Goal: Task Accomplishment & Management: Manage account settings

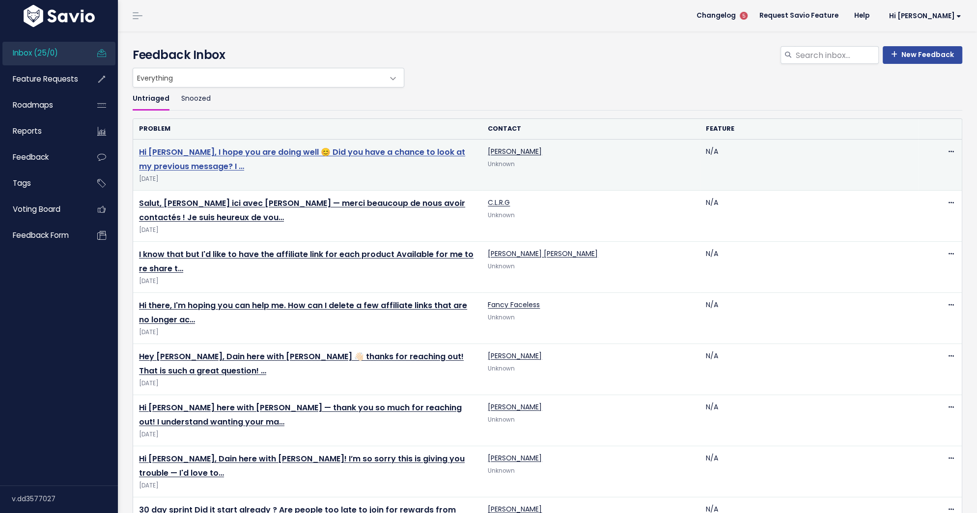
click at [390, 146] on link "Hi Jeremy, I hope you are doing well 😊 Did you have a chance to look at my prev…" at bounding box center [302, 159] width 326 height 26
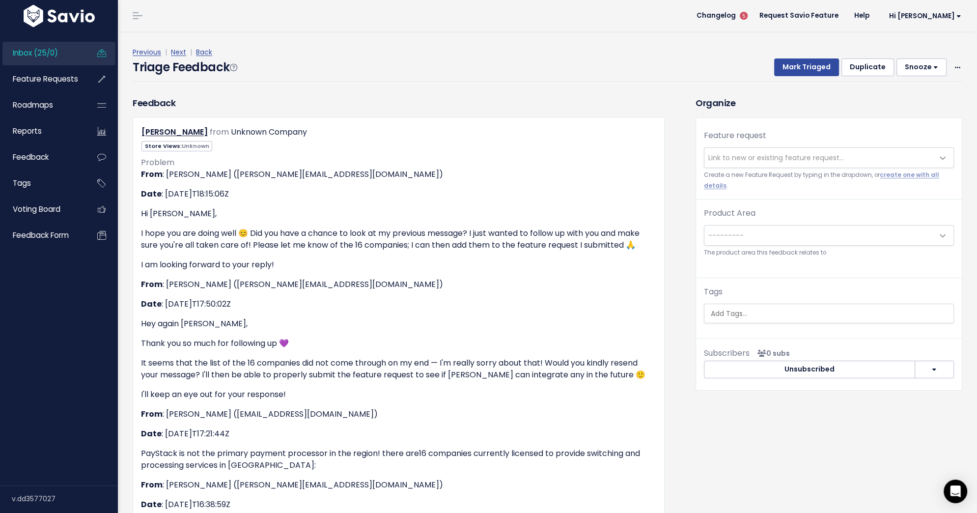
click at [727, 165] on span "Link to new or existing feature request..." at bounding box center [819, 158] width 229 height 20
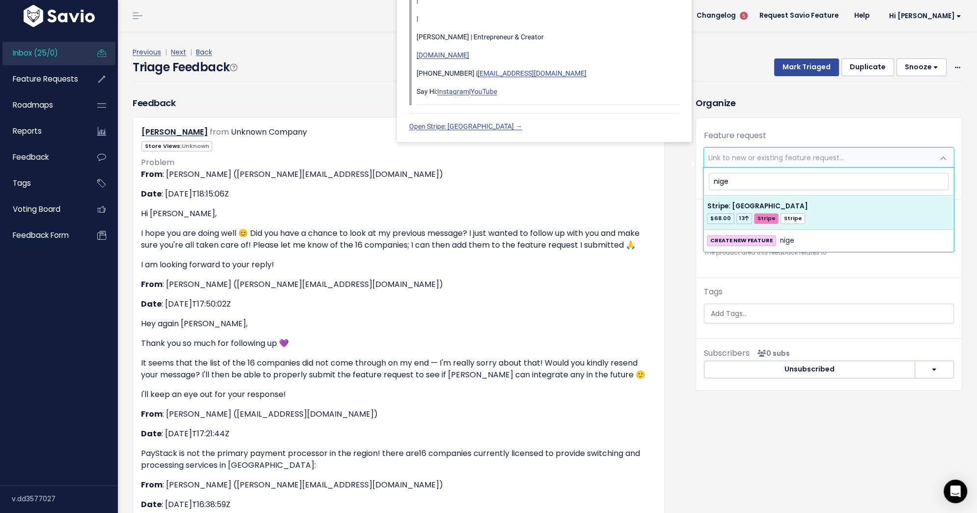
type input "nige"
select select "34079"
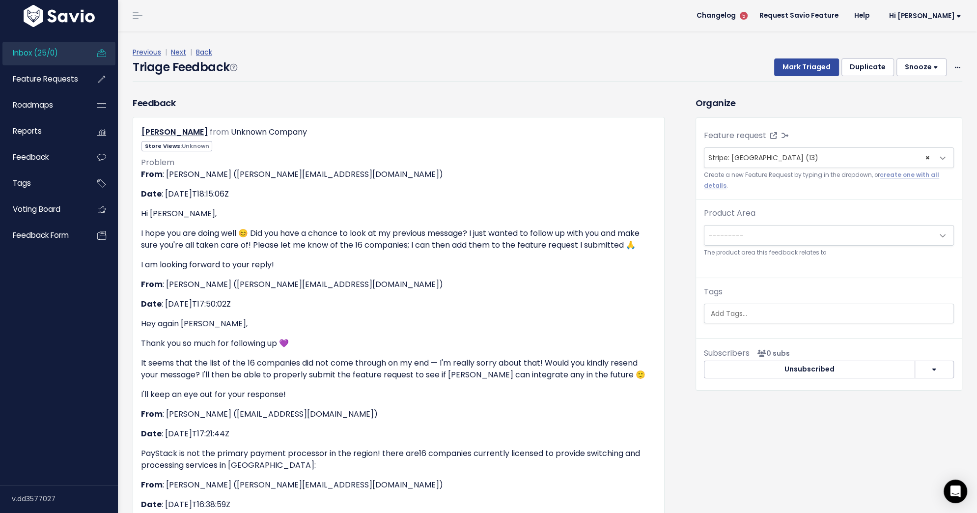
click at [773, 232] on span "---------" at bounding box center [819, 236] width 229 height 20
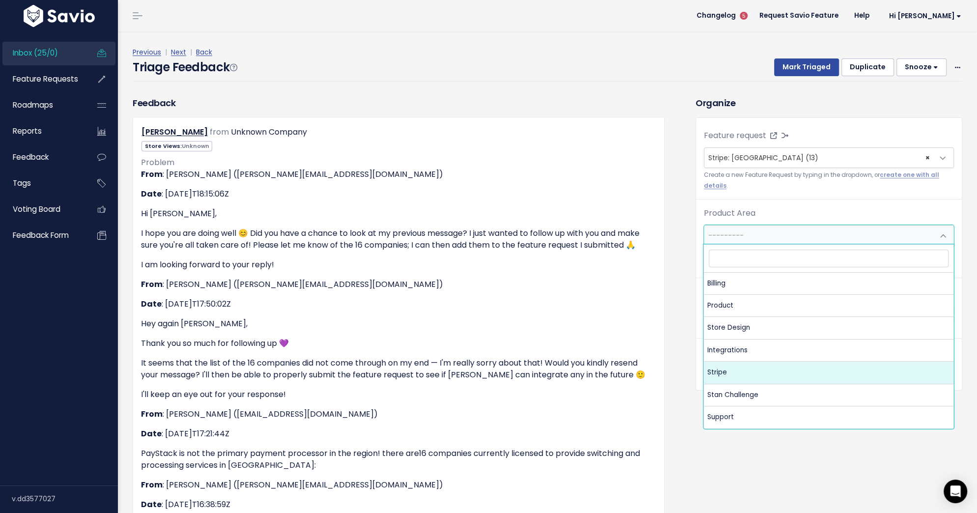
select select "MAIN:STRIPE"
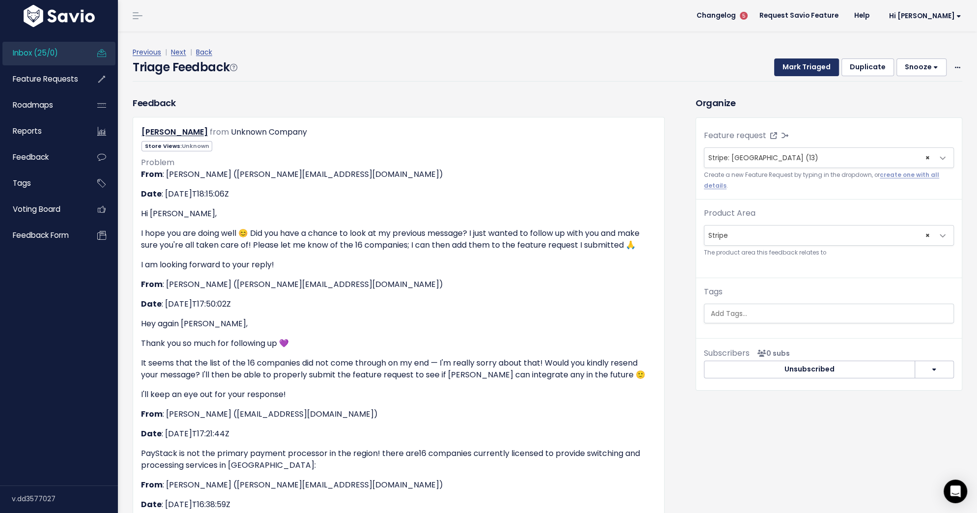
click at [791, 69] on button "Mark Triaged" at bounding box center [806, 67] width 65 height 18
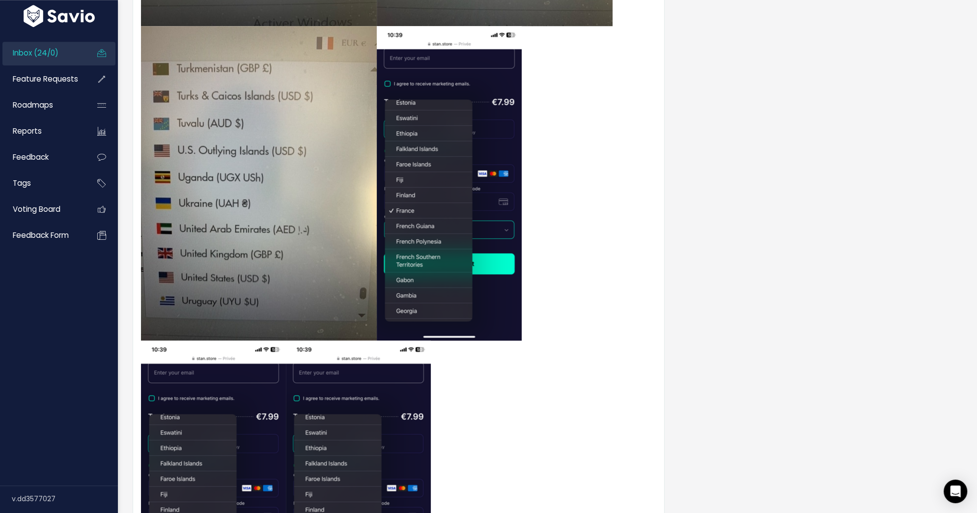
scroll to position [1169, 0]
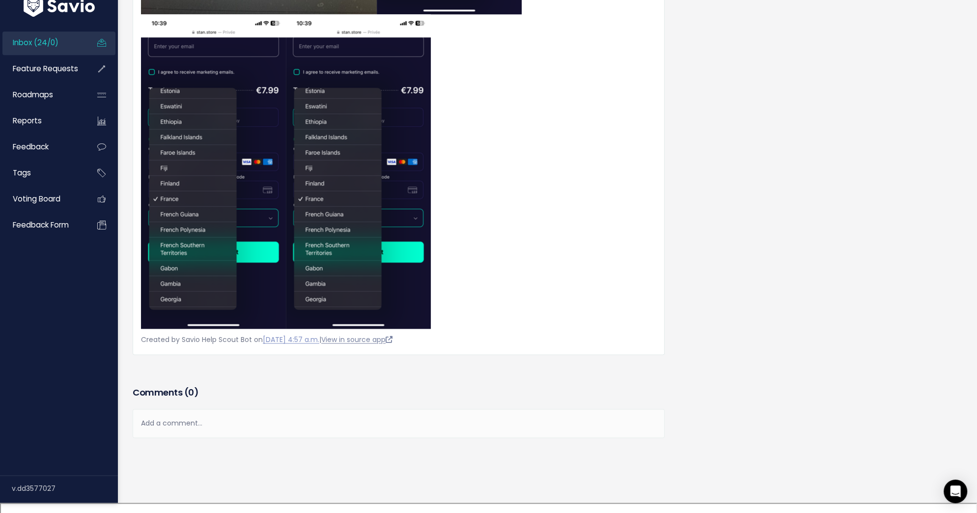
click at [369, 344] on link "View in source app" at bounding box center [356, 340] width 71 height 10
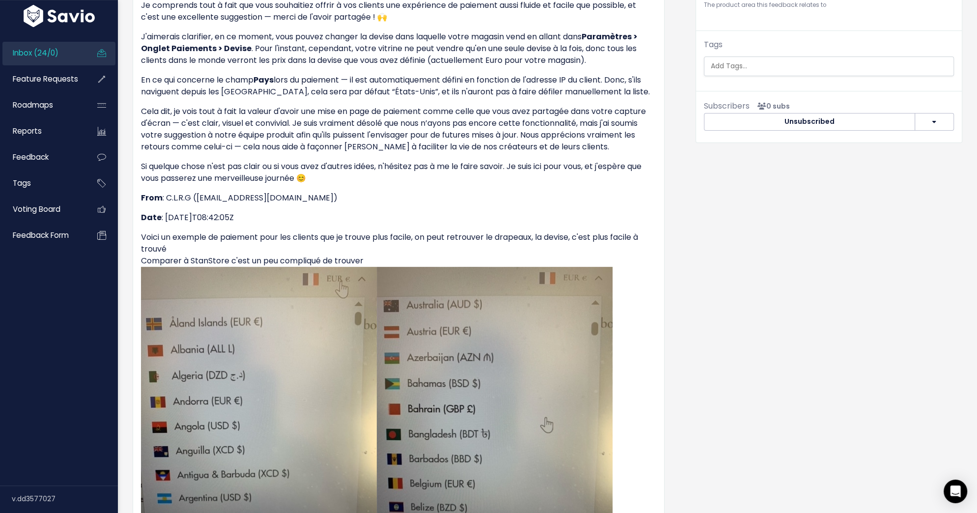
scroll to position [0, 0]
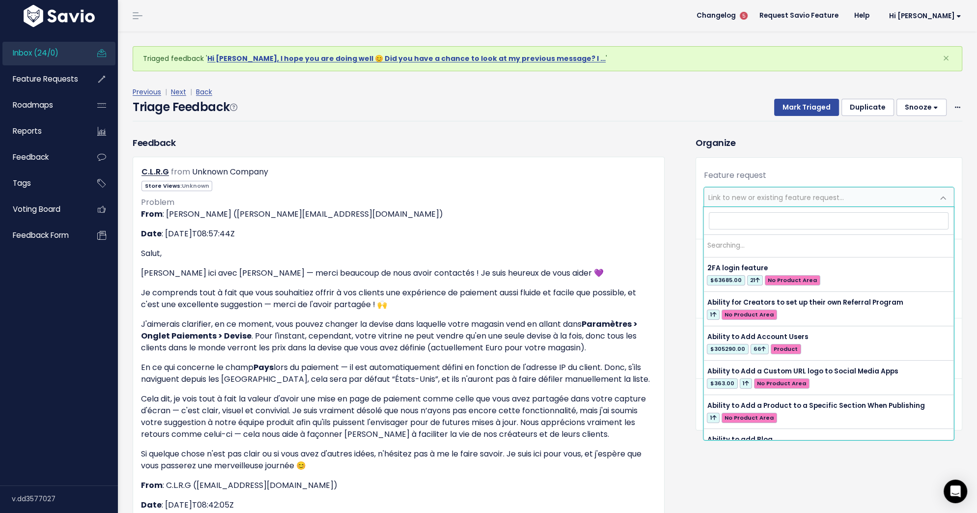
click at [742, 197] on span "Link to new or existing feature request..." at bounding box center [777, 198] width 136 height 10
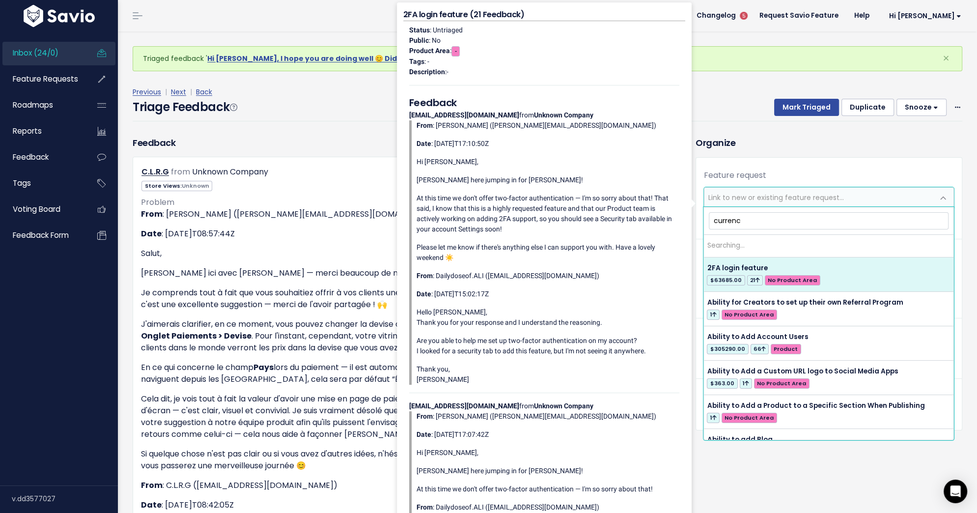
type input "currency"
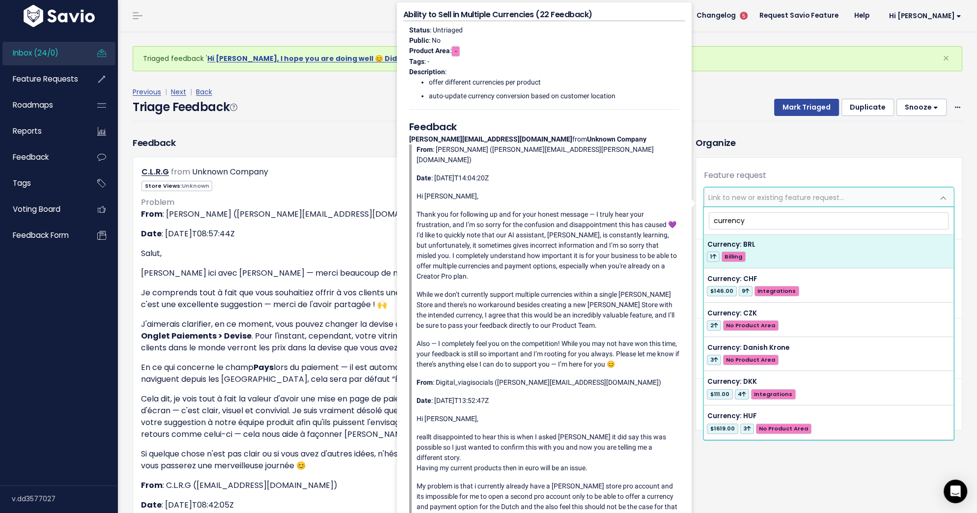
scroll to position [311, 0]
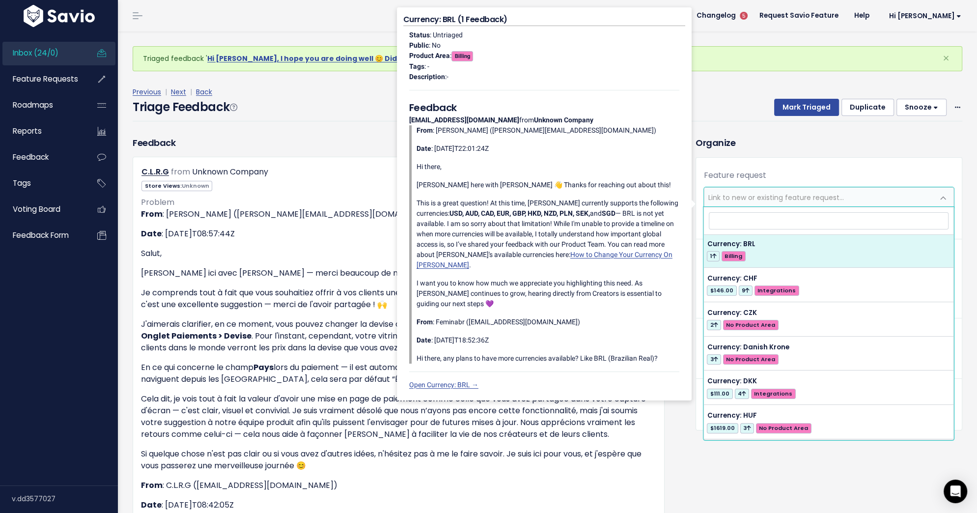
click at [730, 125] on div "Previous | Next | Back Triage Feedback Mark Triaged Duplicate Snooze 1 day 3 da…" at bounding box center [551, 103] width 837 height 65
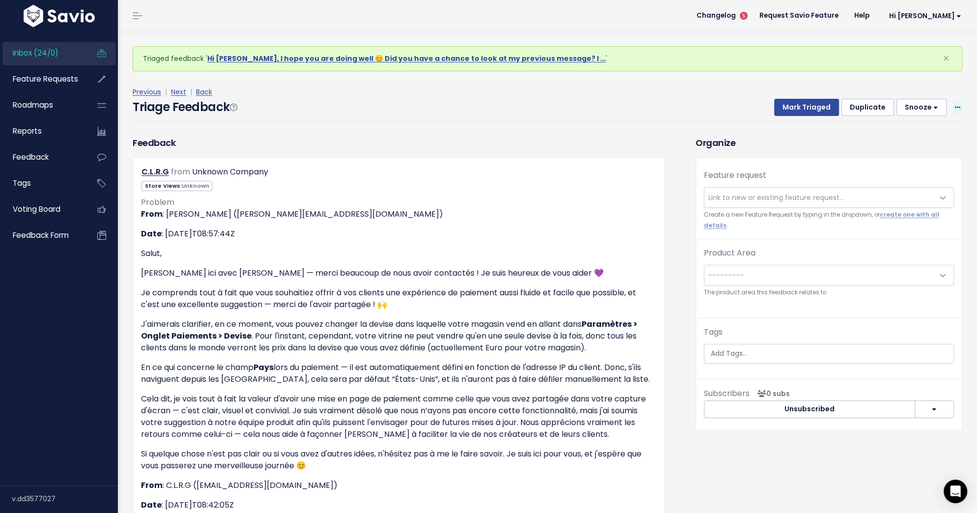
click at [957, 107] on icon at bounding box center [957, 108] width 5 height 6
click at [907, 151] on link "Delete" at bounding box center [918, 153] width 71 height 19
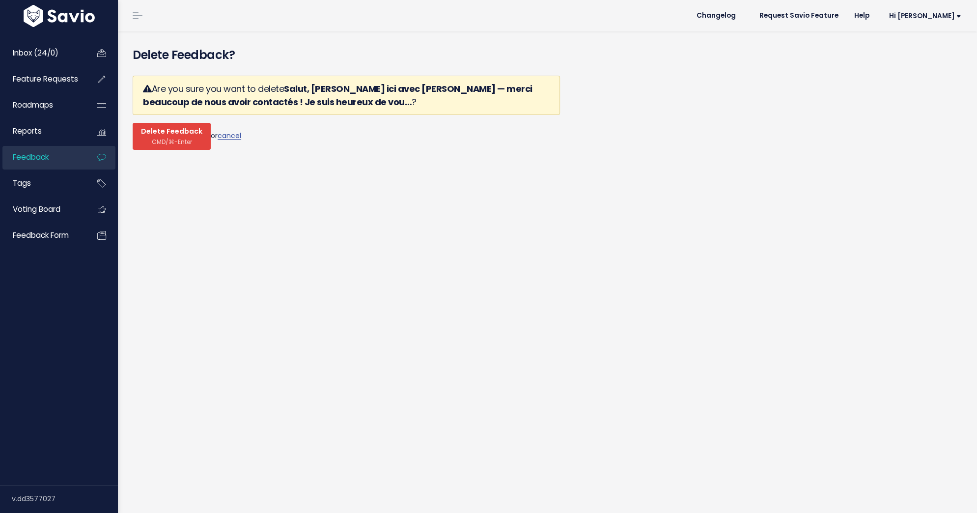
click at [169, 136] on button "Delete Feedback CMD/⌘-Enter" at bounding box center [172, 136] width 78 height 27
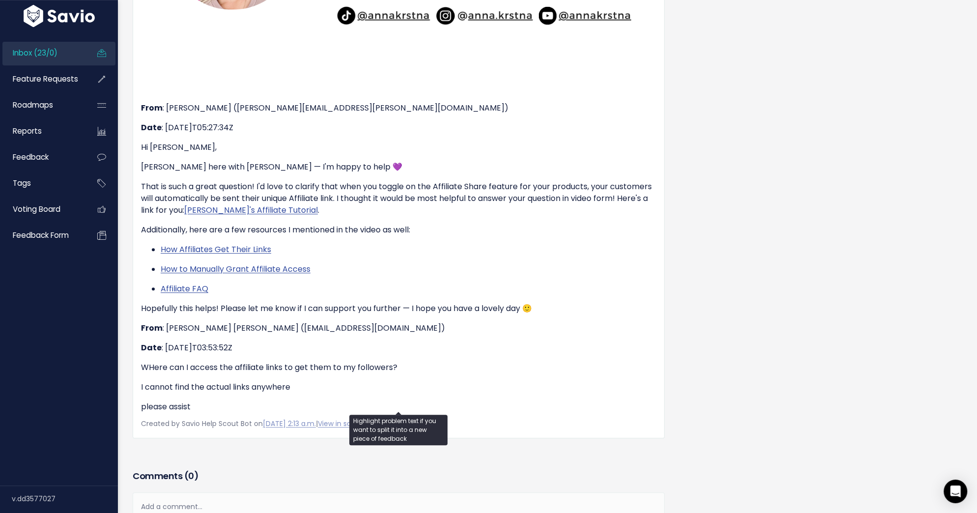
scroll to position [445, 0]
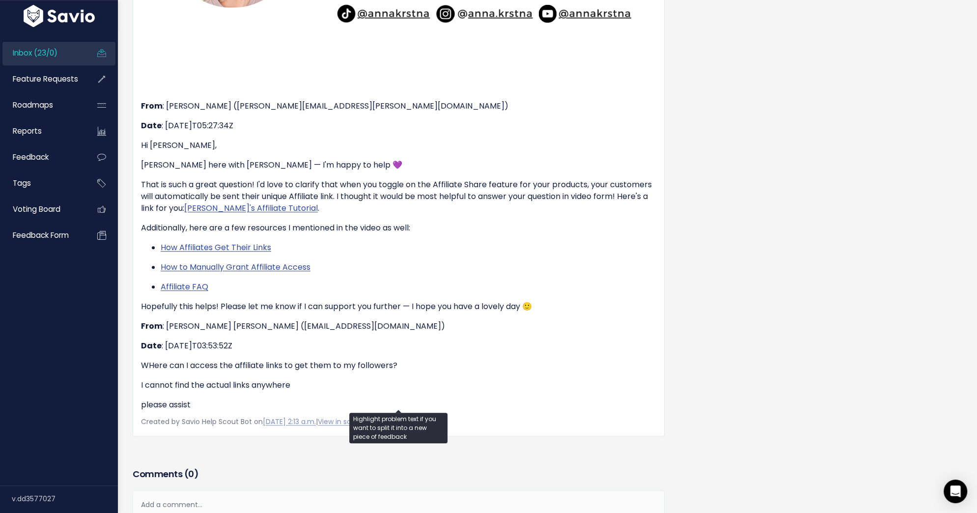
click at [323, 392] on div "From : [PERSON_NAME] [PERSON_NAME] ([EMAIL_ADDRESS][DOMAIN_NAME]) Date : [DATE]…" at bounding box center [398, 87] width 515 height 647
click at [326, 445] on div "Feedback [PERSON_NAME] [PERSON_NAME] from Unknown Company Store Views:" at bounding box center [398, 78] width 547 height 774
click at [389, 421] on link "View in source app" at bounding box center [353, 422] width 71 height 10
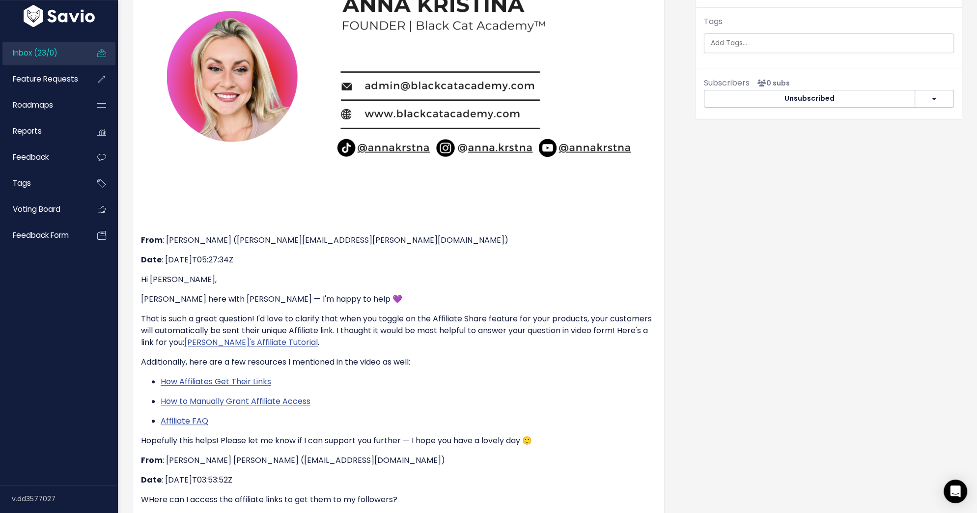
scroll to position [0, 0]
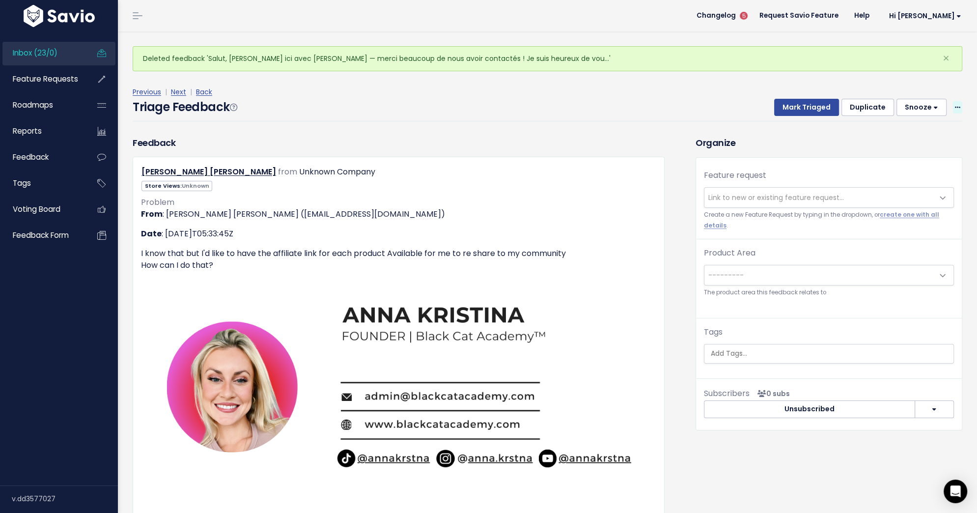
click at [953, 105] on span at bounding box center [957, 107] width 9 height 12
click at [911, 150] on link "Delete" at bounding box center [918, 153] width 71 height 19
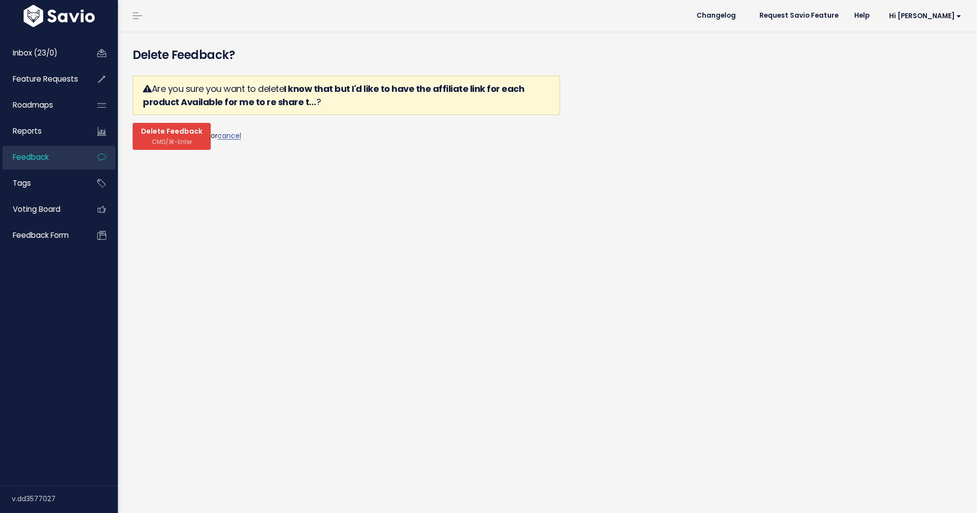
click at [159, 132] on span "Delete Feedback" at bounding box center [171, 131] width 61 height 9
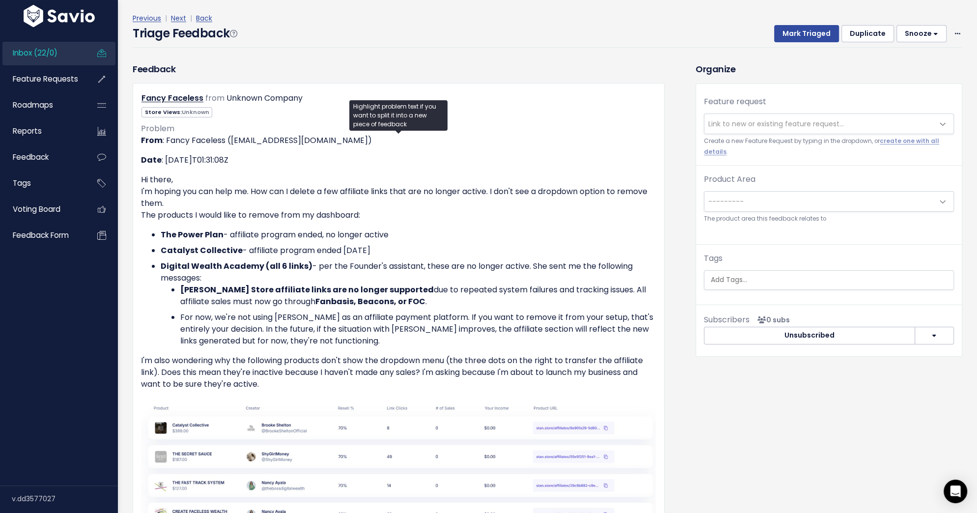
scroll to position [75, 0]
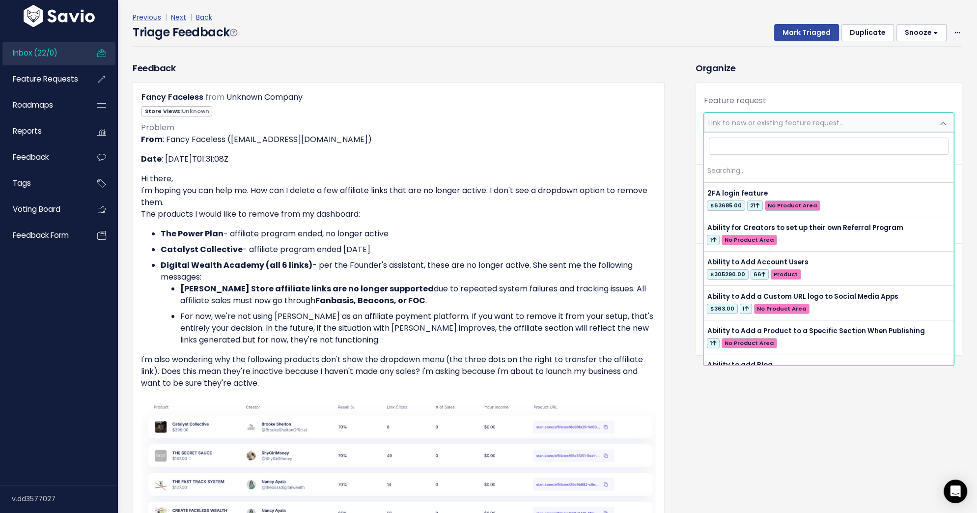
click at [763, 128] on span "Link to new or existing feature request..." at bounding box center [819, 123] width 229 height 20
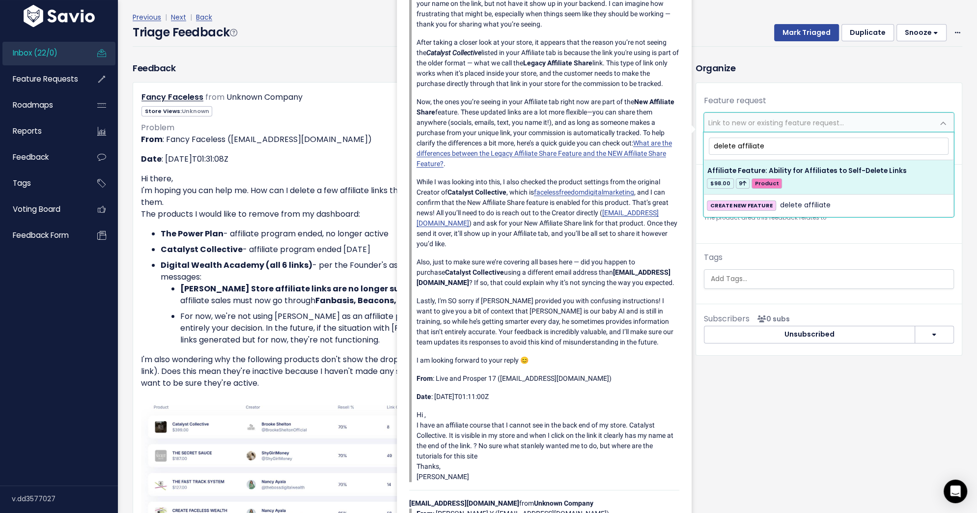
type input "delete affiliate"
select select "57749"
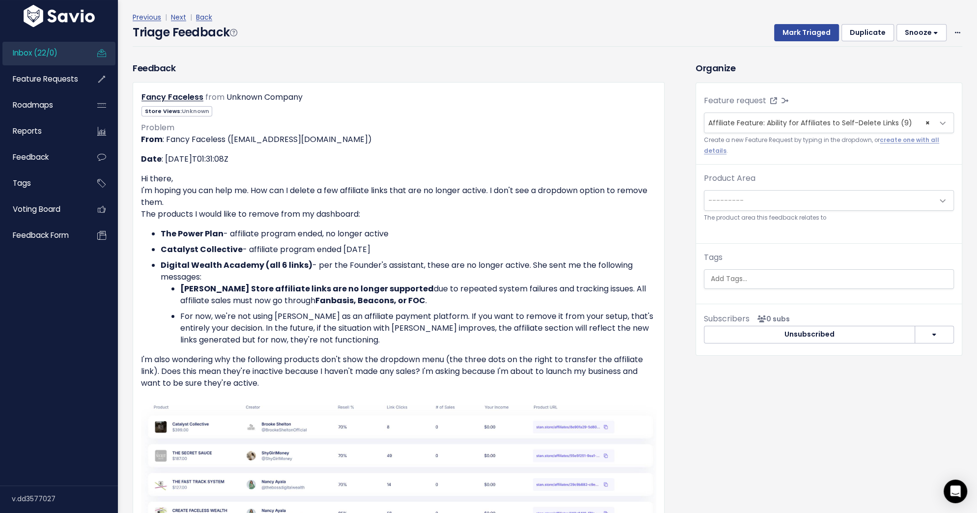
click at [772, 196] on span "---------" at bounding box center [819, 201] width 229 height 20
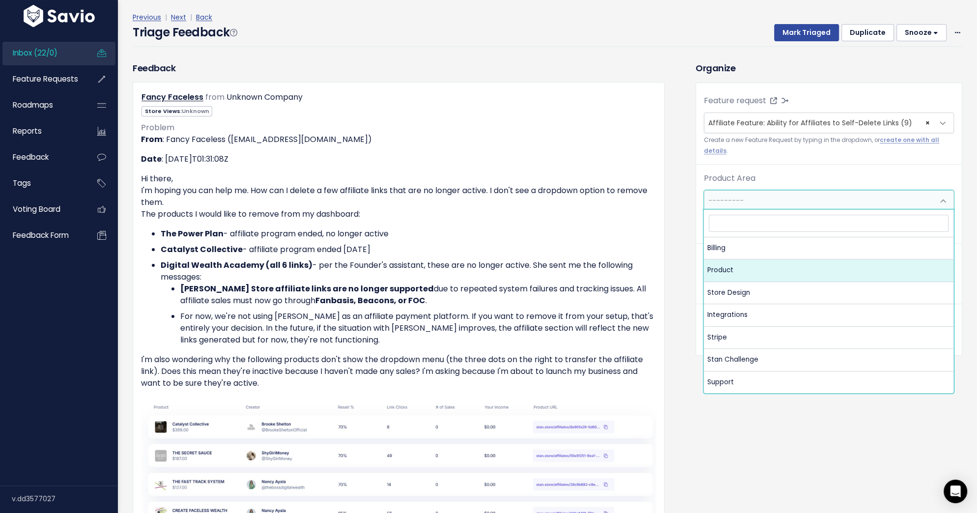
select select "MAIN:PRODUCT"
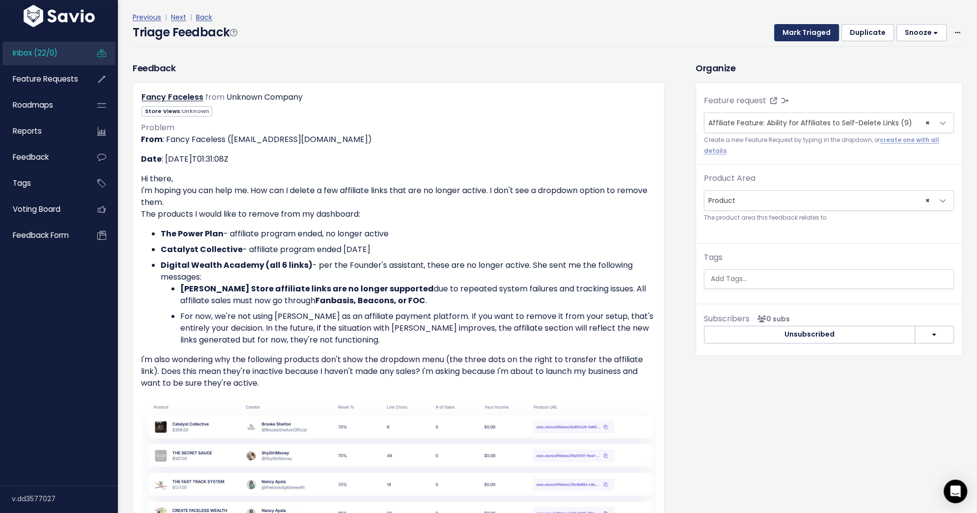
click at [793, 28] on button "Mark Triaged" at bounding box center [806, 33] width 65 height 18
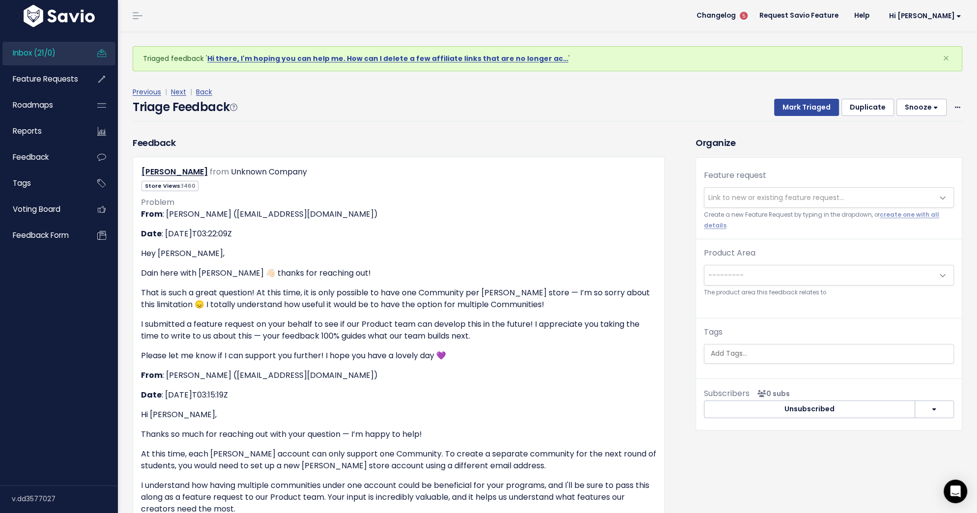
click at [761, 203] on span "Link to new or existing feature request..." at bounding box center [819, 198] width 229 height 20
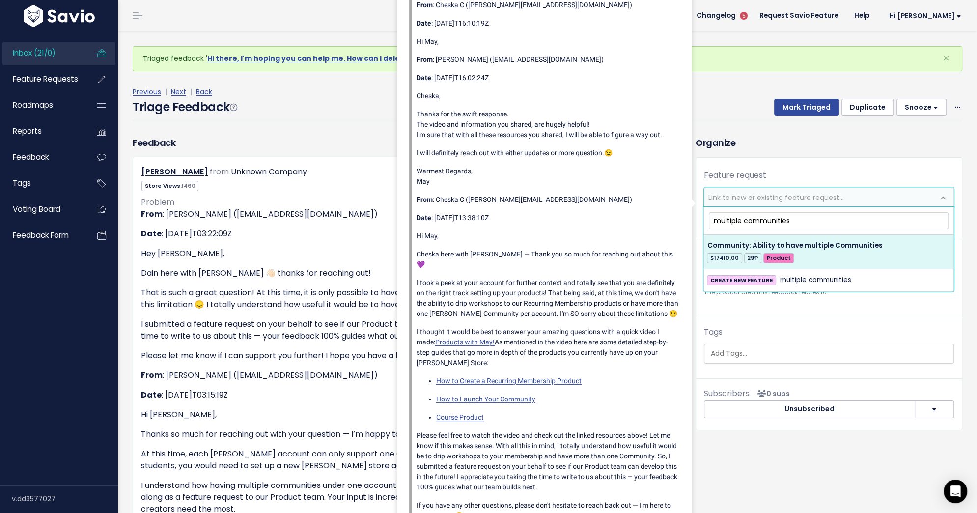
type input "multiple communities"
select select "54132"
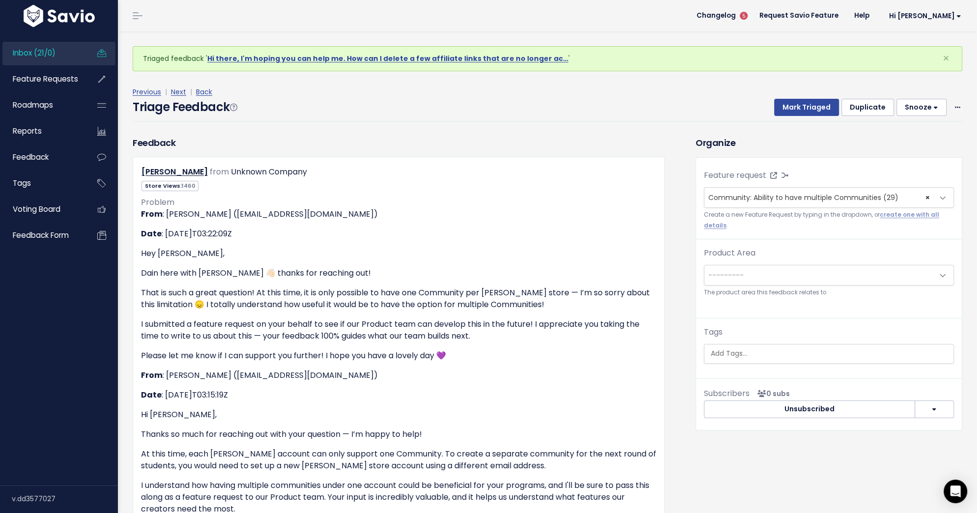
click at [774, 276] on span "---------" at bounding box center [819, 275] width 229 height 20
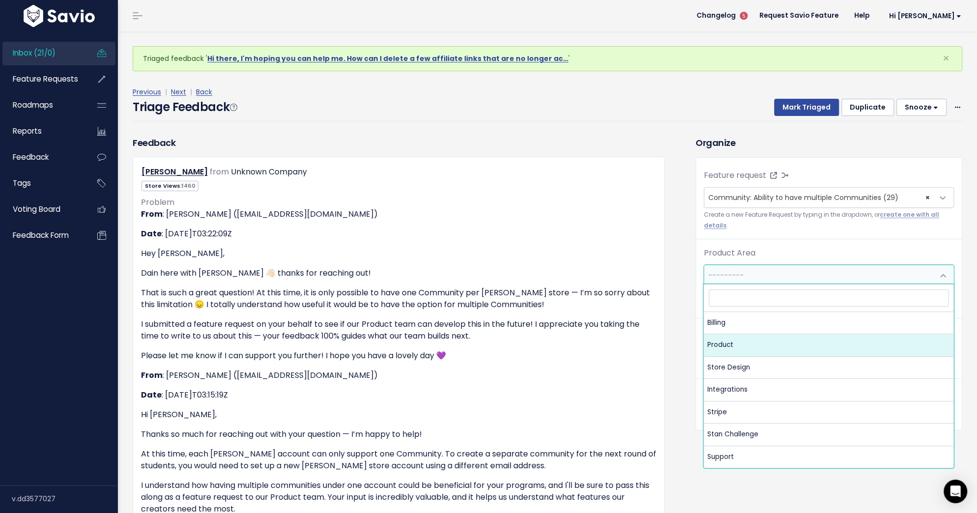
select select "MAIN:PRODUCT"
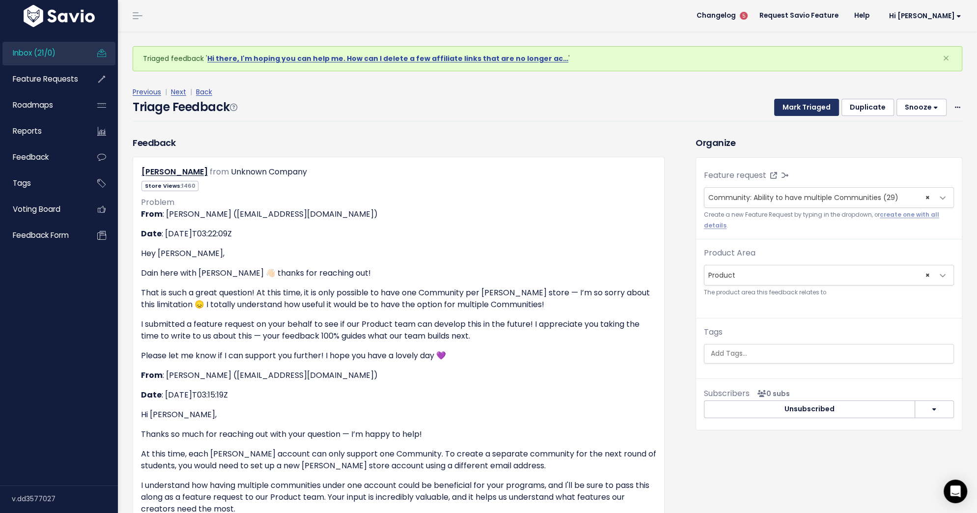
click at [804, 106] on button "Mark Triaged" at bounding box center [806, 108] width 65 height 18
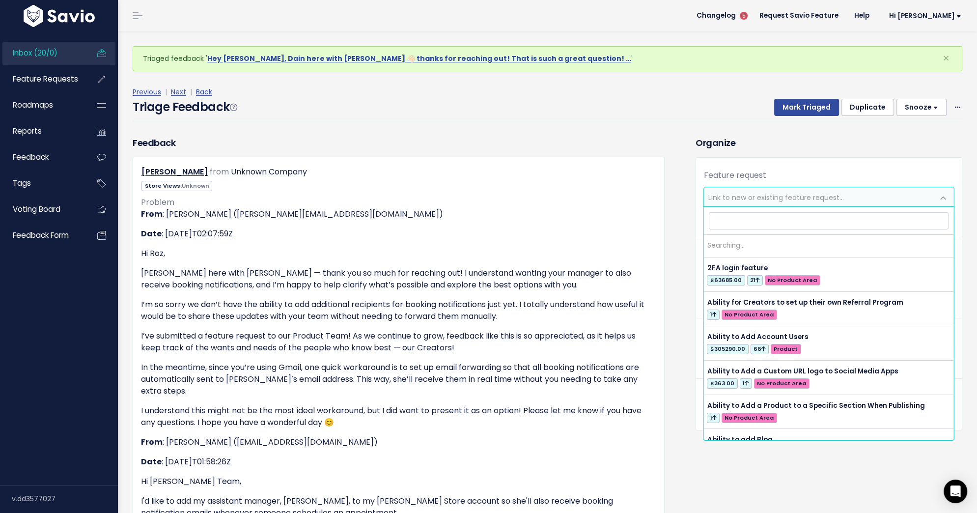
click at [795, 195] on span "Link to new or existing feature request..." at bounding box center [777, 198] width 136 height 10
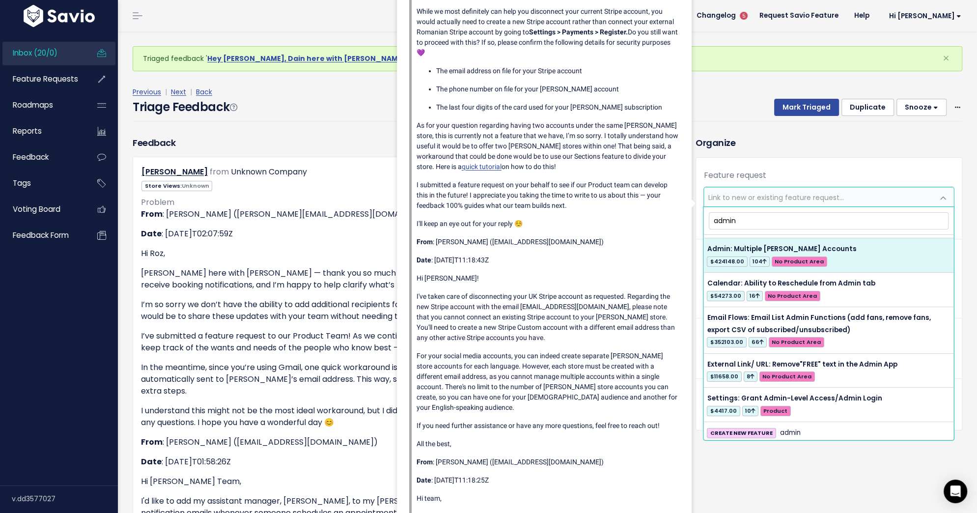
scroll to position [34, 0]
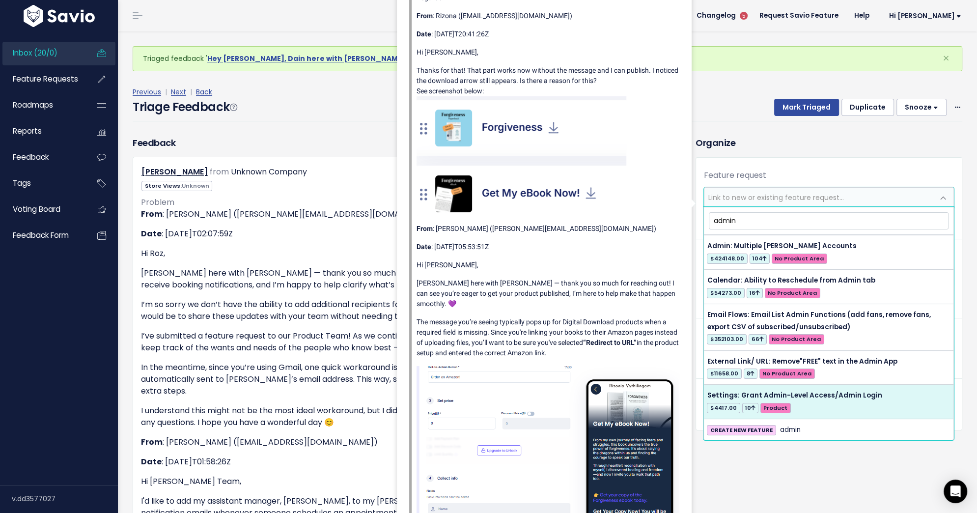
type input "admin"
select select "57893"
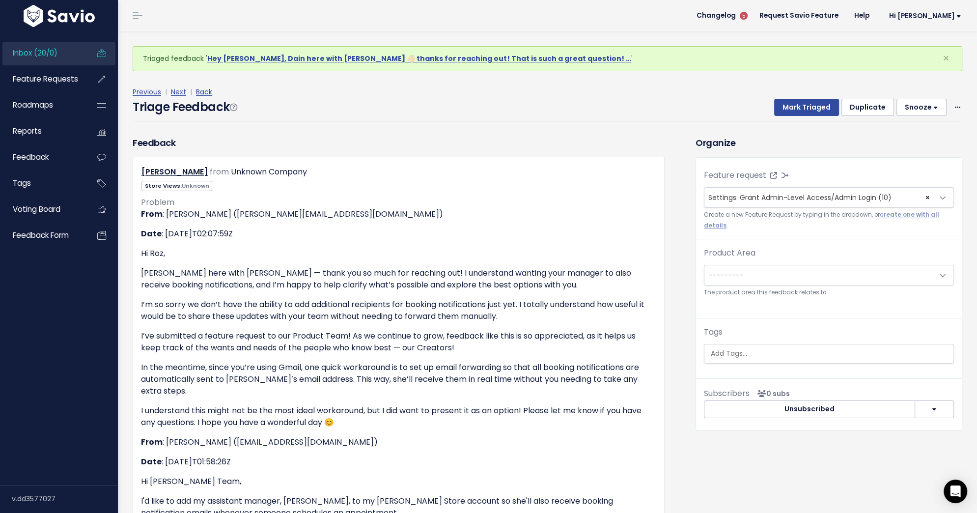
click at [782, 275] on span "---------" at bounding box center [819, 275] width 229 height 20
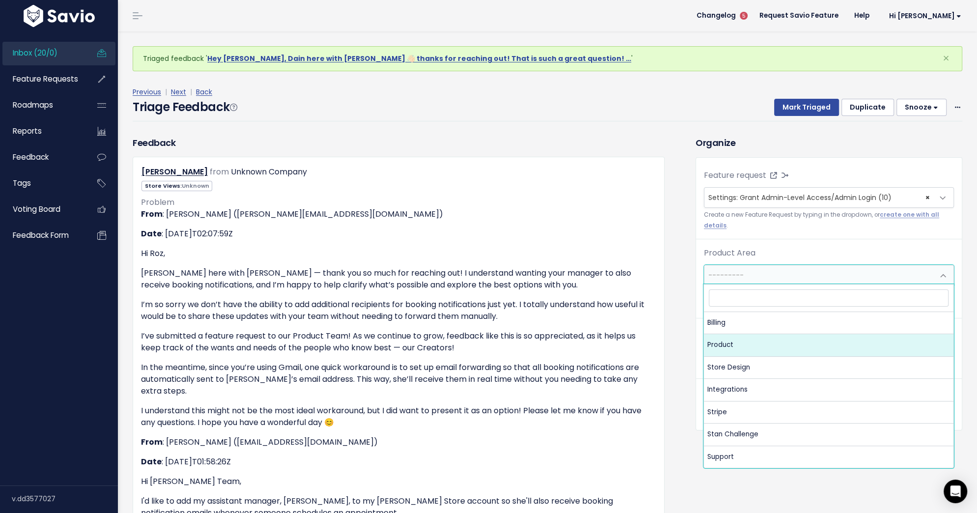
select select "MAIN:PRODUCT"
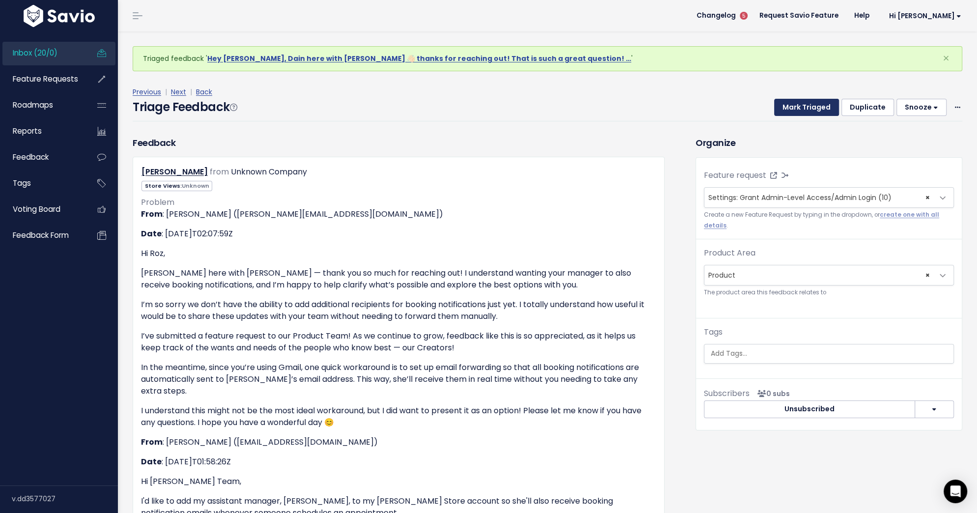
click at [810, 107] on button "Mark Triaged" at bounding box center [806, 108] width 65 height 18
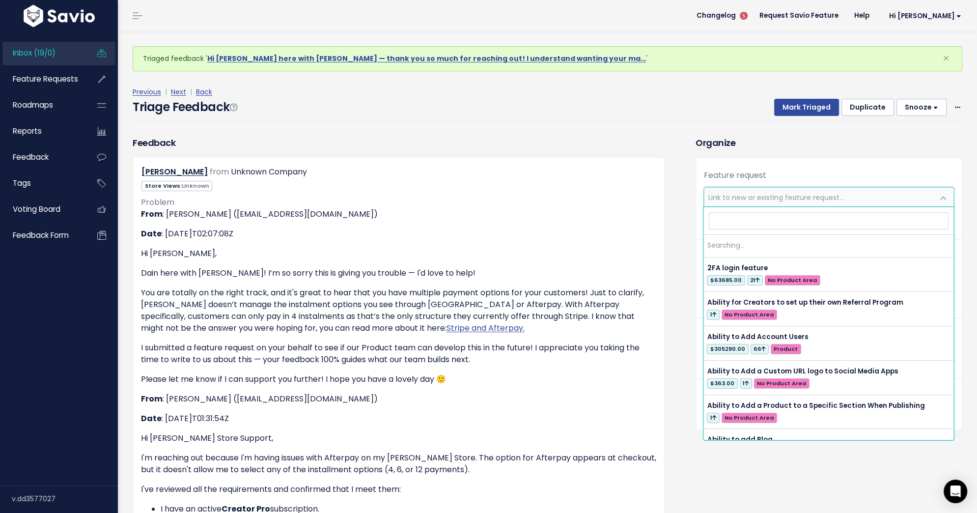
click at [732, 204] on span "Link to new or existing feature request..." at bounding box center [819, 198] width 229 height 20
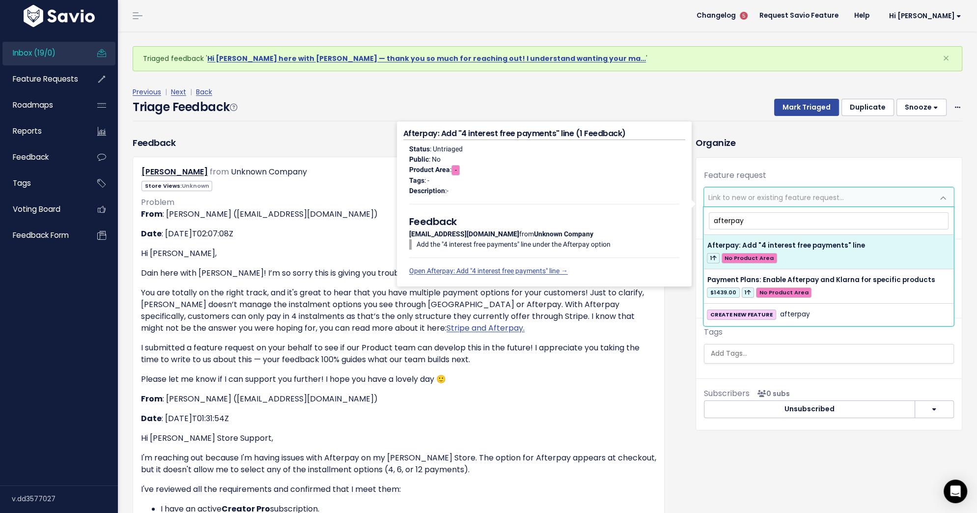
click at [730, 219] on input "afterpay" at bounding box center [829, 220] width 240 height 17
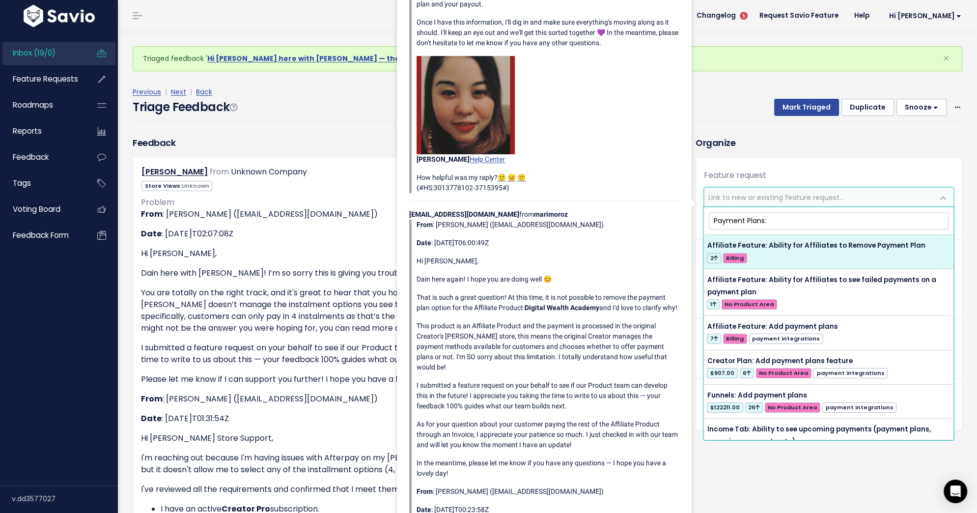
type input "Payment Plans:"
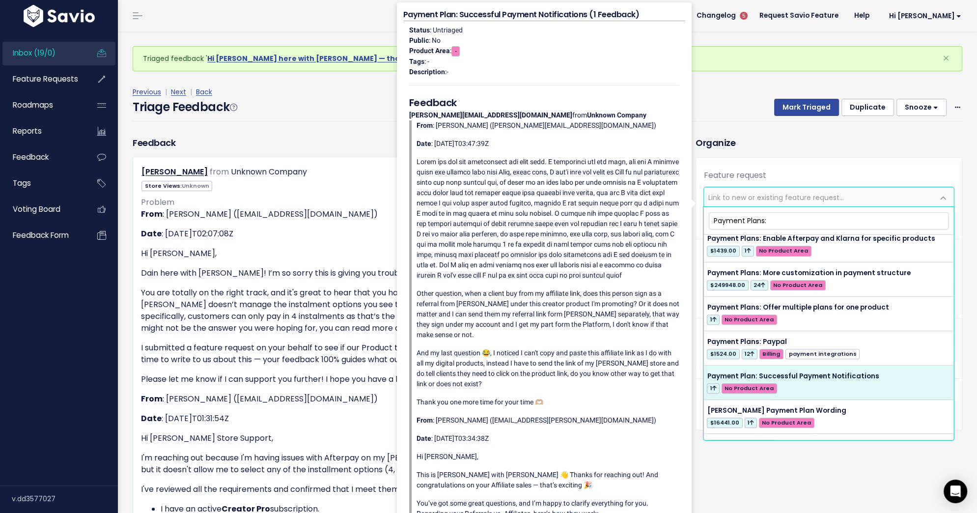
scroll to position [524, 0]
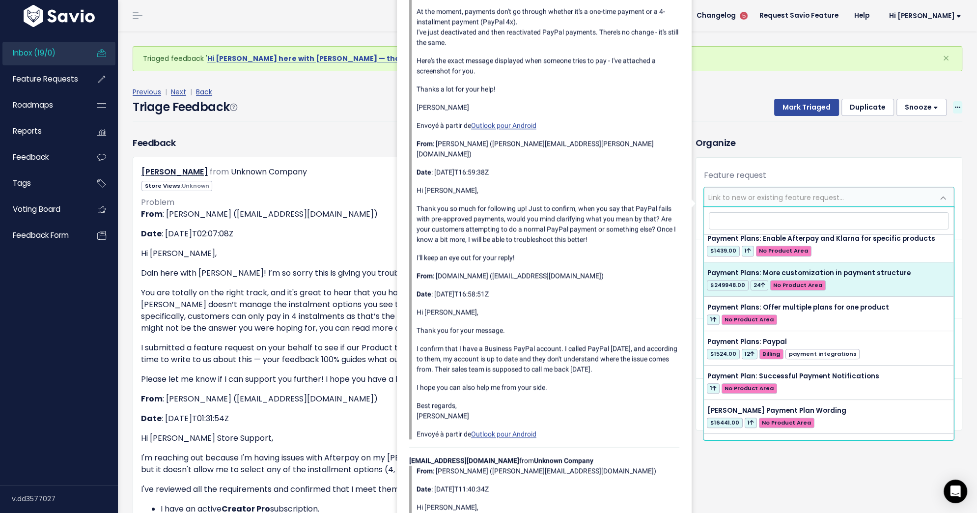
click at [955, 109] on icon at bounding box center [957, 108] width 5 height 6
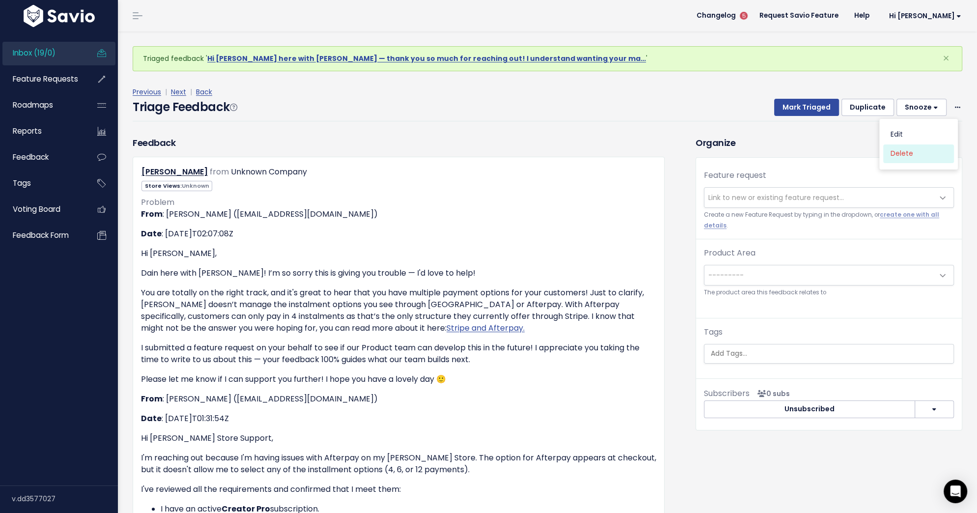
click at [917, 154] on link "Delete" at bounding box center [918, 153] width 71 height 19
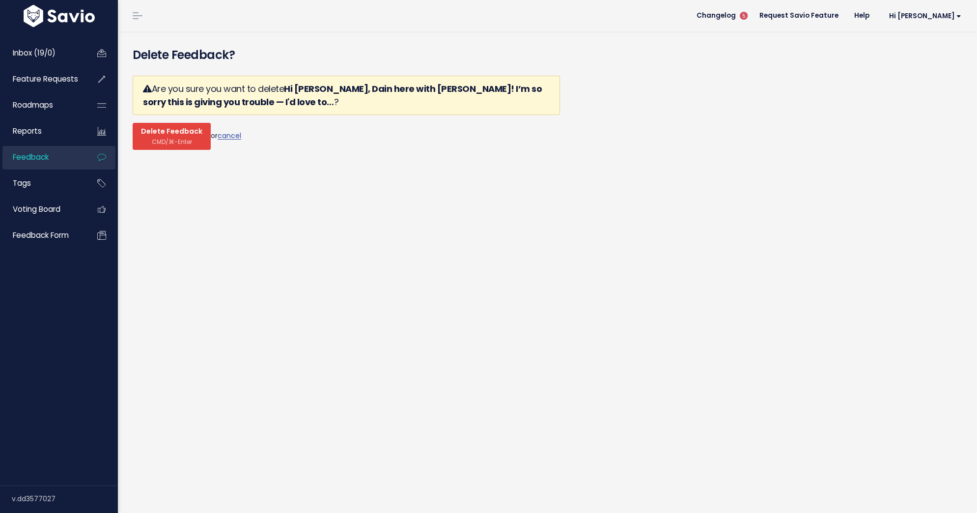
click at [184, 138] on span "CMD/⌘-Enter" at bounding box center [172, 141] width 40 height 7
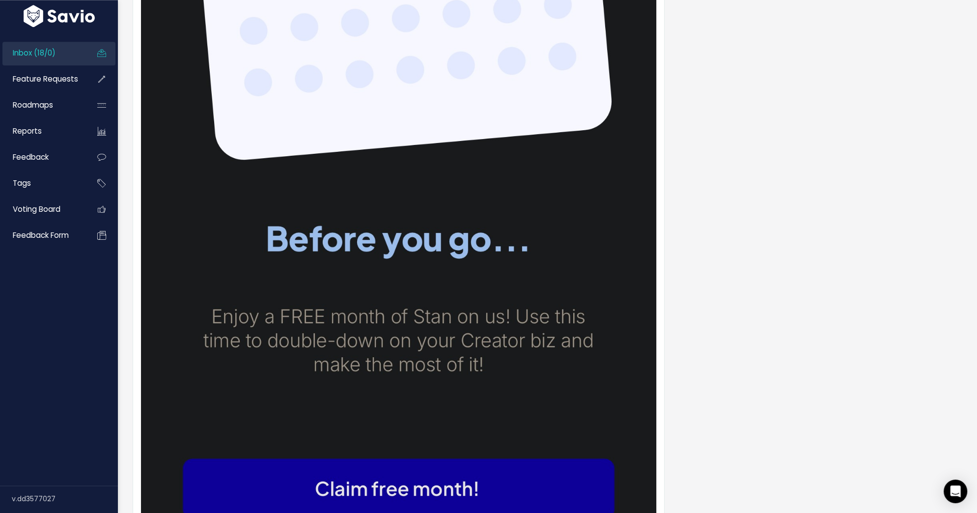
scroll to position [1445, 0]
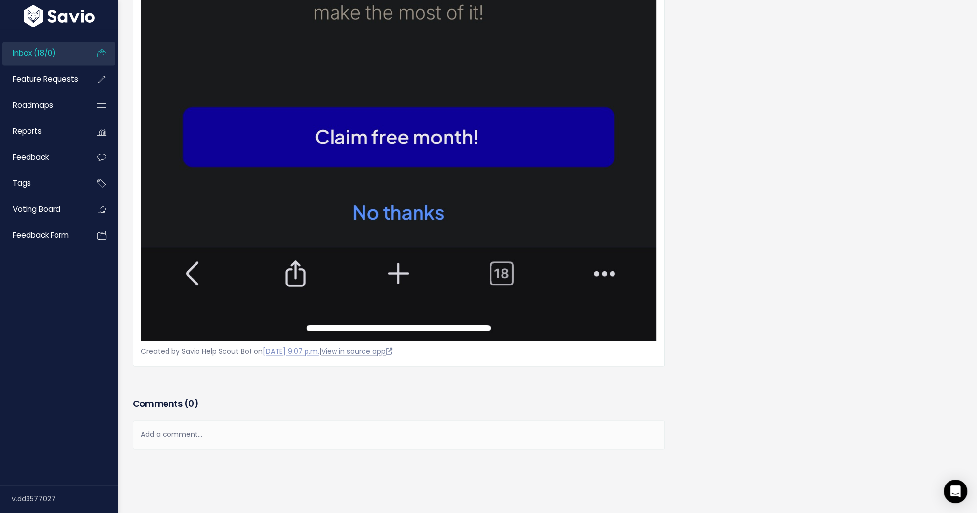
click at [393, 350] on link "View in source app" at bounding box center [356, 351] width 71 height 10
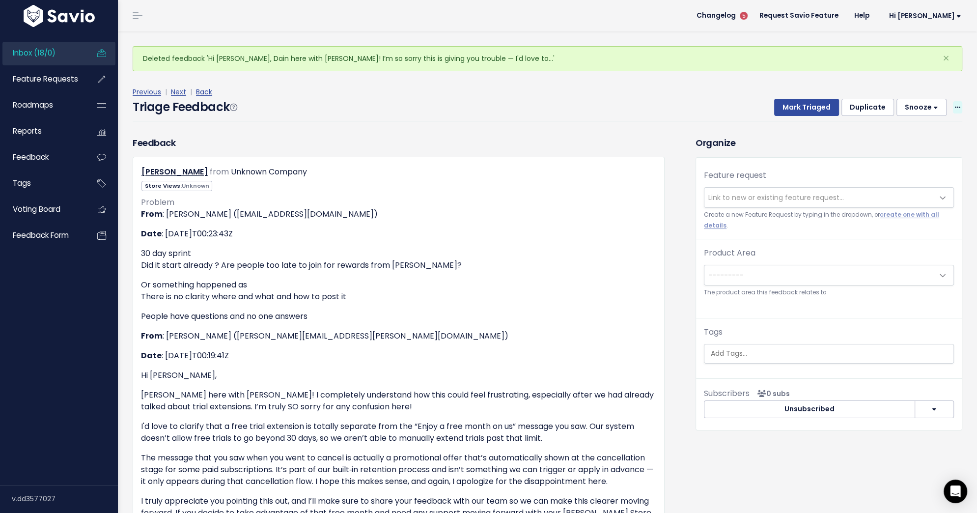
click at [955, 107] on icon at bounding box center [957, 108] width 5 height 6
click at [895, 149] on link "Delete" at bounding box center [918, 153] width 71 height 19
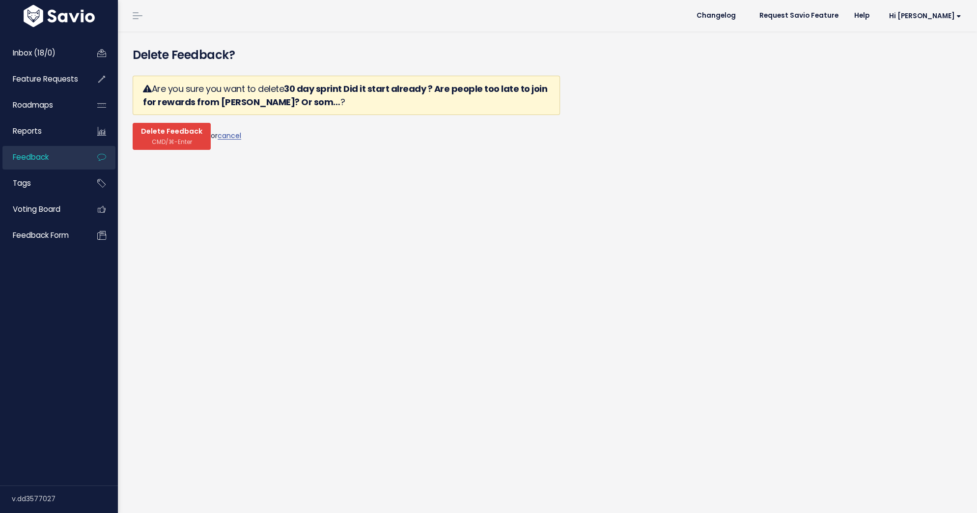
click at [193, 140] on button "Delete Feedback CMD/⌘-Enter" at bounding box center [172, 136] width 78 height 27
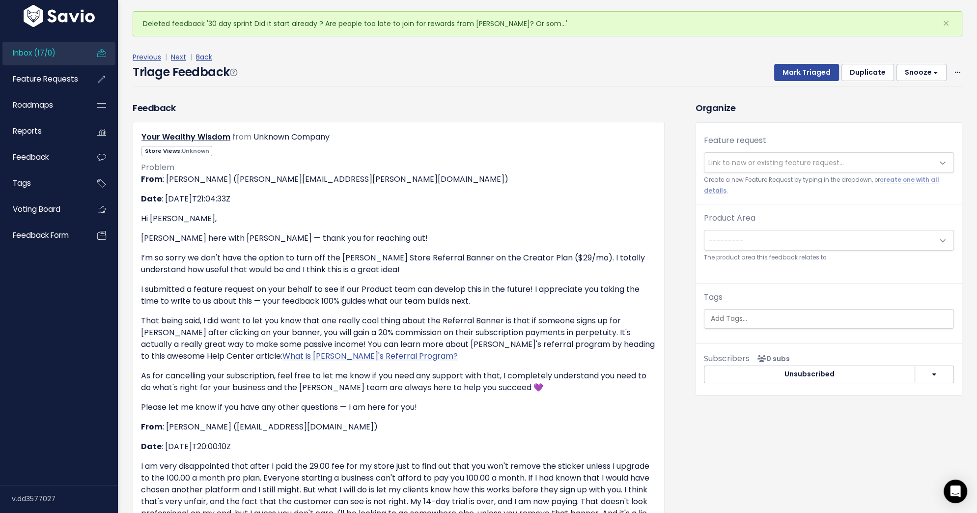
scroll to position [37, 0]
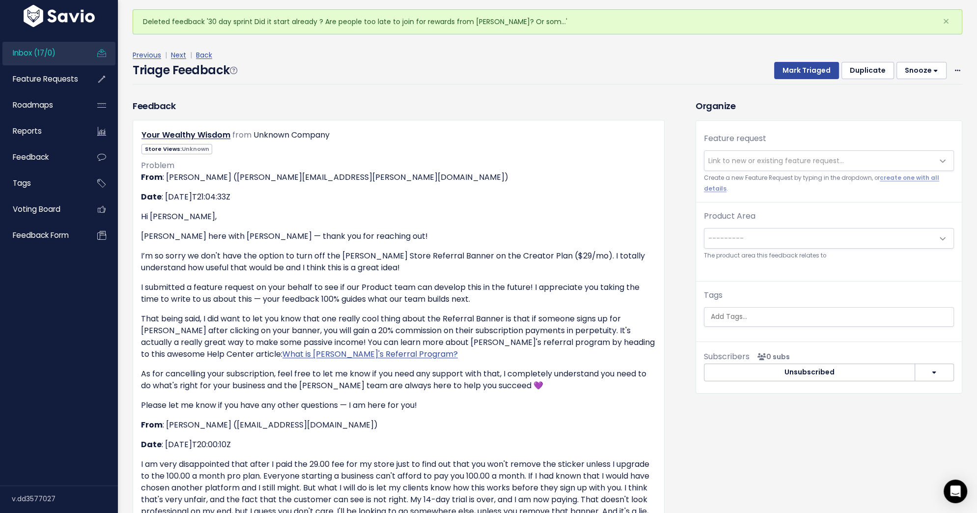
click at [780, 158] on span "Link to new or existing feature request..." at bounding box center [777, 161] width 136 height 10
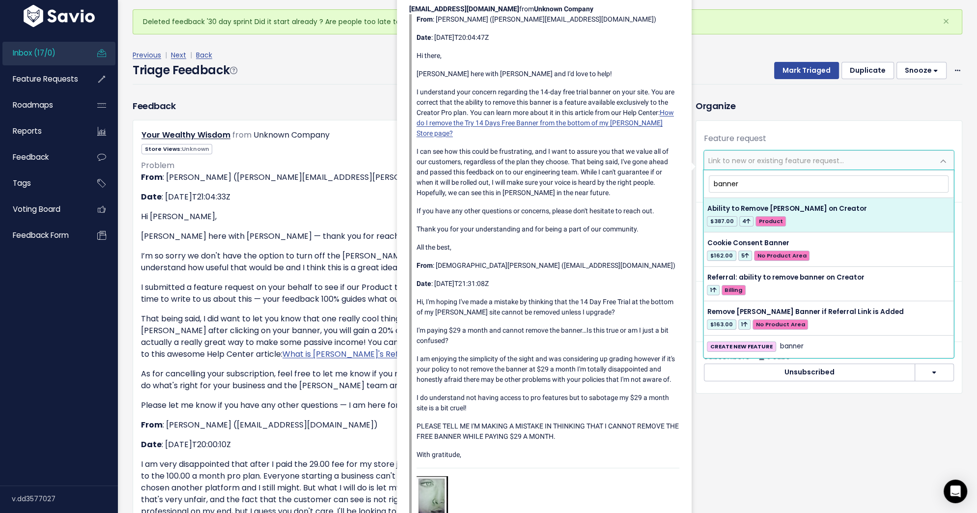
type input "banner"
select select "40759"
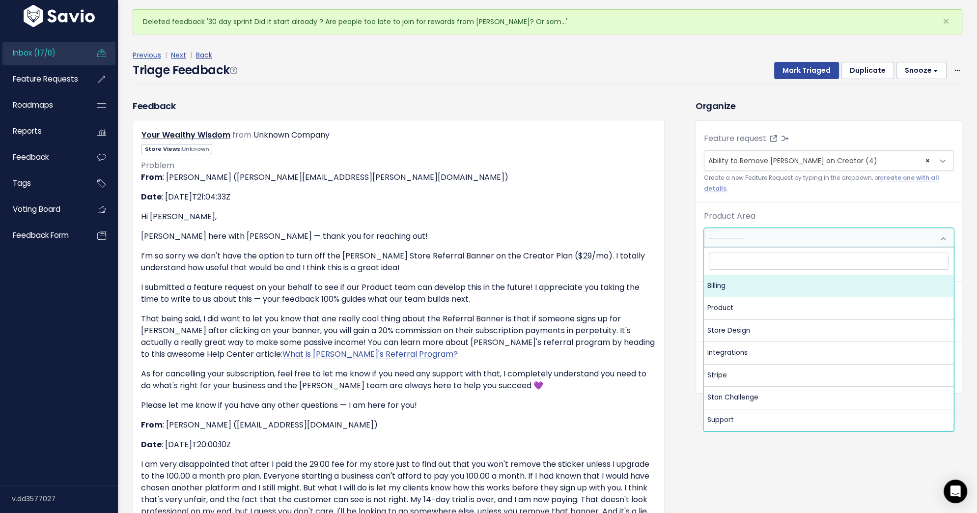
click at [813, 238] on span "---------" at bounding box center [819, 238] width 229 height 20
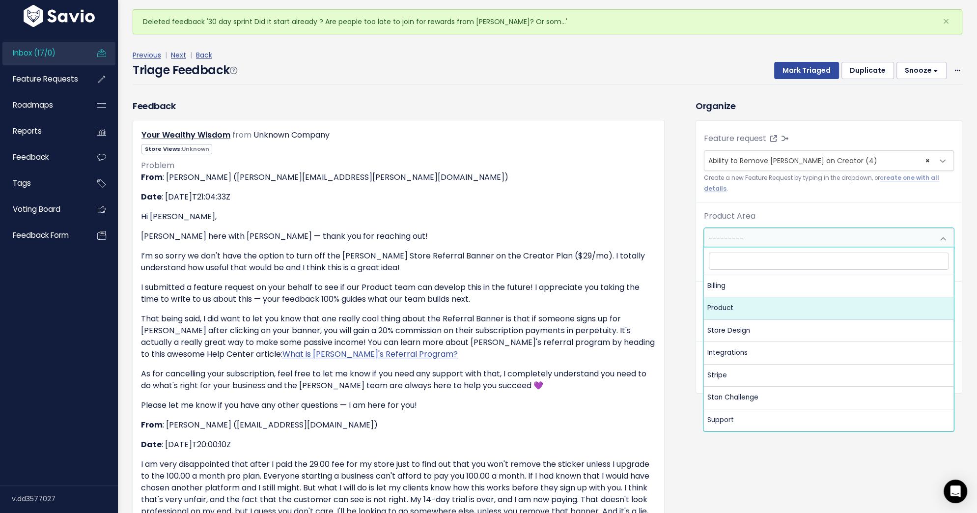
select select "MAIN:PRODUCT"
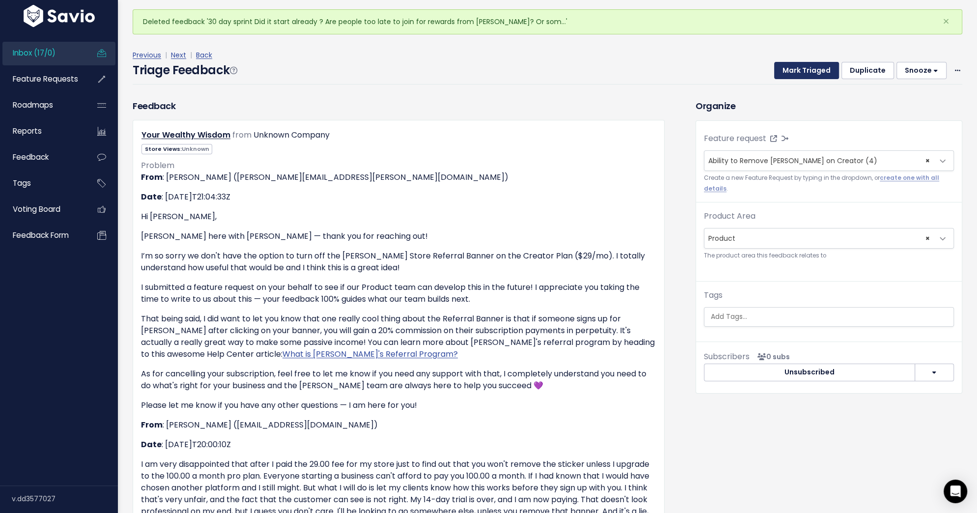
click at [811, 64] on button "Mark Triaged" at bounding box center [806, 71] width 65 height 18
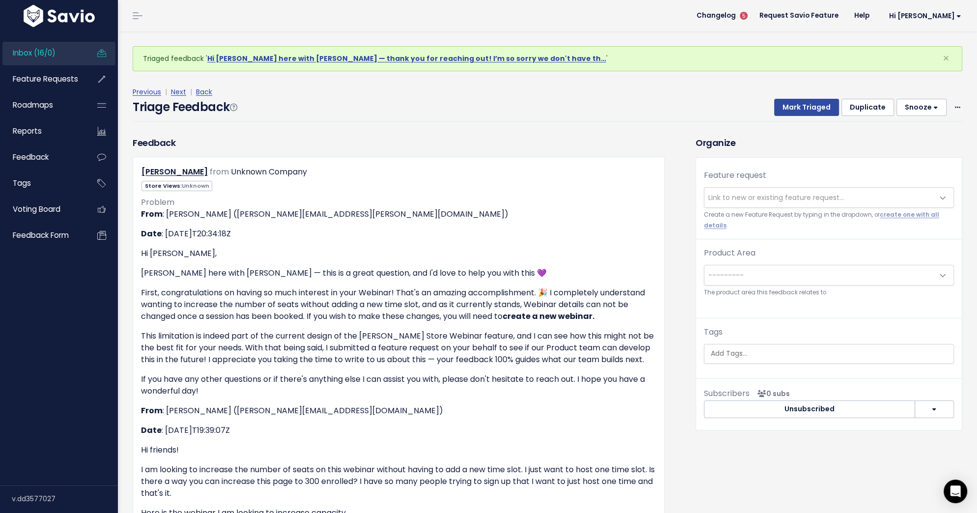
click at [791, 191] on span "Link to new or existing feature request..." at bounding box center [819, 198] width 229 height 20
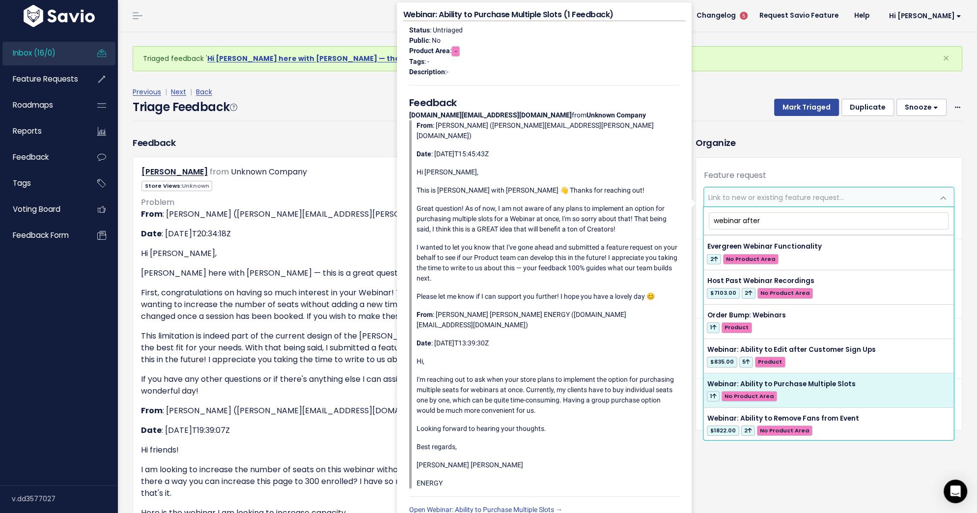
scroll to position [141, 0]
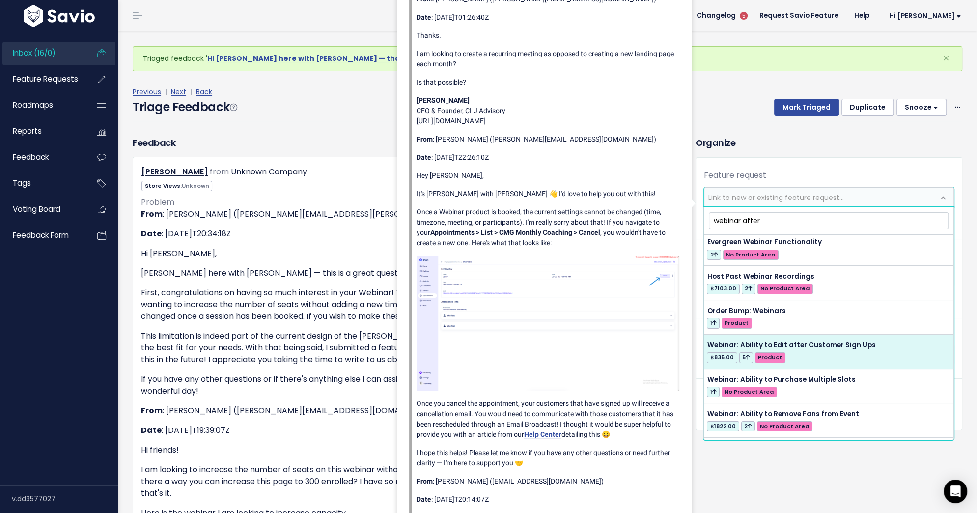
type input "webinar after"
select select "55521"
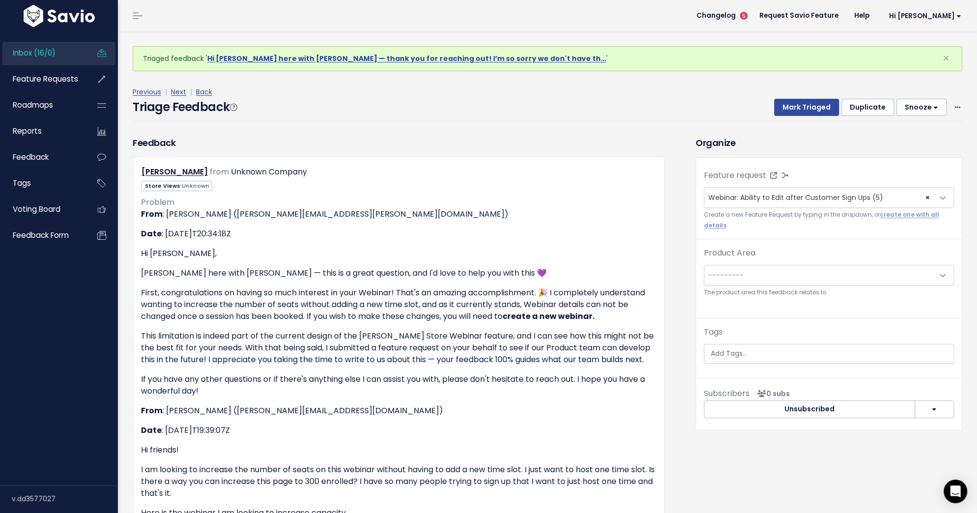
click at [772, 270] on span "---------" at bounding box center [819, 275] width 229 height 20
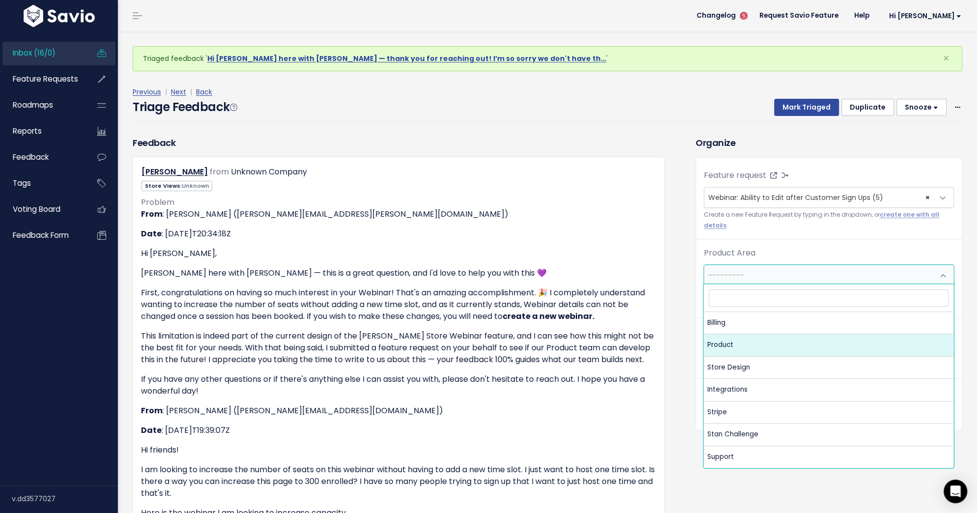
select select "MAIN:PRODUCT"
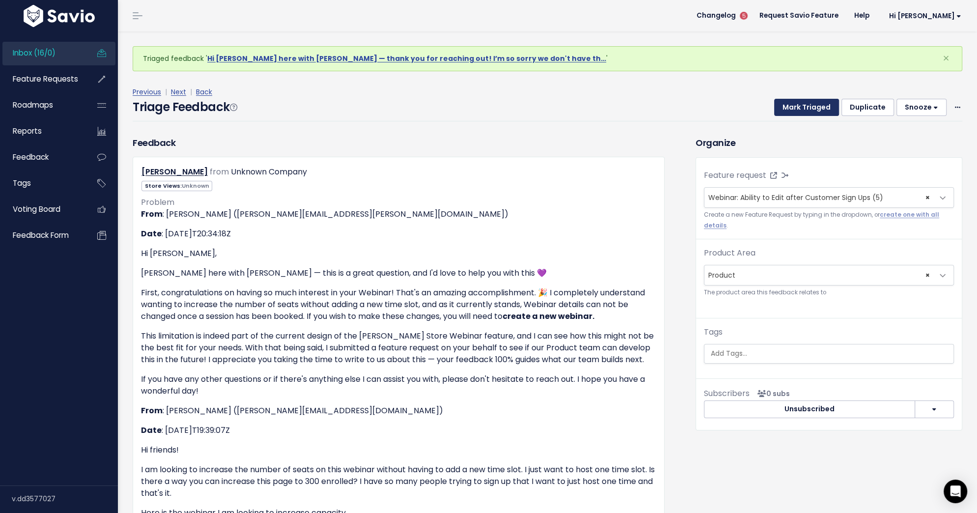
click at [797, 106] on button "Mark Triaged" at bounding box center [806, 108] width 65 height 18
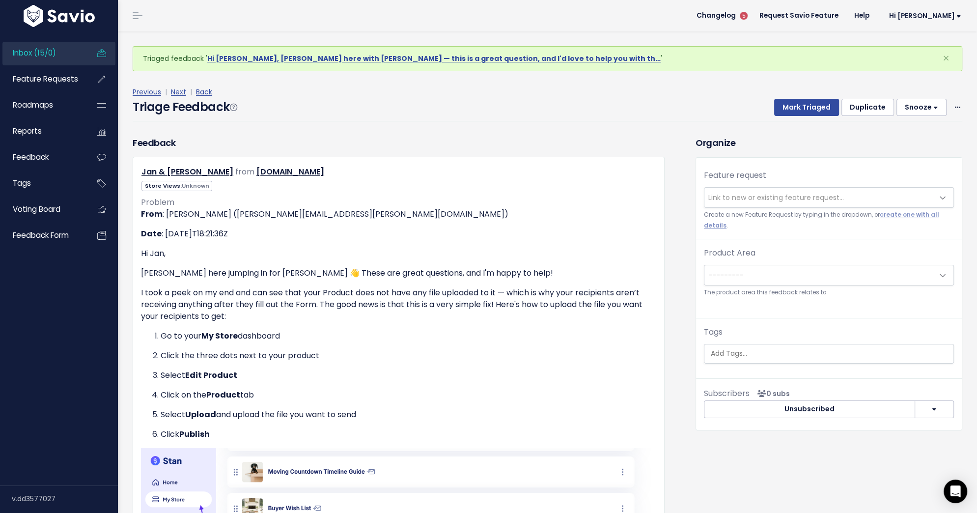
click at [755, 194] on span "Link to new or existing feature request..." at bounding box center [777, 198] width 136 height 10
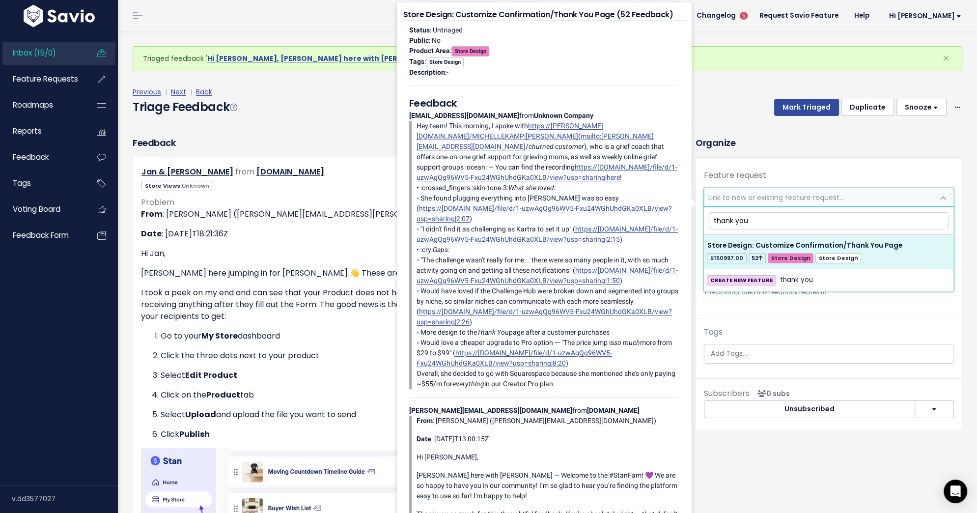
type input "thank you"
select select "27528"
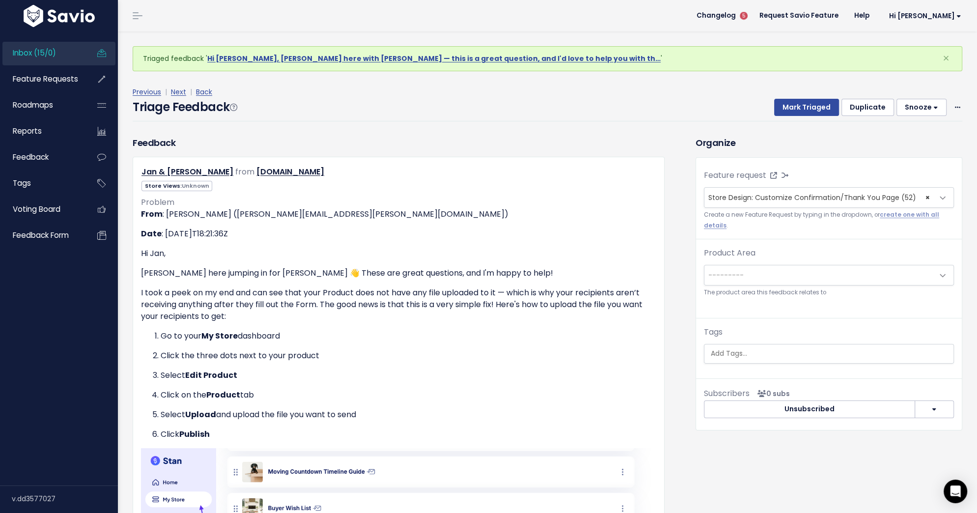
click at [787, 274] on span "---------" at bounding box center [819, 275] width 229 height 20
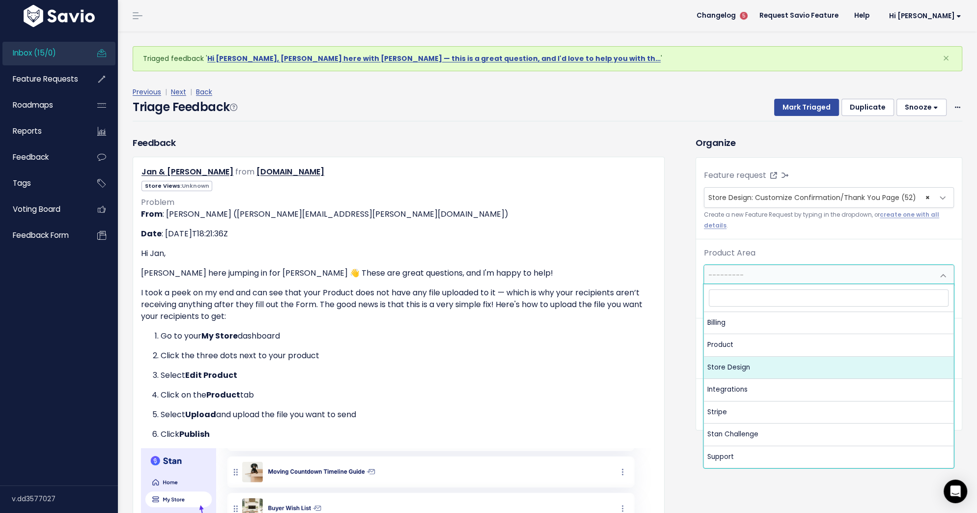
select select "MAIN:STORE_DESIGN"
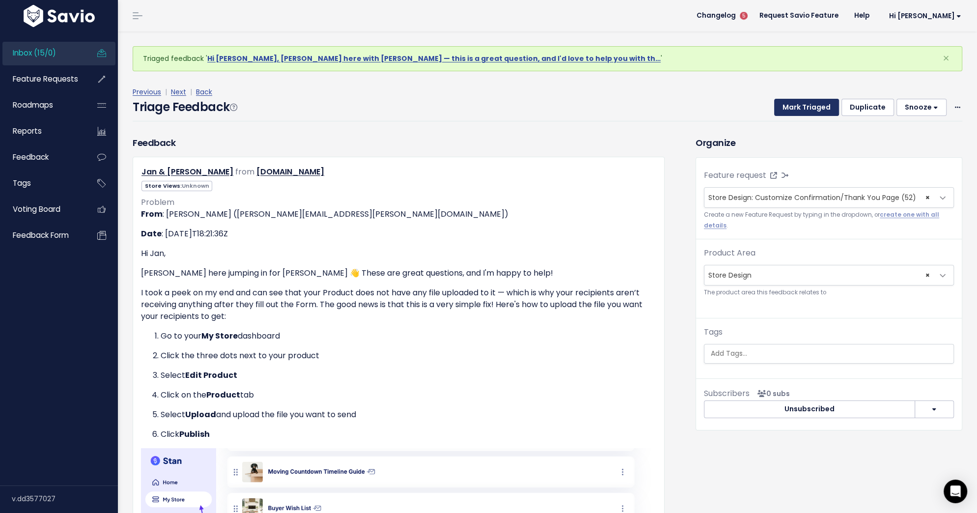
click at [816, 110] on button "Mark Triaged" at bounding box center [806, 108] width 65 height 18
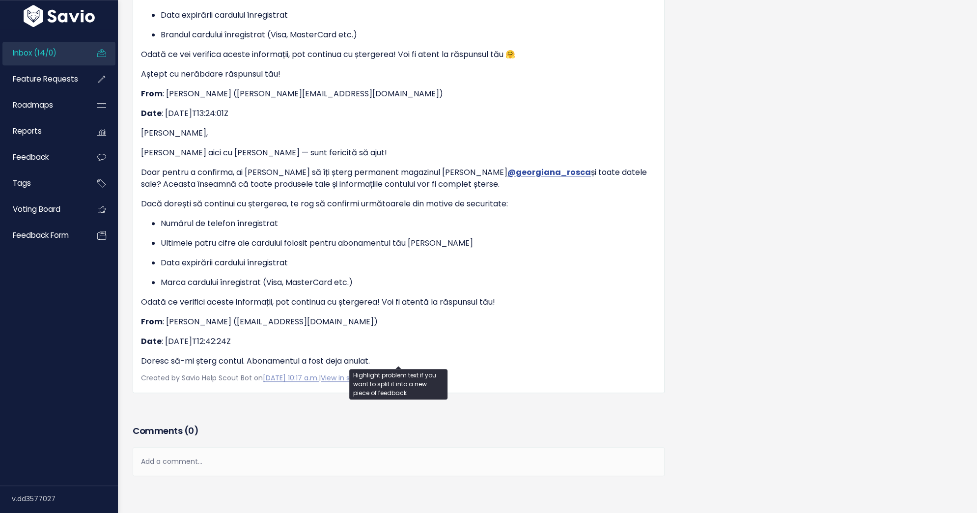
scroll to position [654, 0]
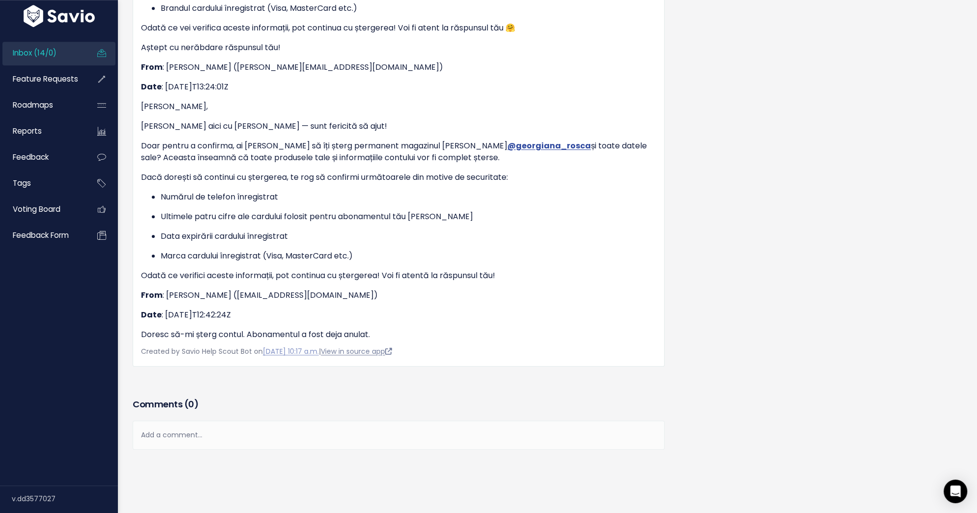
click at [386, 351] on link "View in source app" at bounding box center [356, 351] width 71 height 10
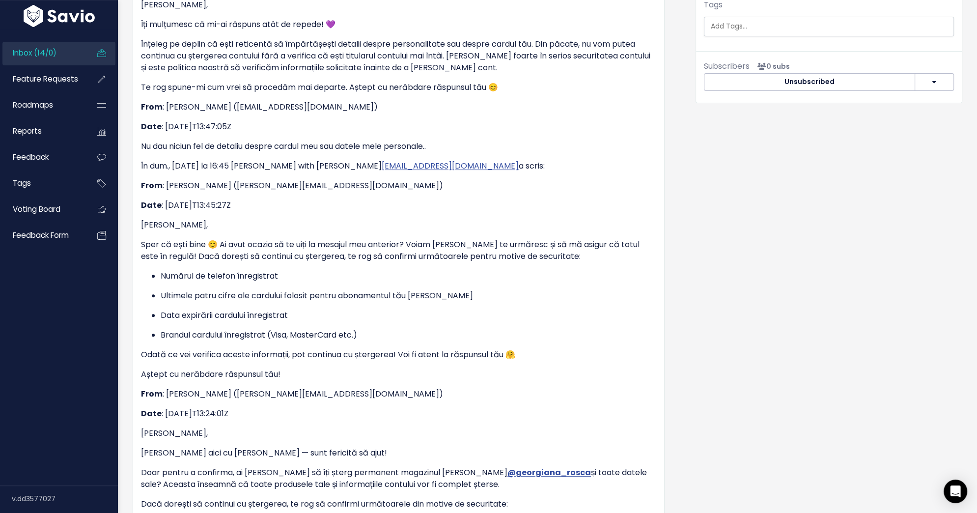
scroll to position [0, 0]
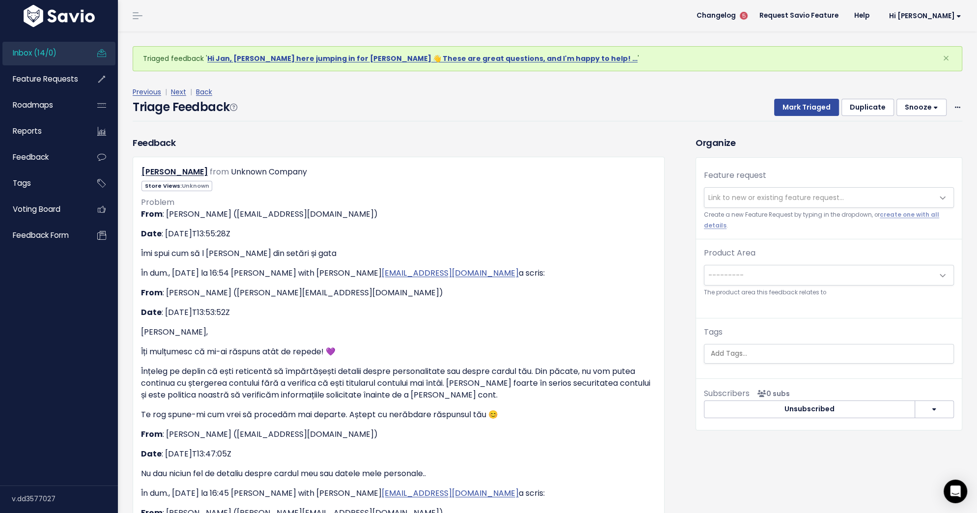
click at [795, 189] on span "Link to new or existing feature request..." at bounding box center [819, 198] width 229 height 20
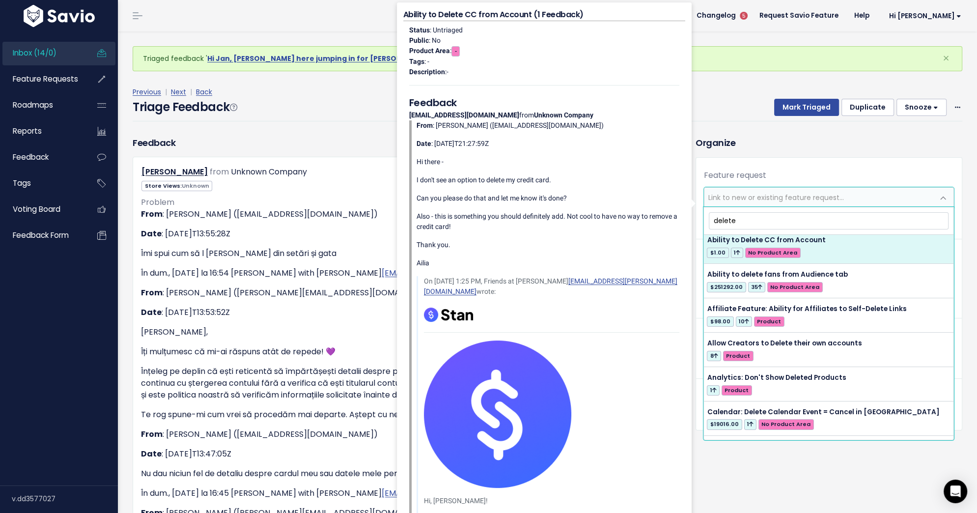
scroll to position [8, 0]
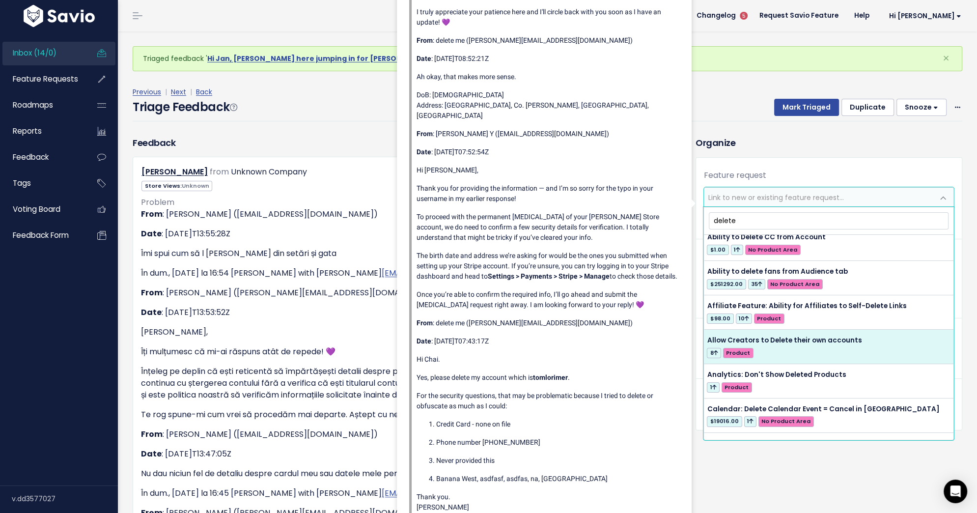
type input "delete"
select select "57227"
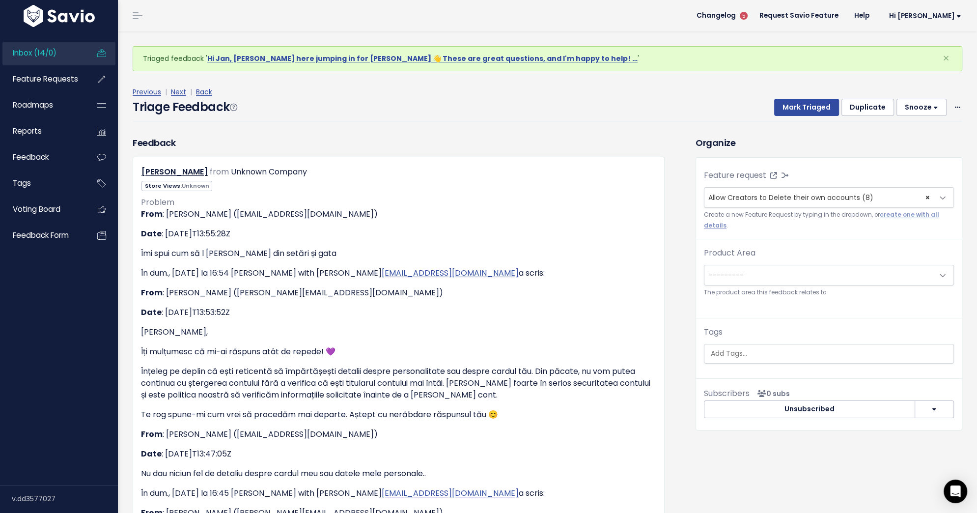
click at [808, 272] on span "---------" at bounding box center [819, 275] width 229 height 20
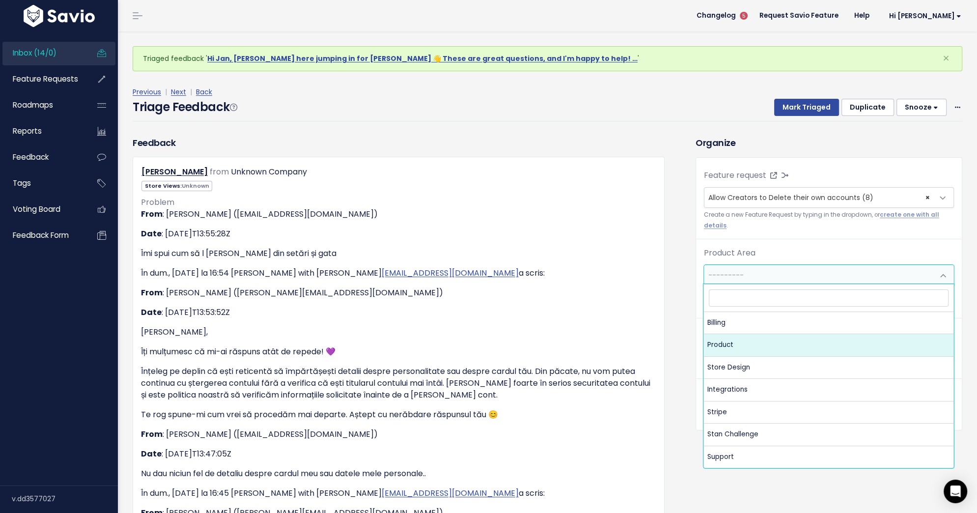
select select "MAIN:PRODUCT"
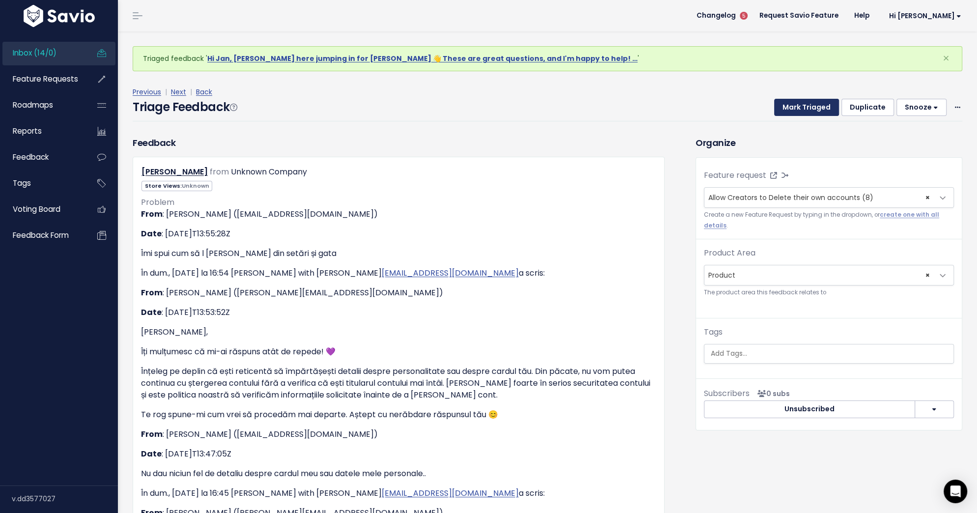
click at [805, 105] on button "Mark Triaged" at bounding box center [806, 108] width 65 height 18
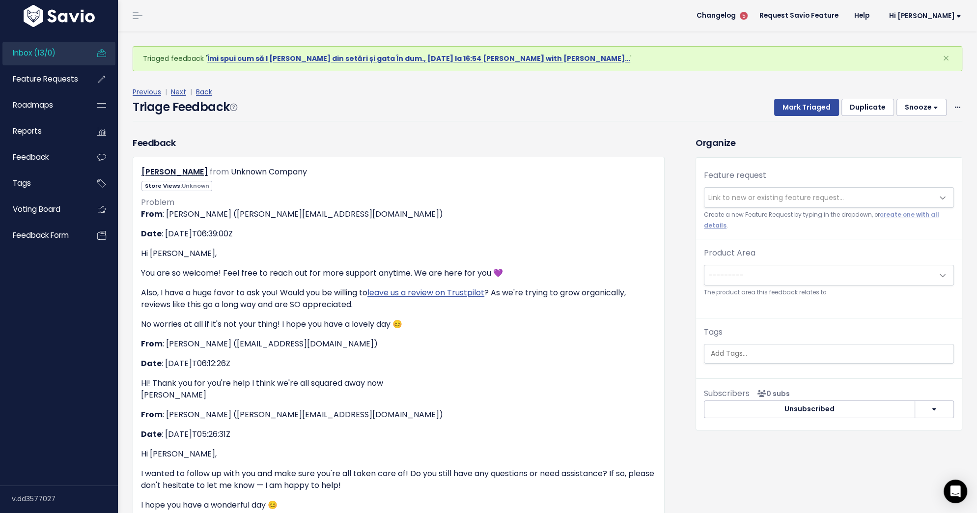
click at [718, 199] on span "Link to new or existing feature request..." at bounding box center [777, 198] width 136 height 10
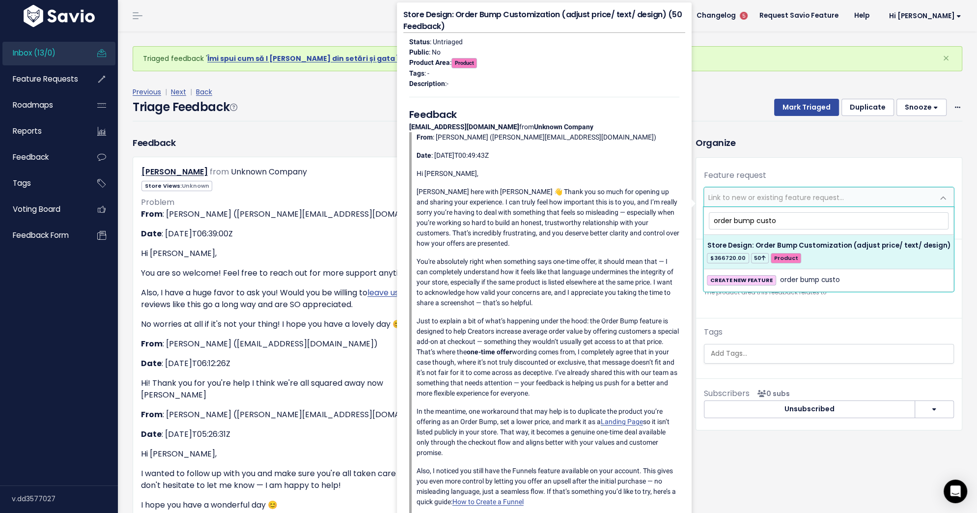
type input "order bump custo"
select select "31748"
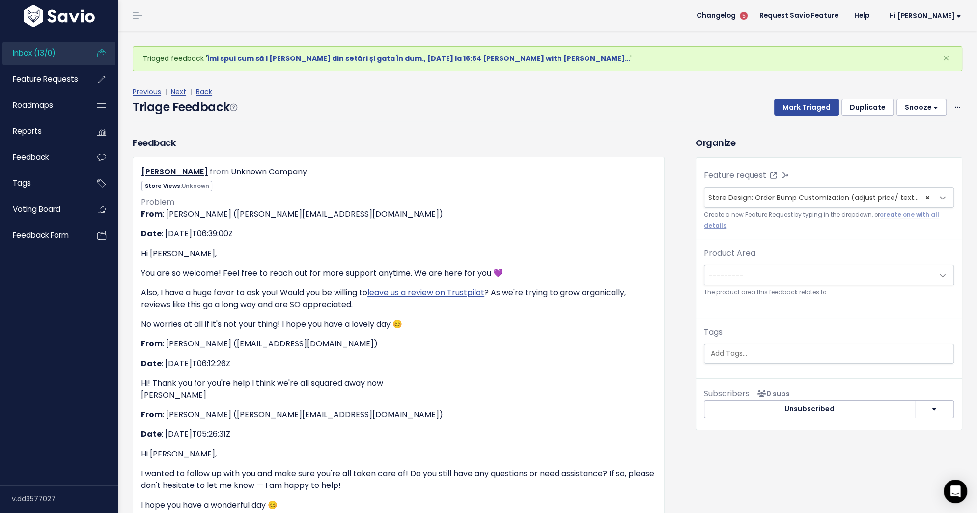
click at [784, 277] on span "---------" at bounding box center [819, 275] width 229 height 20
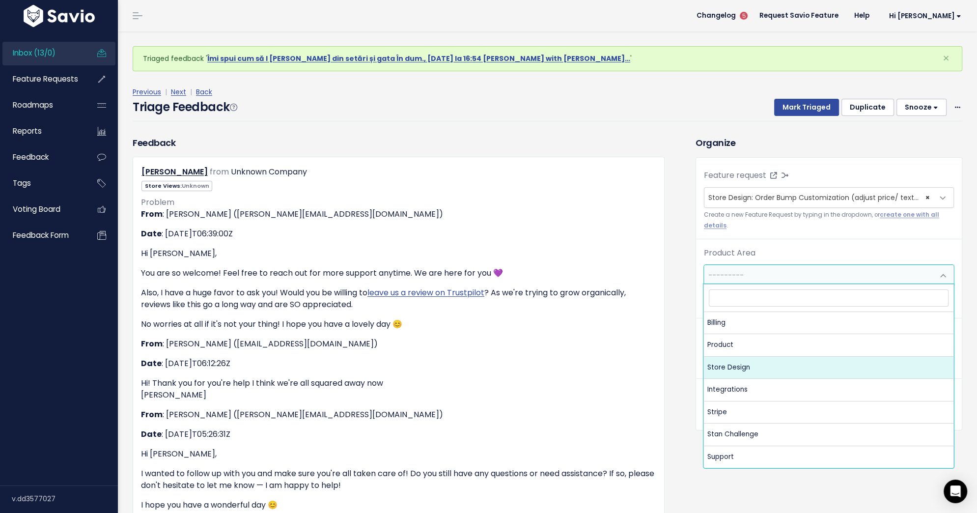
select select "MAIN:STORE_DESIGN"
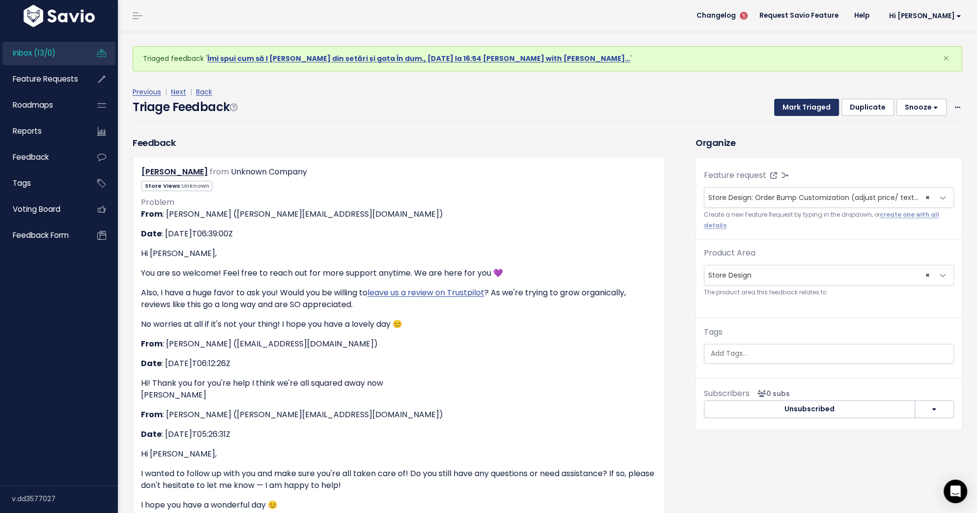
click at [823, 105] on button "Mark Triaged" at bounding box center [806, 108] width 65 height 18
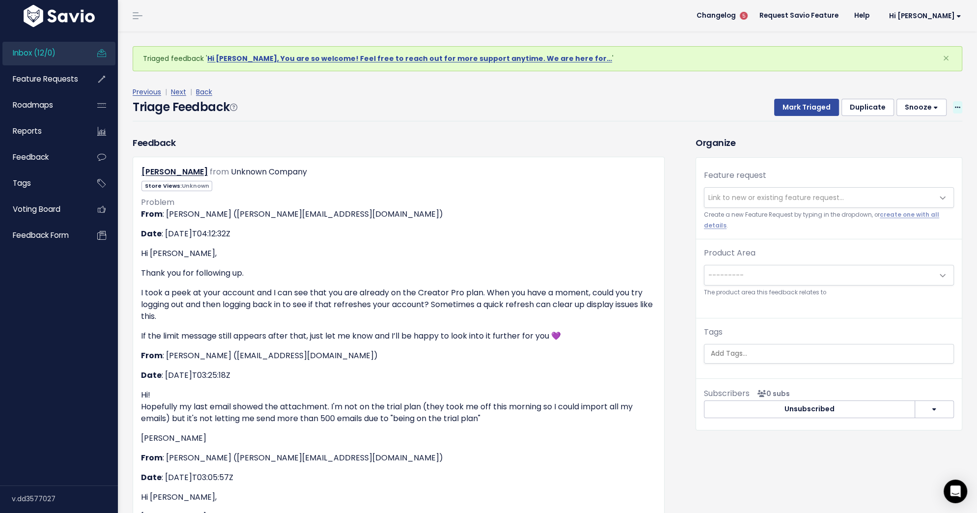
click at [955, 109] on icon at bounding box center [957, 108] width 5 height 6
click at [917, 156] on link "Delete" at bounding box center [918, 153] width 71 height 19
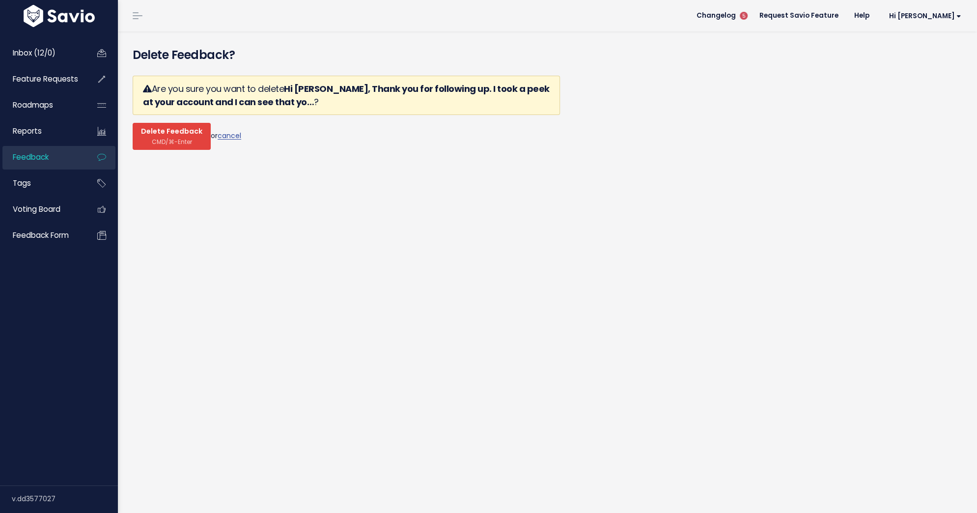
click at [184, 130] on span "Delete Feedback" at bounding box center [171, 131] width 61 height 9
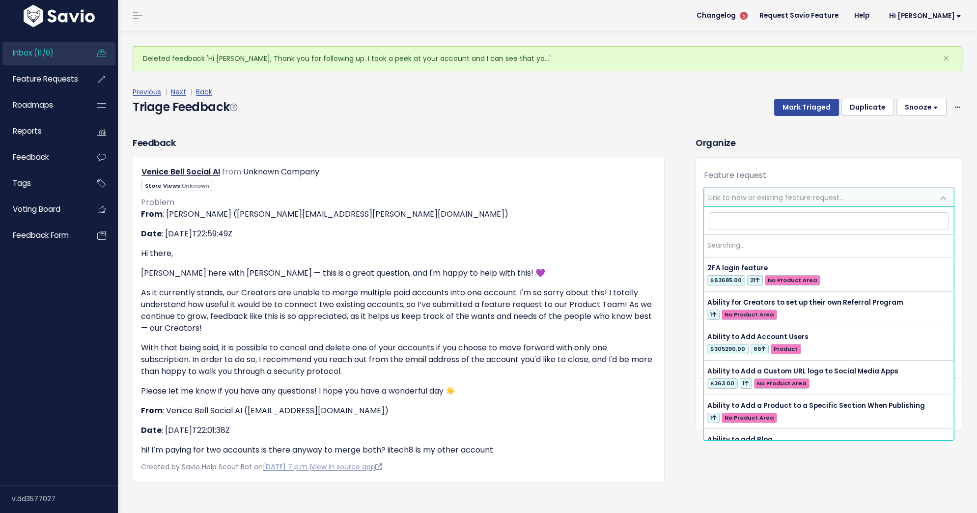
click at [736, 199] on span "Link to new or existing feature request..." at bounding box center [777, 198] width 136 height 10
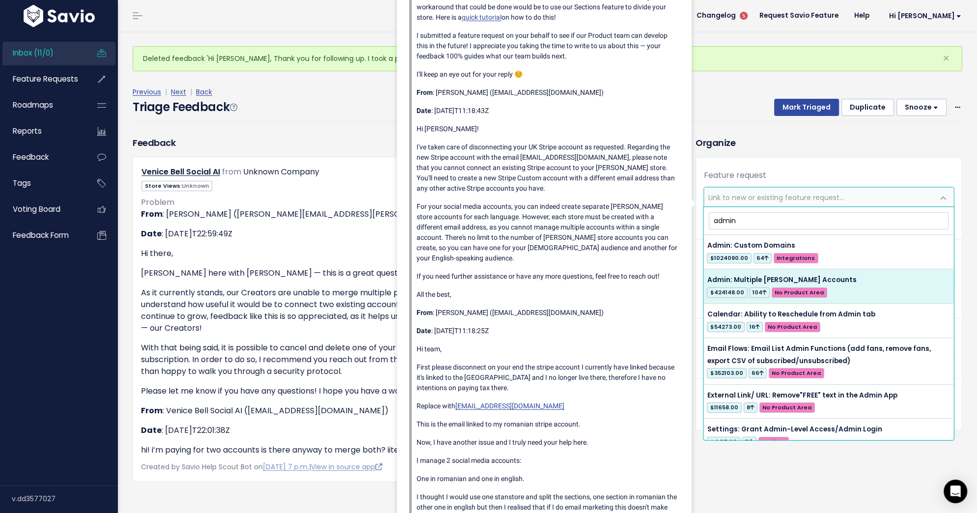
type input "admin"
select select "27465"
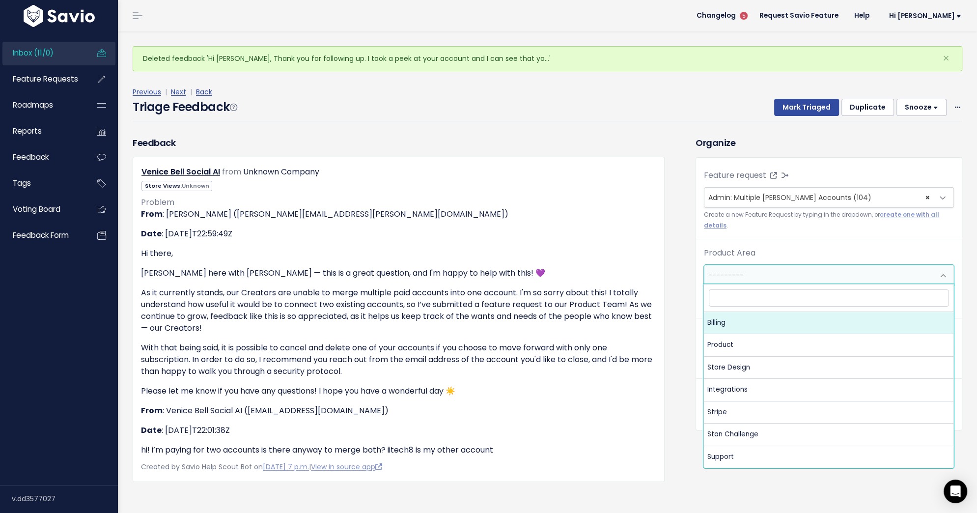
click at [833, 271] on span "---------" at bounding box center [819, 275] width 229 height 20
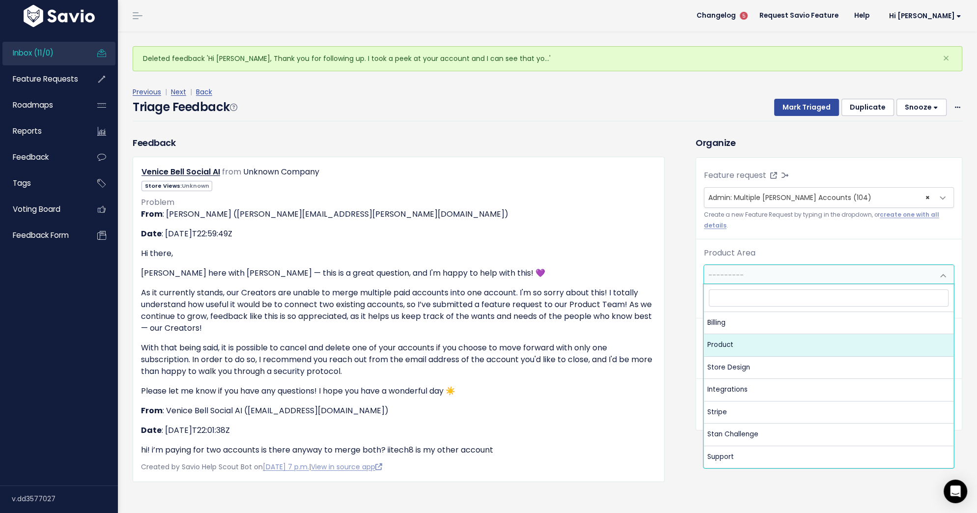
select select "MAIN:PRODUCT"
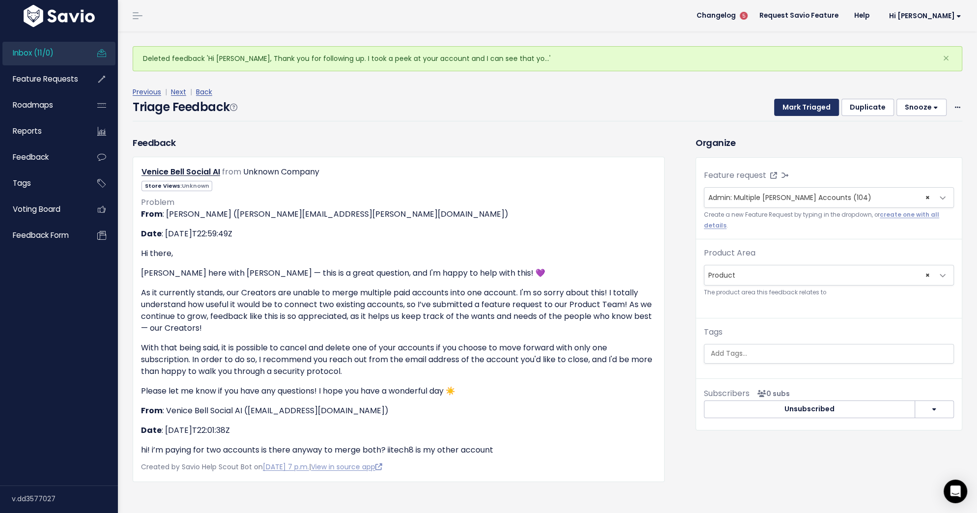
click at [813, 108] on button "Mark Triaged" at bounding box center [806, 108] width 65 height 18
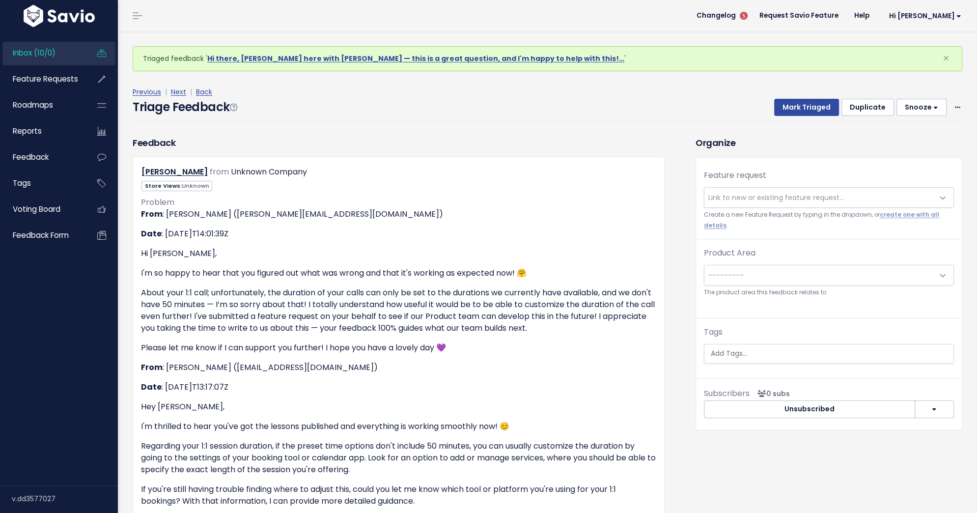
click at [759, 196] on span "Link to new or existing feature request..." at bounding box center [777, 198] width 136 height 10
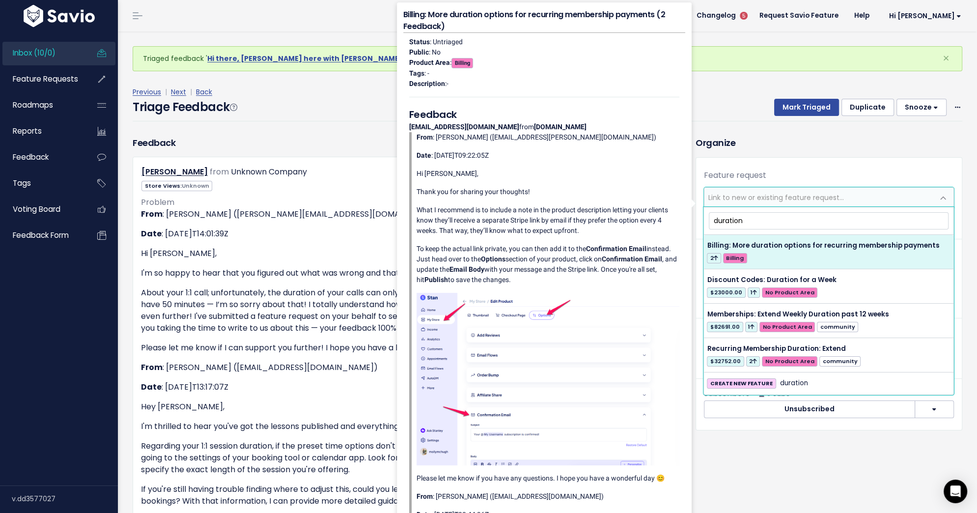
click at [732, 223] on input "duration" at bounding box center [829, 220] width 240 height 17
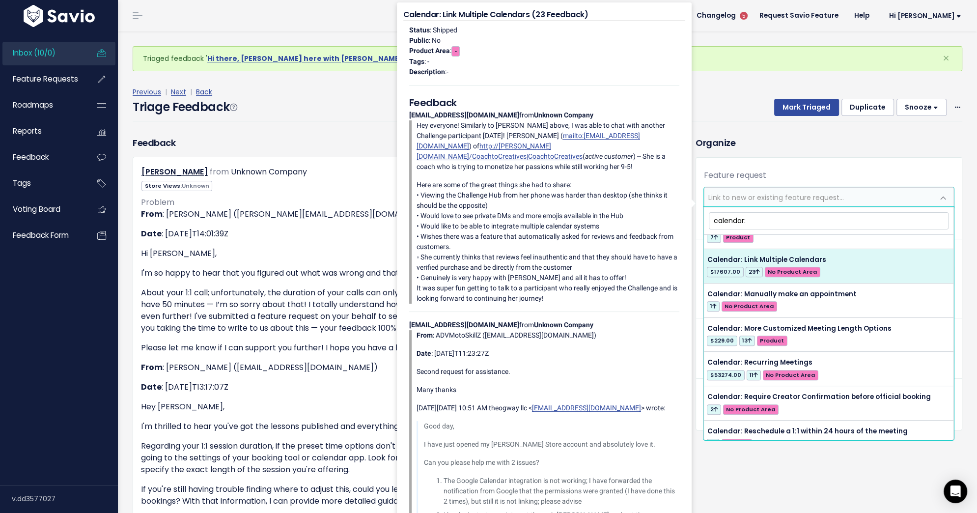
scroll to position [881, 0]
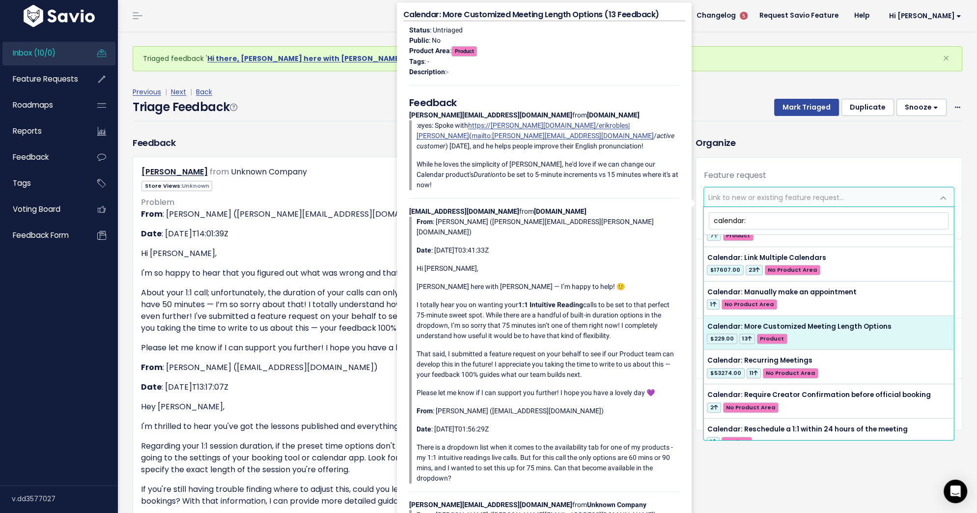
type input "calendar:"
select select "60891"
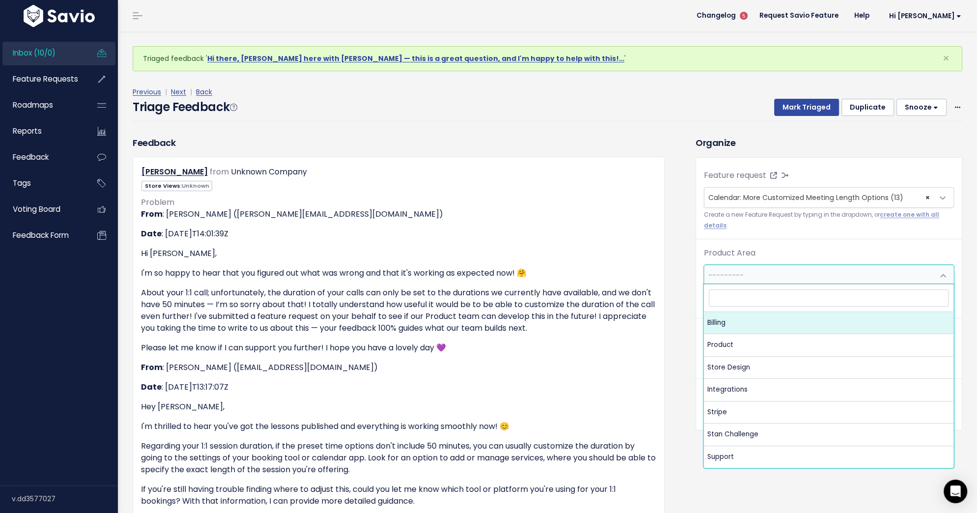
click at [759, 266] on span "---------" at bounding box center [819, 275] width 229 height 20
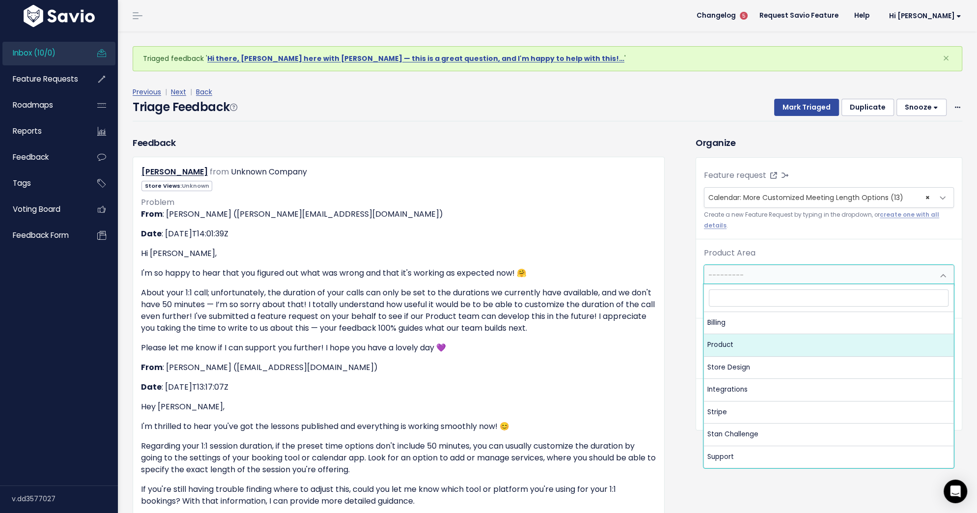
select select "MAIN:PRODUCT"
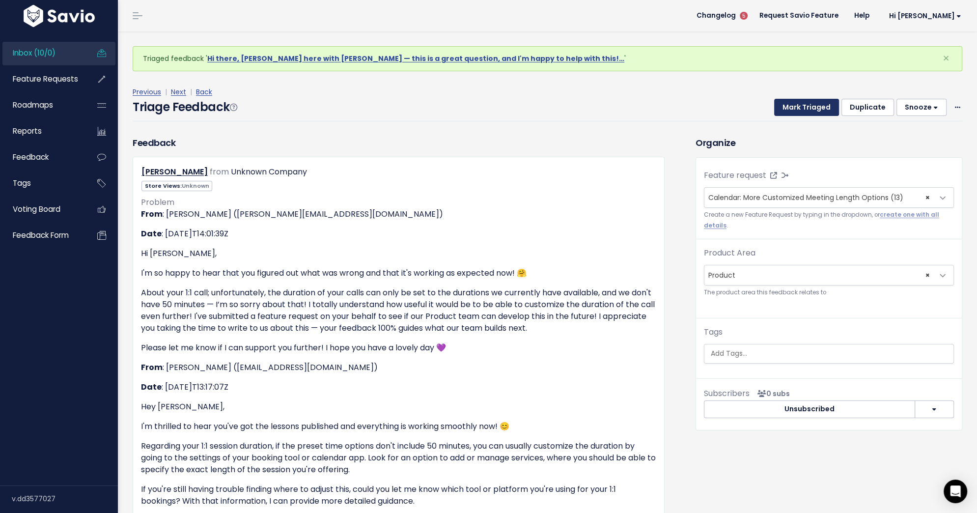
click at [804, 107] on button "Mark Triaged" at bounding box center [806, 108] width 65 height 18
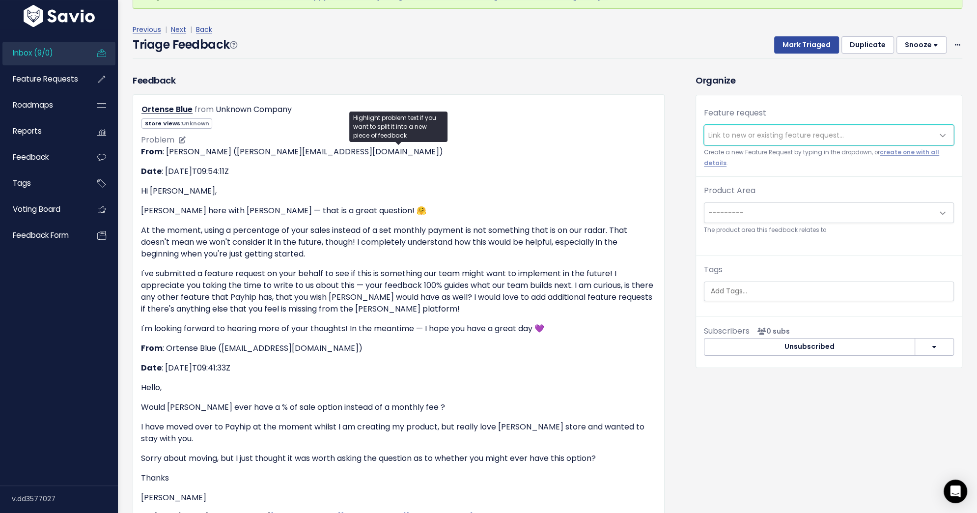
scroll to position [64, 0]
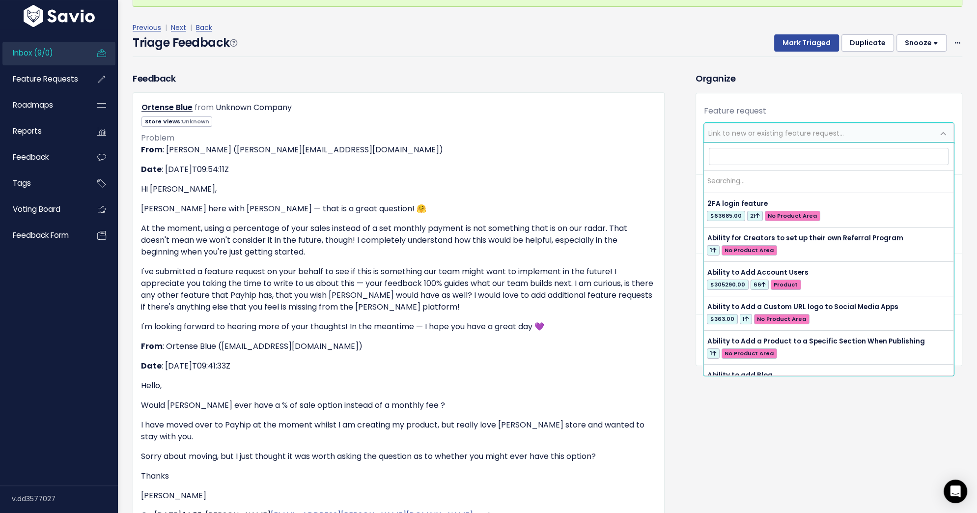
click at [748, 137] on span "Link to new or existing feature request..." at bounding box center [777, 133] width 136 height 10
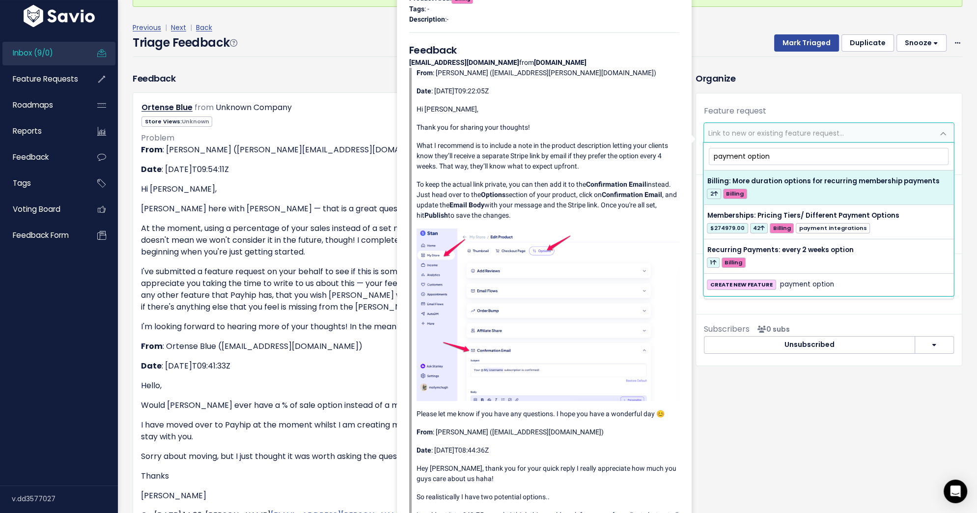
click at [753, 156] on input "payment option" at bounding box center [829, 156] width 240 height 17
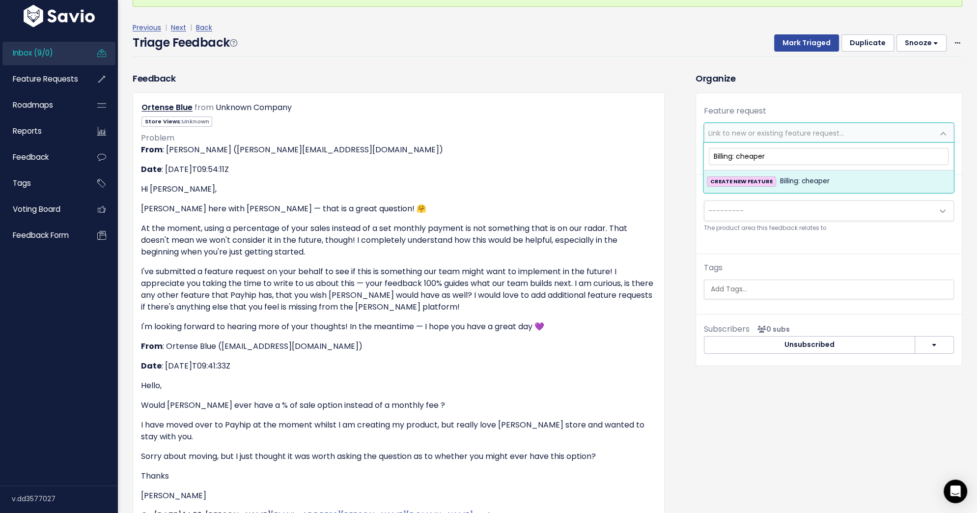
drag, startPoint x: 737, startPoint y: 158, endPoint x: 701, endPoint y: 157, distance: 35.9
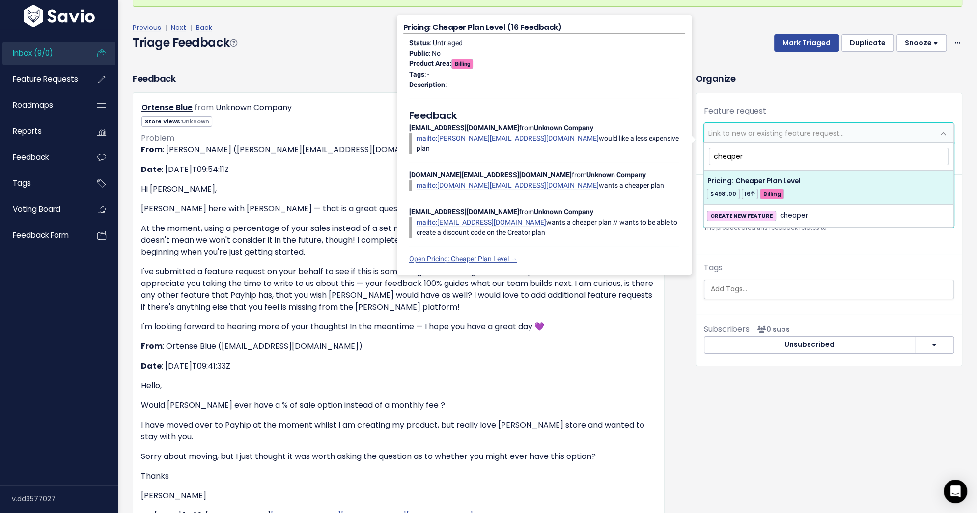
type input "cheaper"
select select "28849"
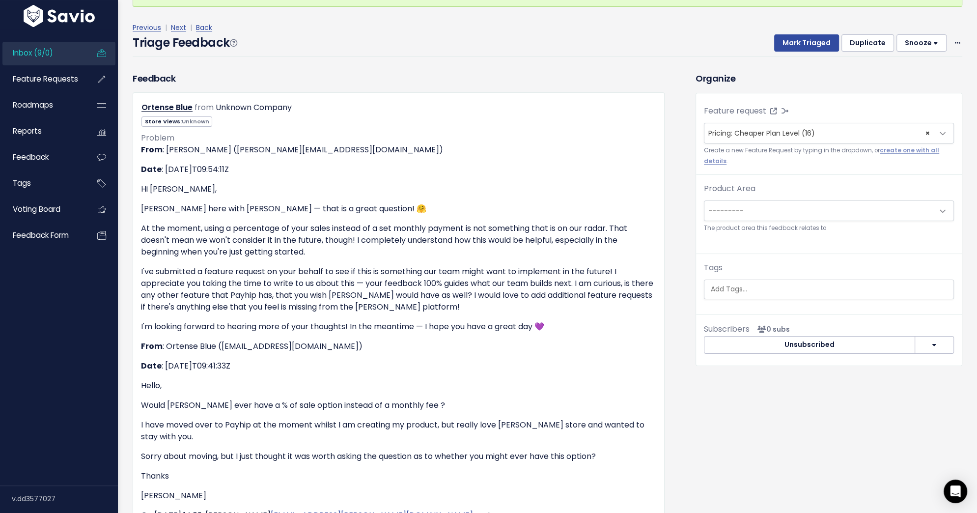
click at [813, 211] on span "---------" at bounding box center [819, 211] width 229 height 20
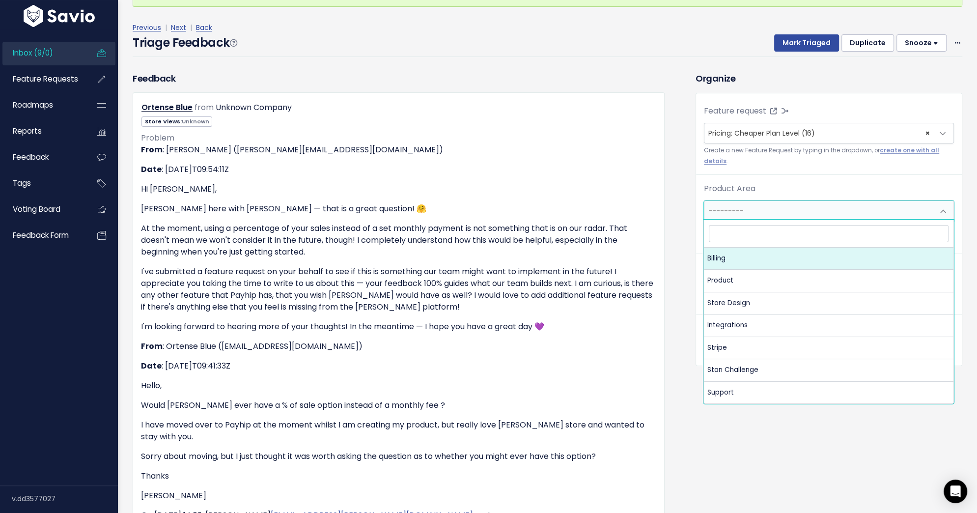
select select "MAIN:BILLING"
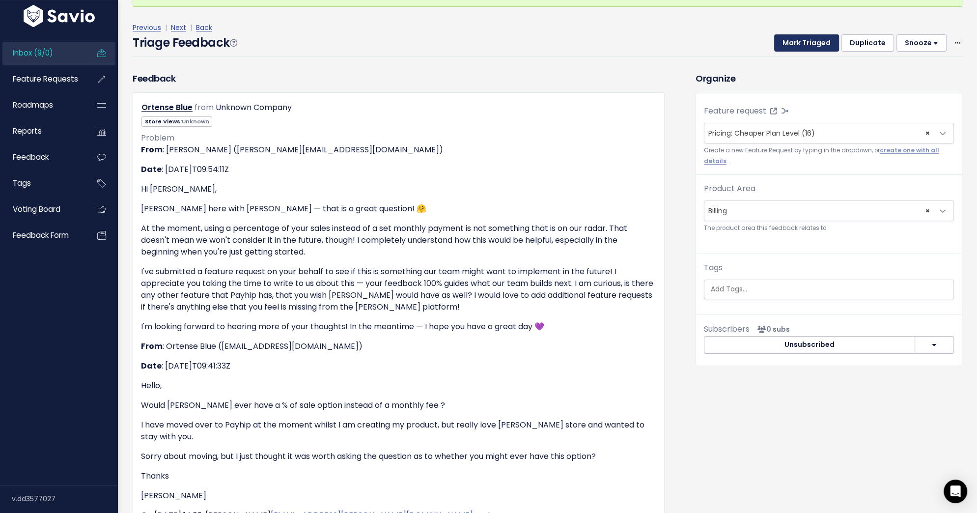
click at [811, 42] on button "Mark Triaged" at bounding box center [806, 43] width 65 height 18
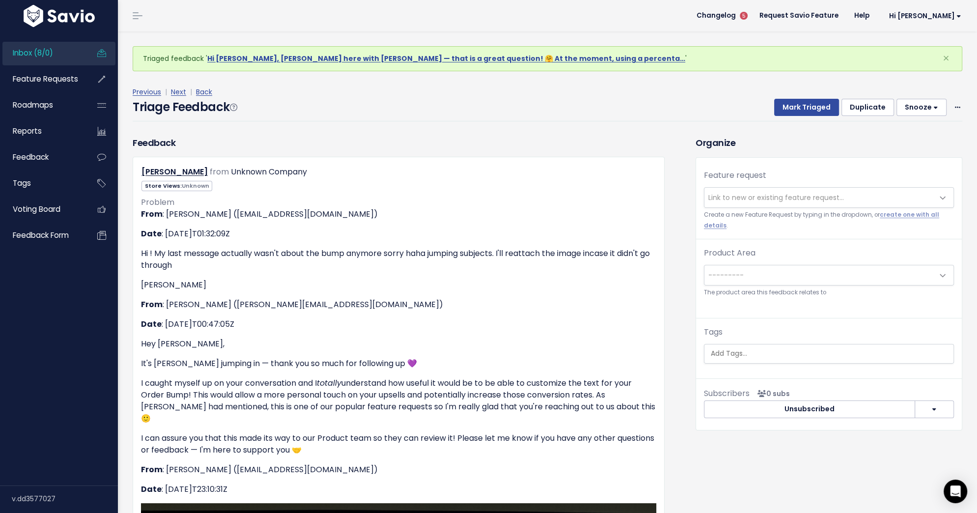
click at [952, 101] on div "Mark Triaged Duplicate [GEOGRAPHIC_DATA] 1 day 3 days 7 days 14 days Edit Delete" at bounding box center [863, 108] width 200 height 18
click at [954, 104] on span at bounding box center [957, 107] width 9 height 12
click at [911, 151] on link "Delete" at bounding box center [918, 153] width 71 height 19
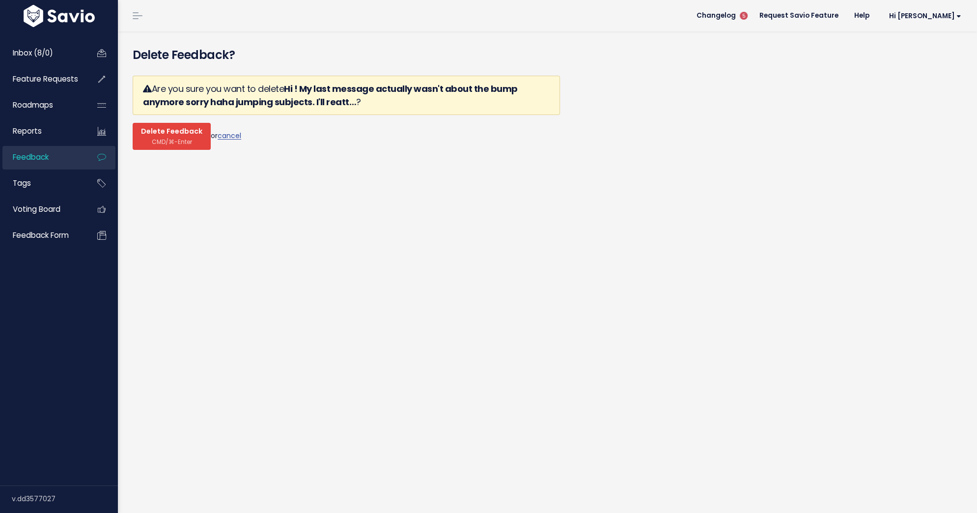
click at [179, 133] on span "Delete Feedback" at bounding box center [171, 131] width 61 height 9
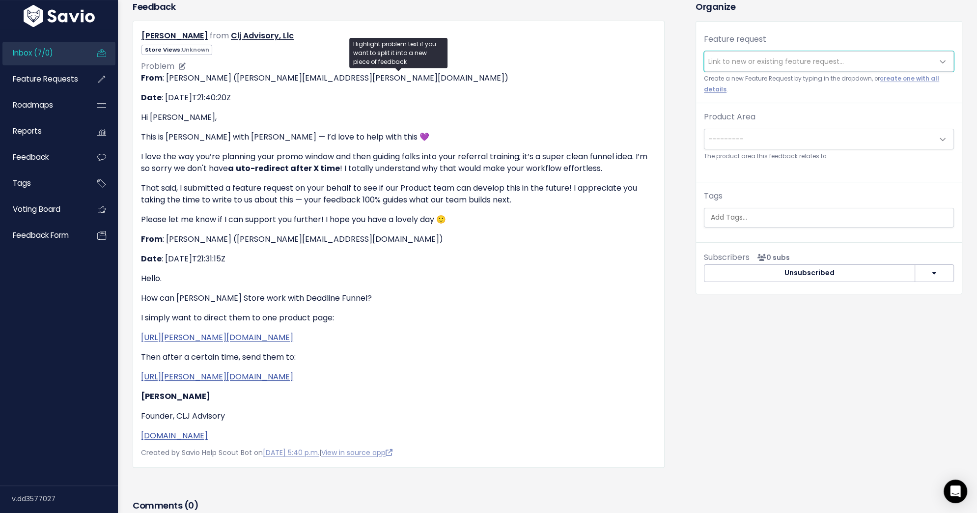
scroll to position [137, 0]
click at [737, 63] on span "Link to new or existing feature request..." at bounding box center [777, 61] width 136 height 10
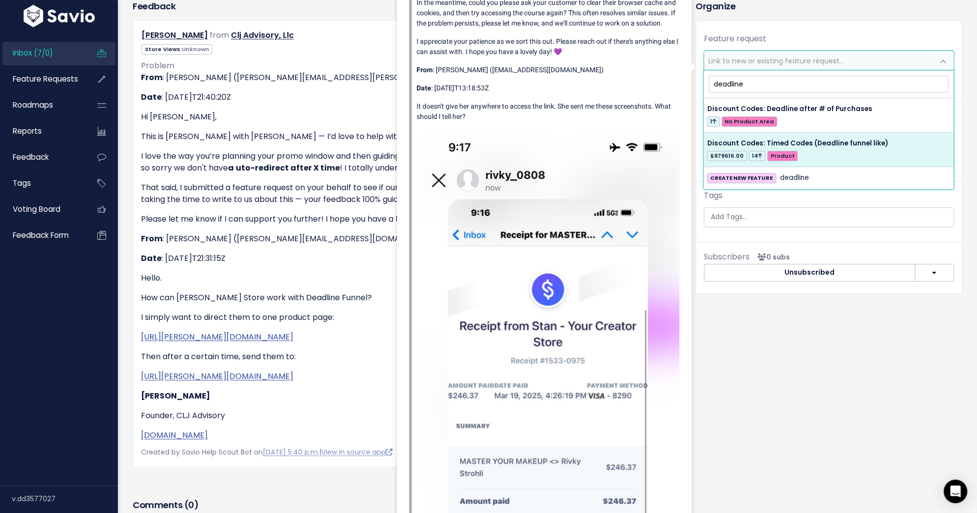
type input "deadline"
select select "27553"
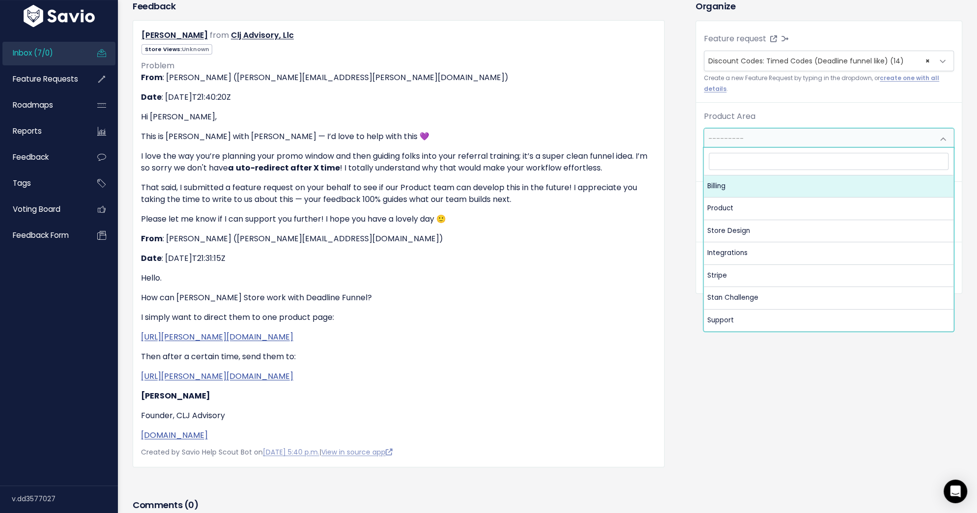
click at [804, 136] on span "---------" at bounding box center [819, 139] width 229 height 20
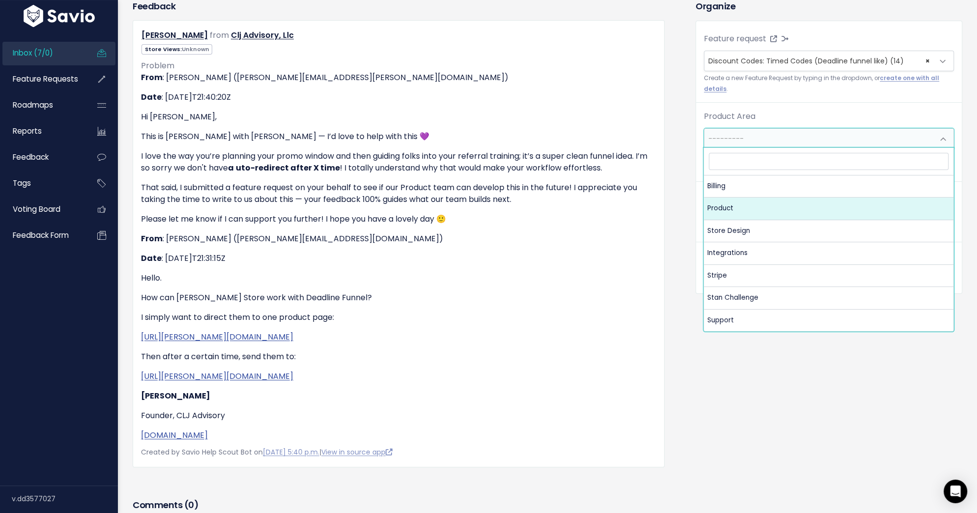
select select "MAIN:PRODUCT"
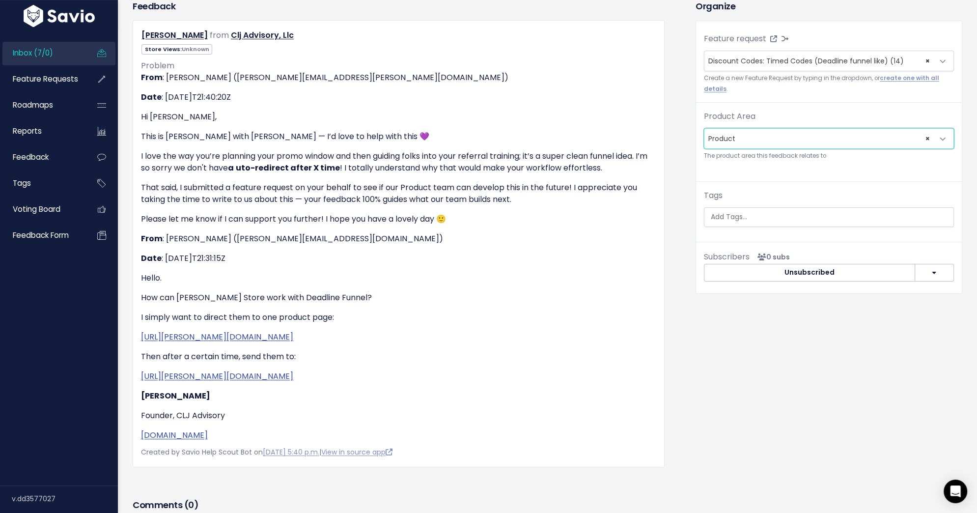
scroll to position [0, 0]
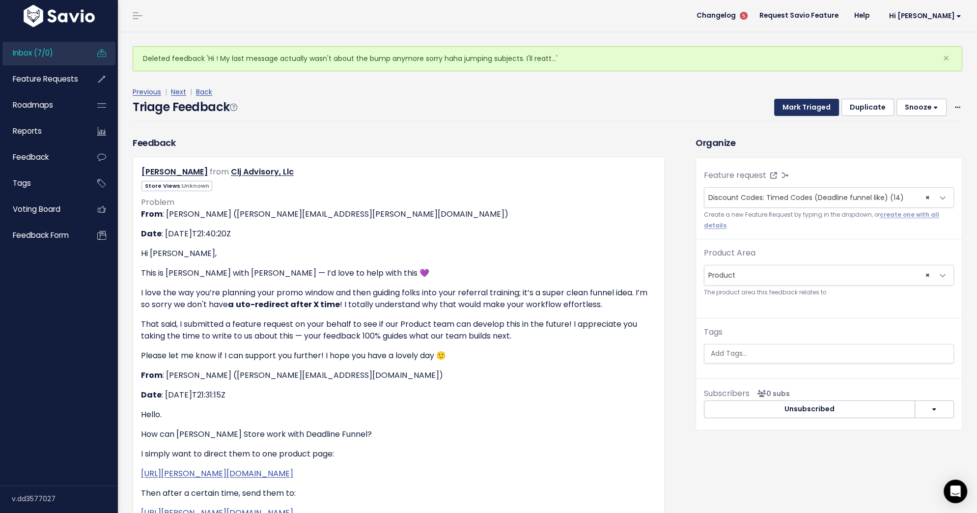
click at [820, 113] on button "Mark Triaged" at bounding box center [806, 108] width 65 height 18
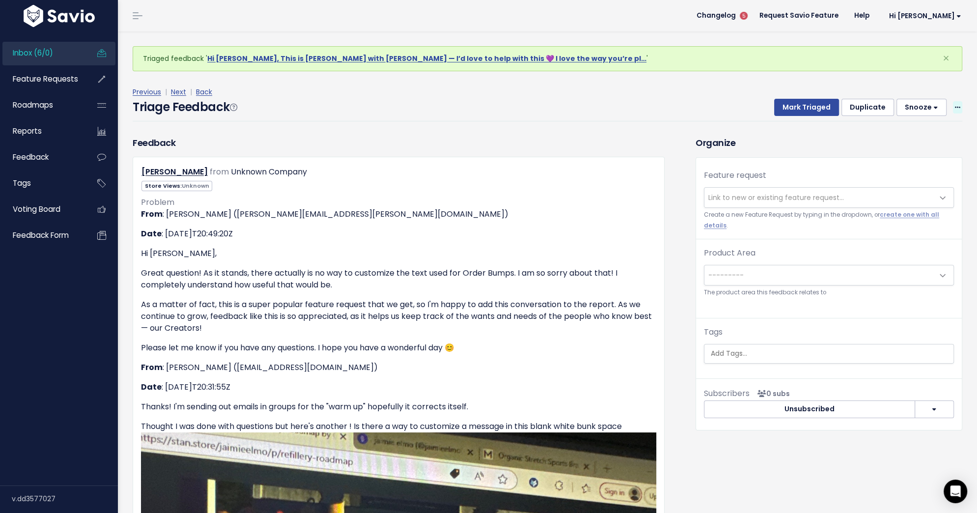
click at [956, 106] on icon at bounding box center [957, 108] width 5 height 6
click at [926, 151] on link "Delete" at bounding box center [918, 153] width 71 height 19
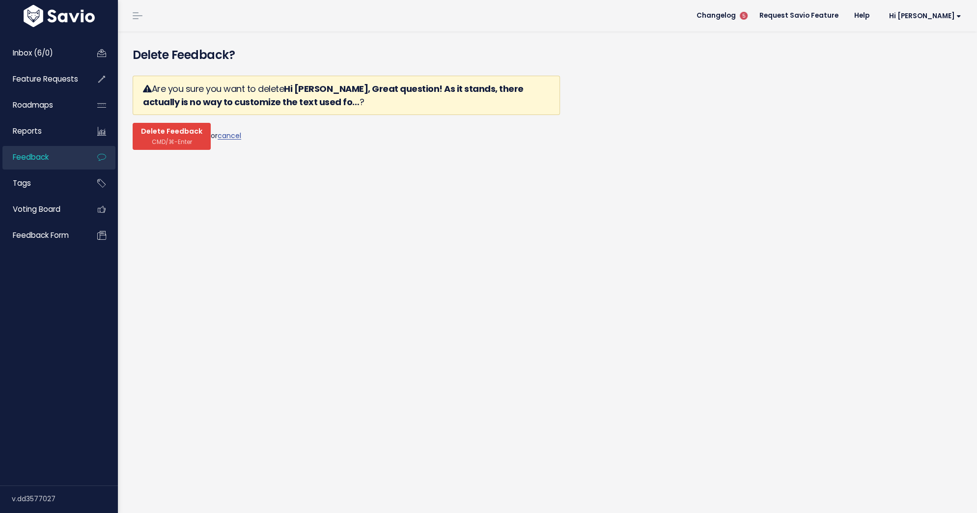
click at [178, 134] on span "Delete Feedback" at bounding box center [171, 131] width 61 height 9
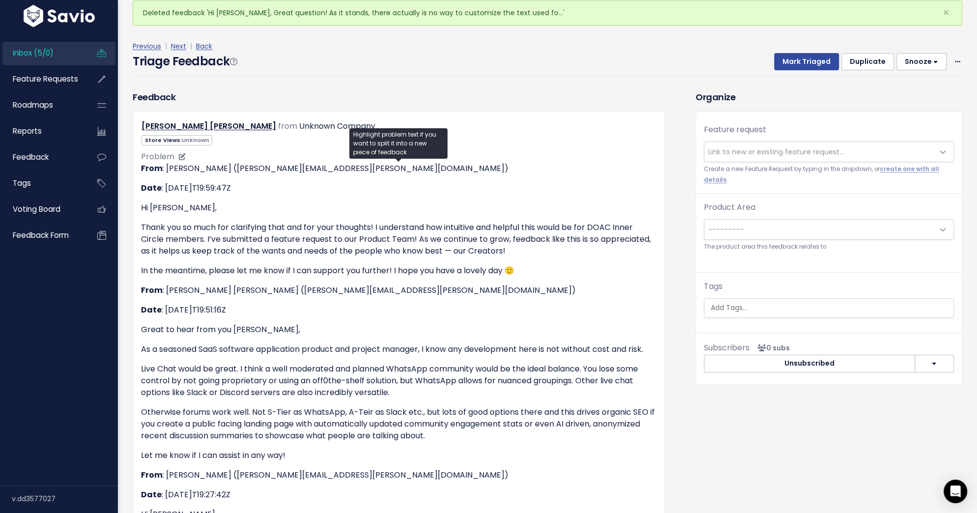
scroll to position [48, 0]
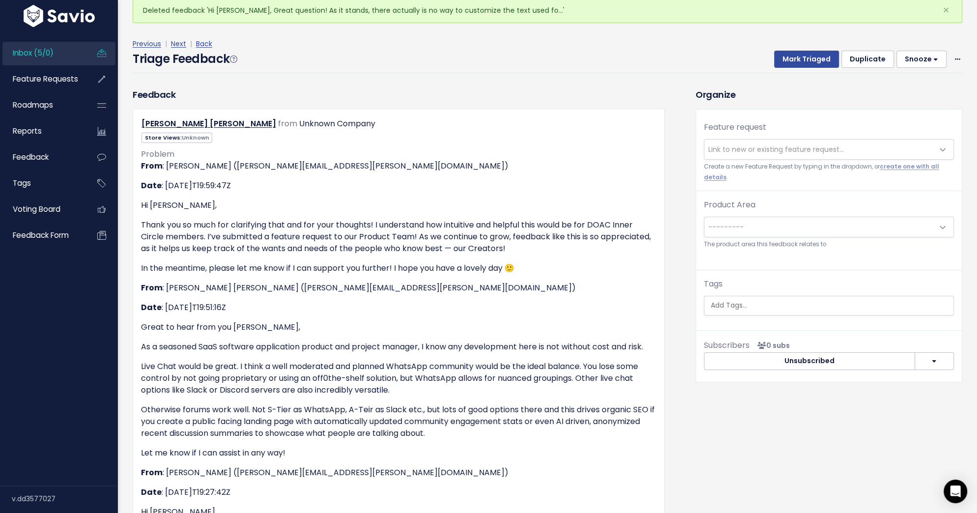
click at [776, 153] on span "Link to new or existing feature request..." at bounding box center [819, 150] width 229 height 20
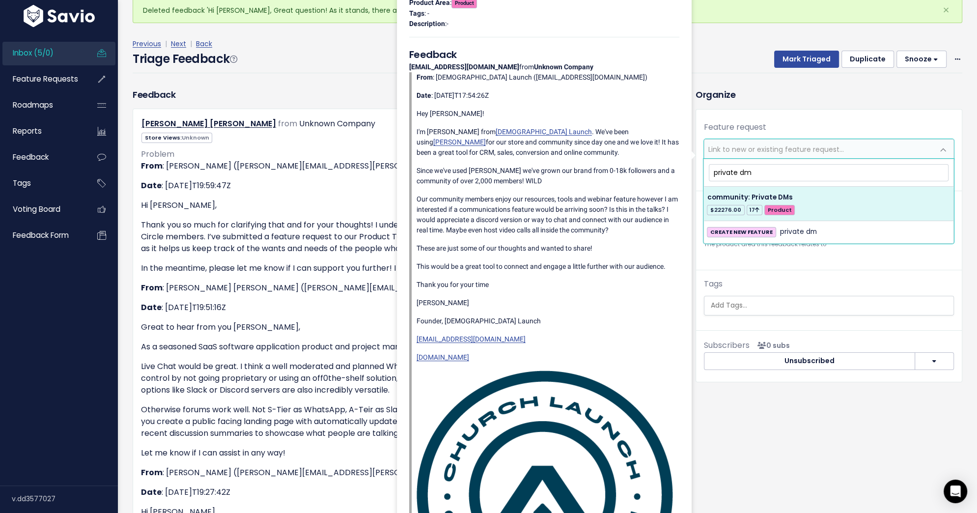
type input "private dm"
select select "56672"
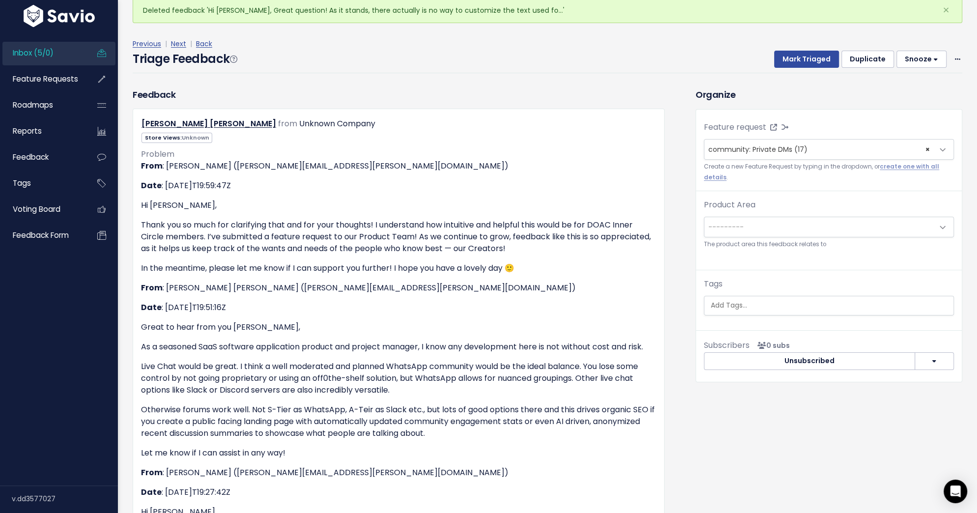
click at [762, 226] on span "---------" at bounding box center [819, 227] width 229 height 20
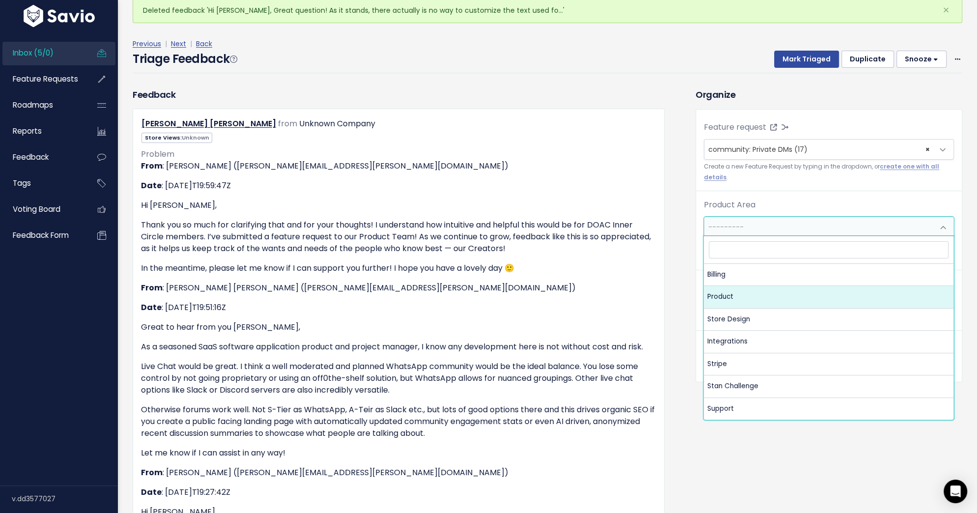
select select "MAIN:PRODUCT"
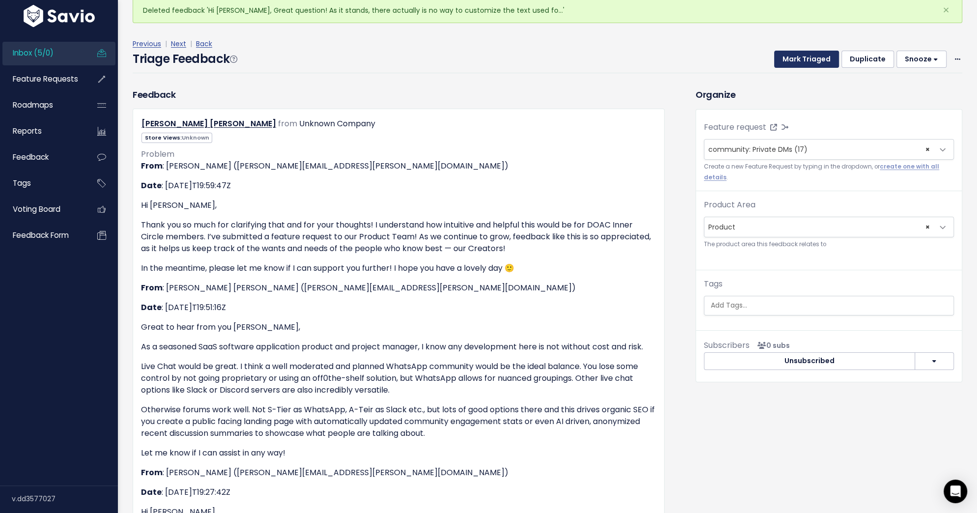
click at [811, 53] on button "Mark Triaged" at bounding box center [806, 60] width 65 height 18
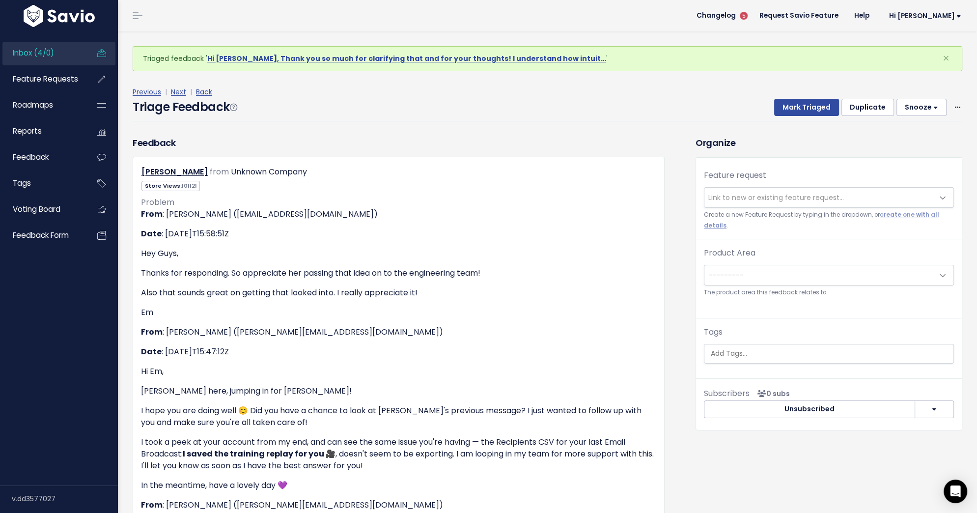
click at [764, 207] on div "Feature request --------- Link to new or existing feature request... Create a n…" at bounding box center [829, 205] width 266 height 70
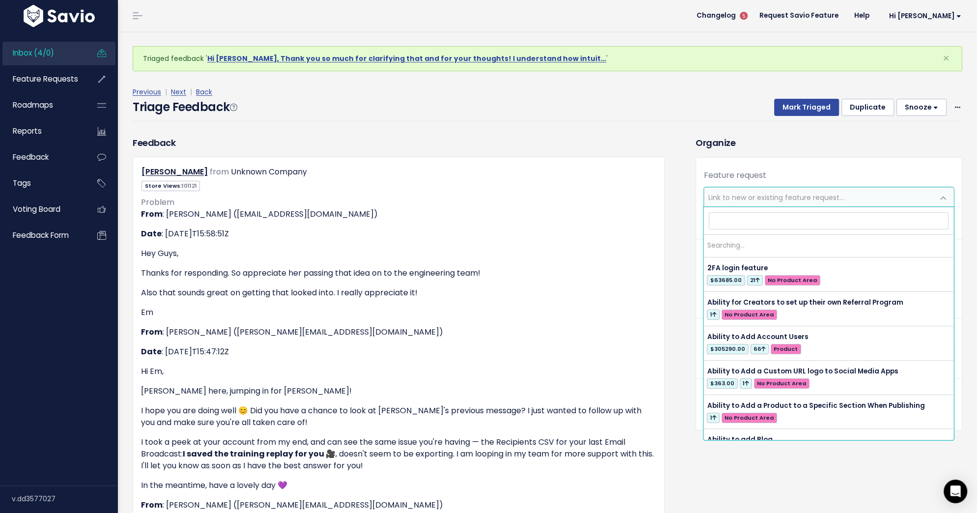
click at [760, 198] on span "Link to new or existing feature request..." at bounding box center [777, 198] width 136 height 10
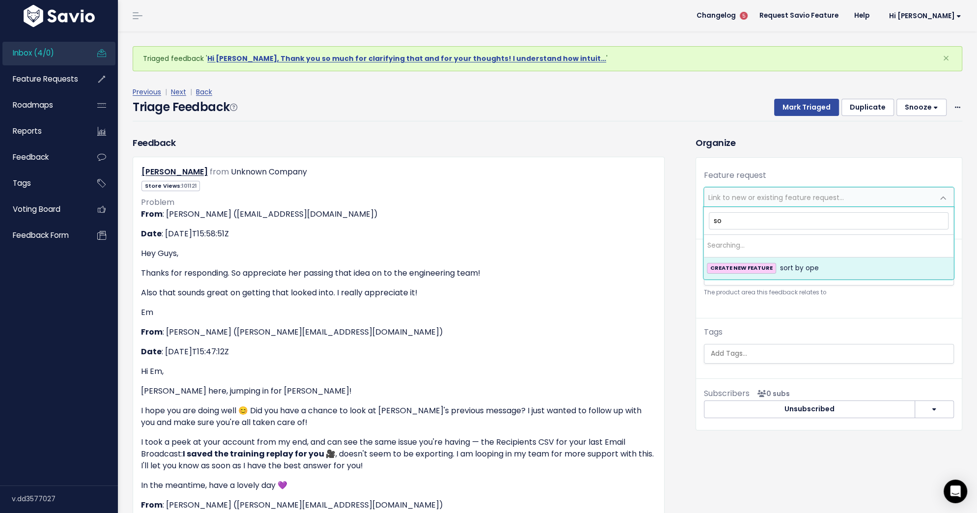
type input "s"
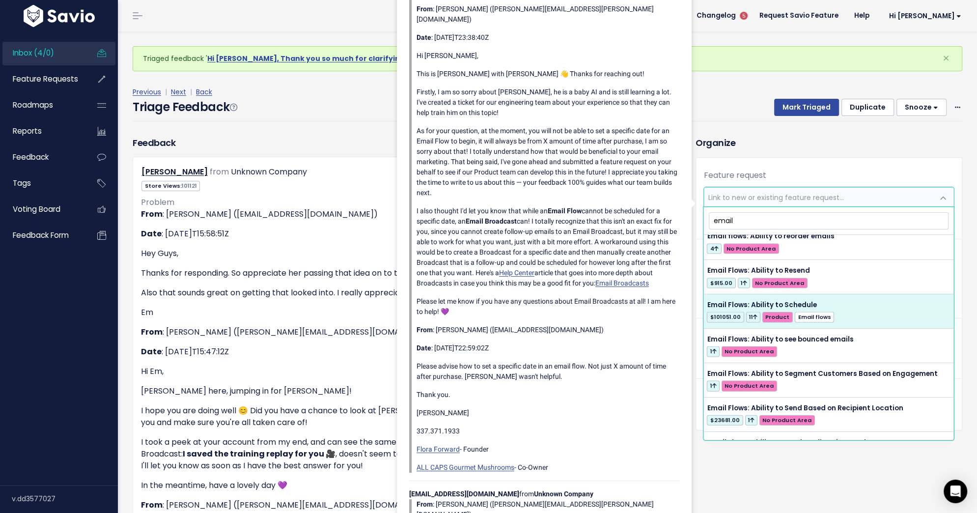
scroll to position [2296, 0]
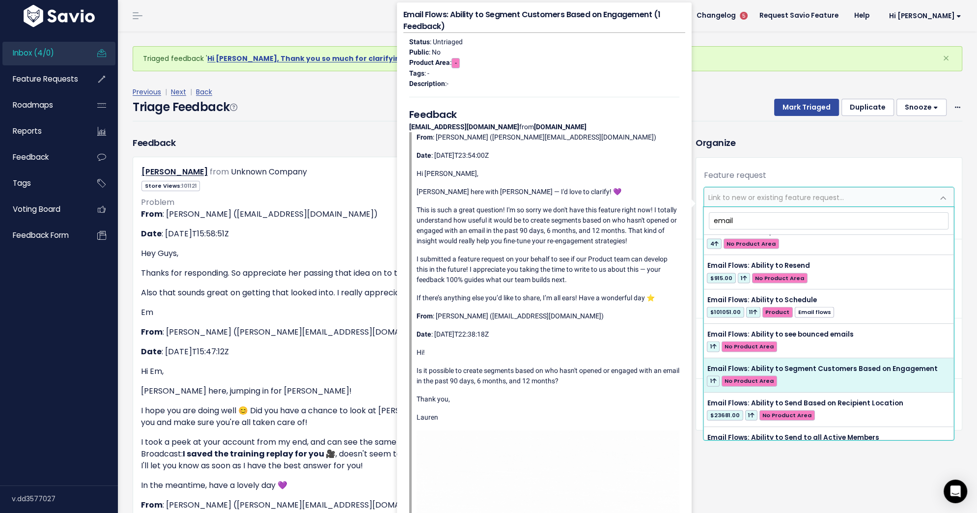
type input "email"
select select "60888"
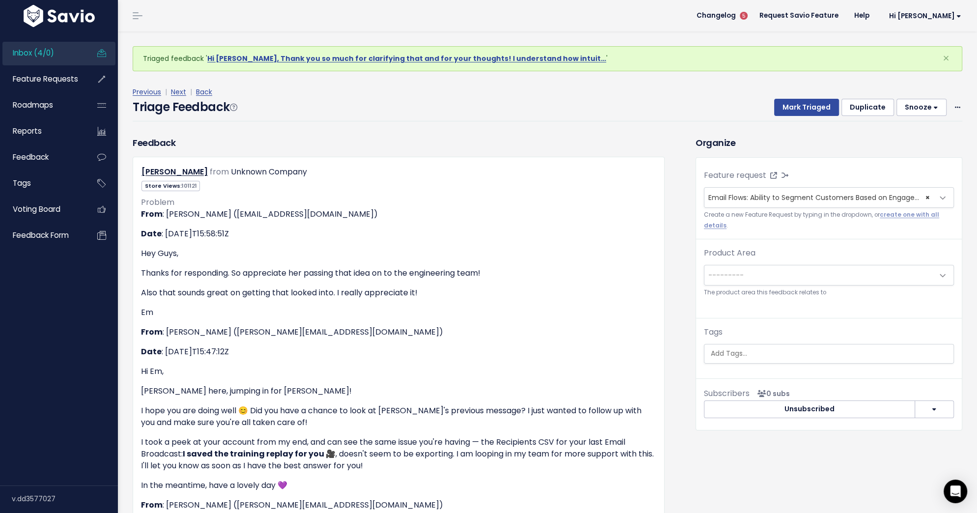
click at [845, 270] on span "---------" at bounding box center [819, 275] width 229 height 20
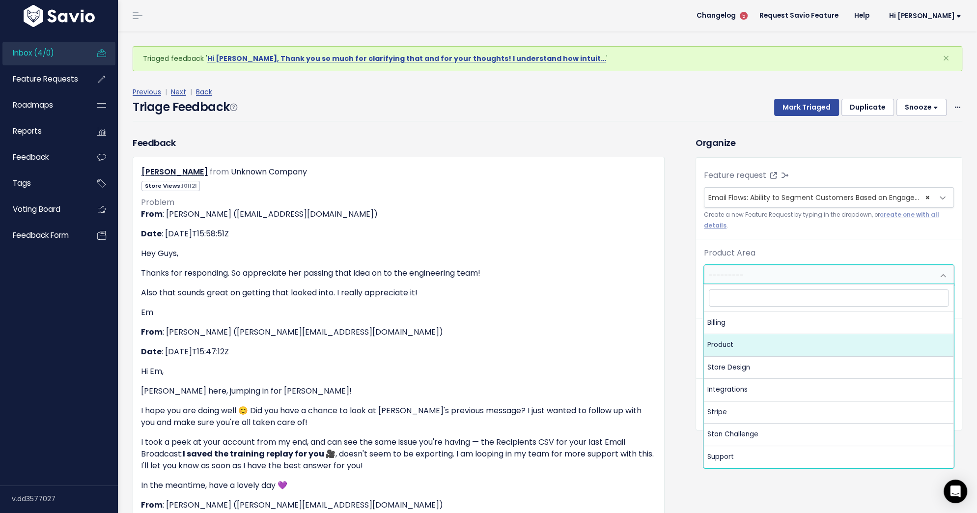
select select "MAIN:PRODUCT"
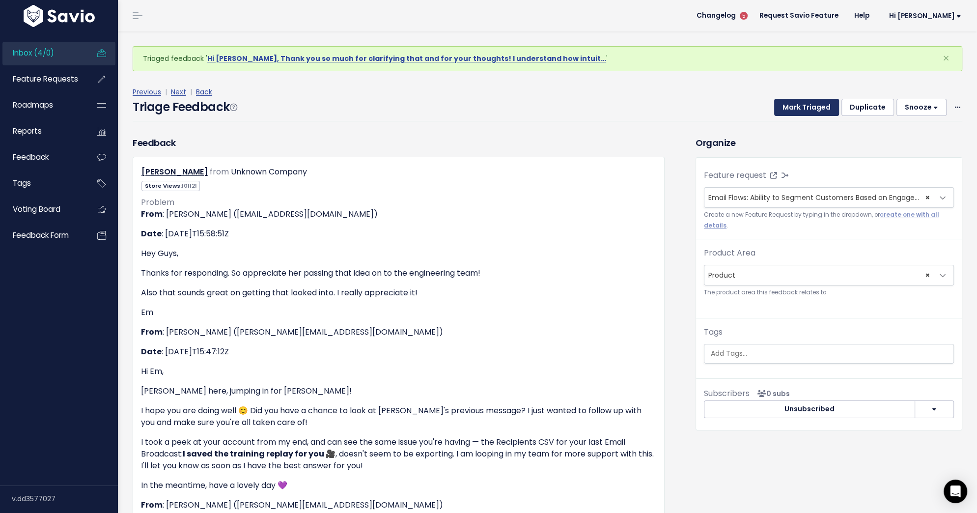
click at [809, 102] on button "Mark Triaged" at bounding box center [806, 108] width 65 height 18
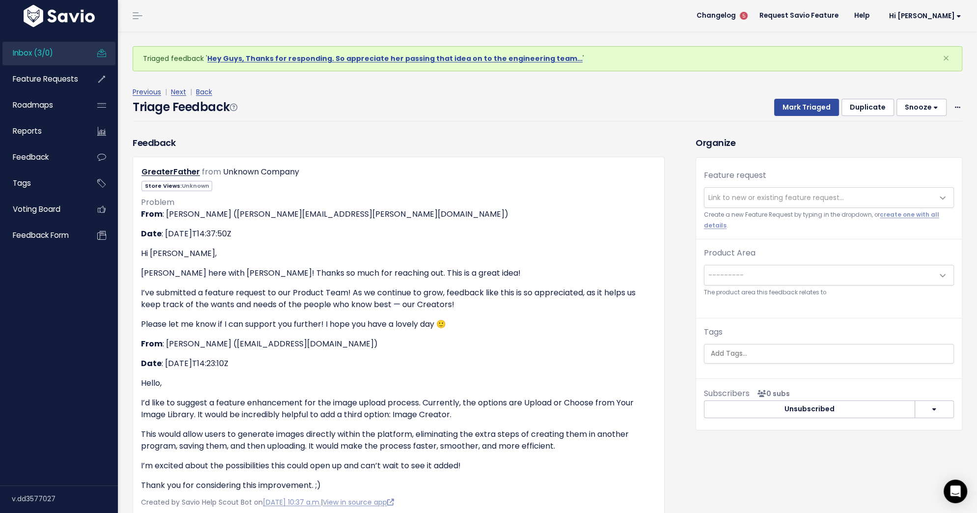
click at [809, 189] on span "Link to new or existing feature request..." at bounding box center [819, 198] width 229 height 20
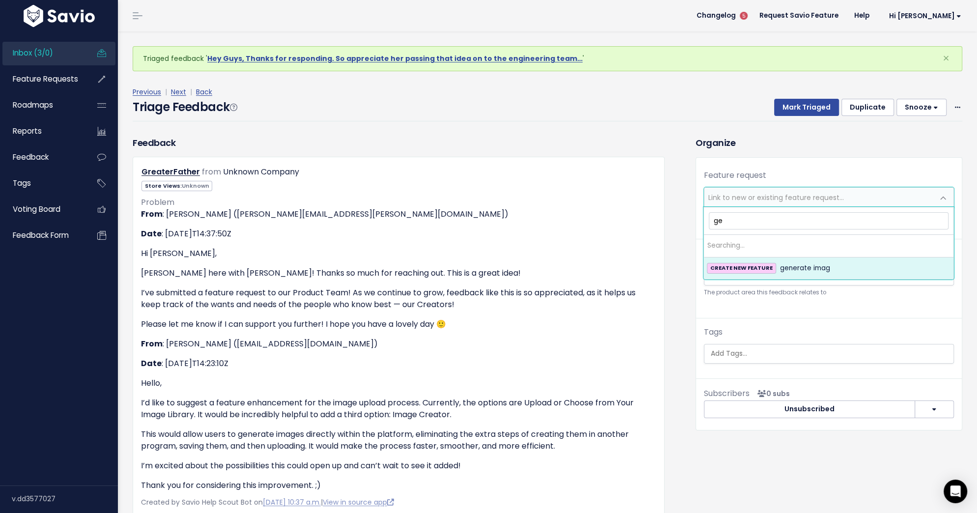
type input "g"
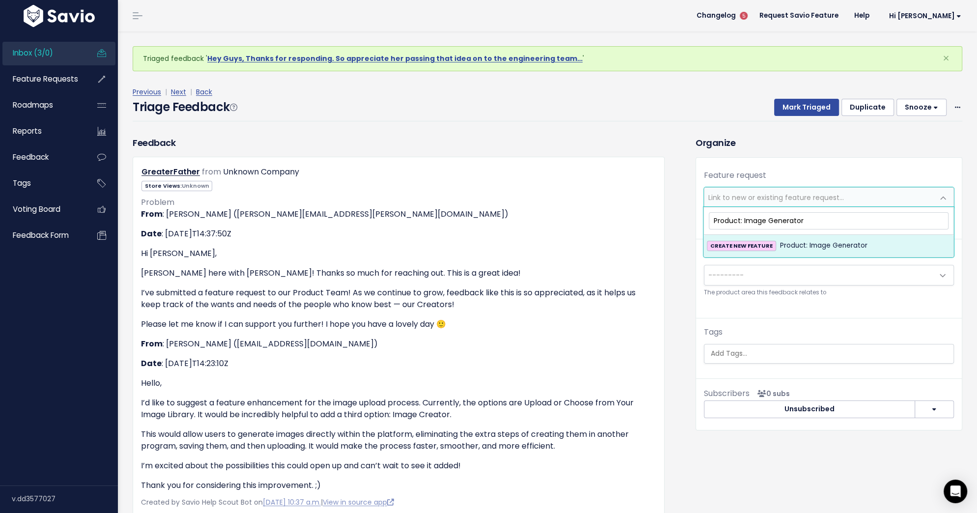
type input "Product: Image Generator"
click at [836, 244] on span "Product: Image Generator" at bounding box center [823, 246] width 87 height 12
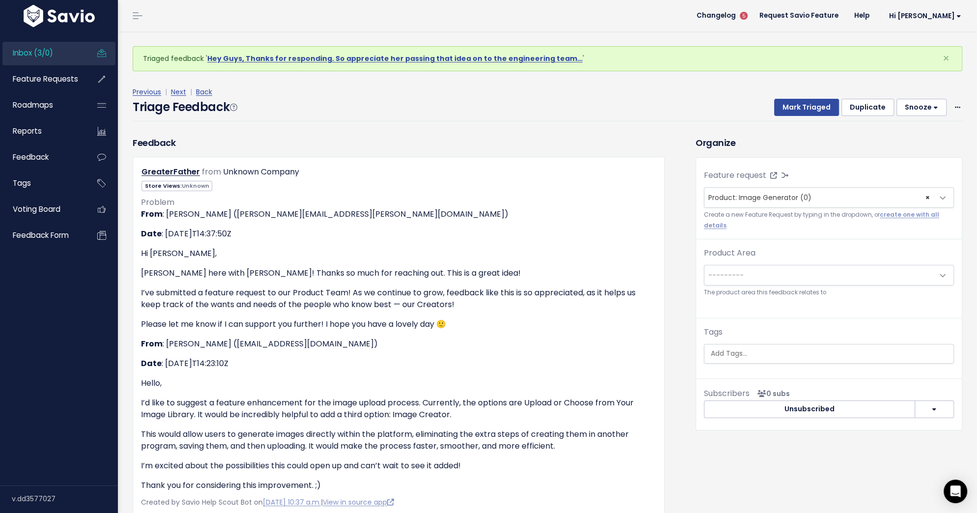
click at [797, 272] on span "---------" at bounding box center [819, 275] width 229 height 20
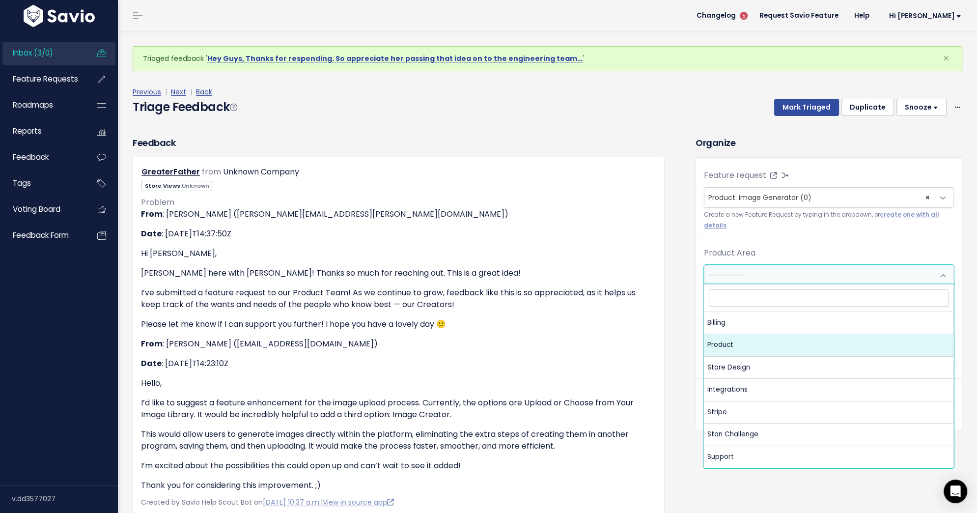
select select "MAIN:PRODUCT"
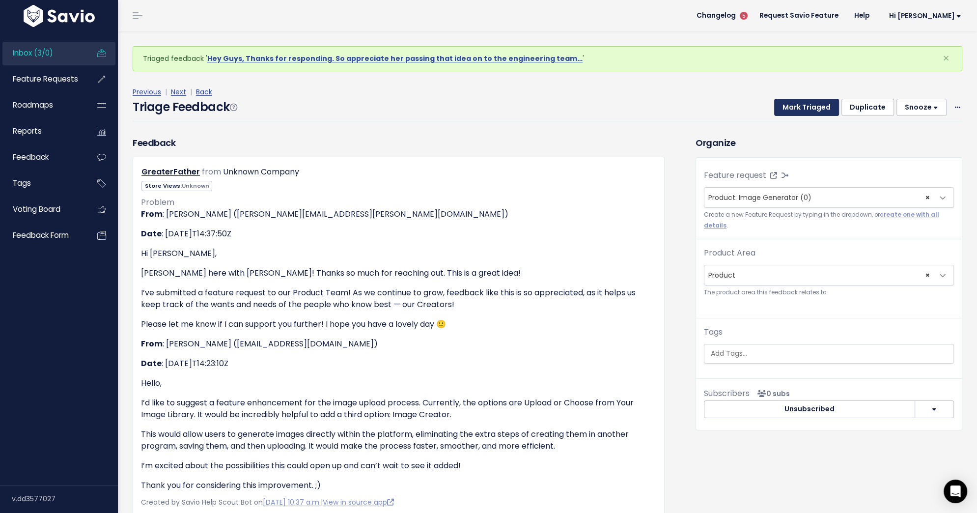
click at [801, 104] on button "Mark Triaged" at bounding box center [806, 108] width 65 height 18
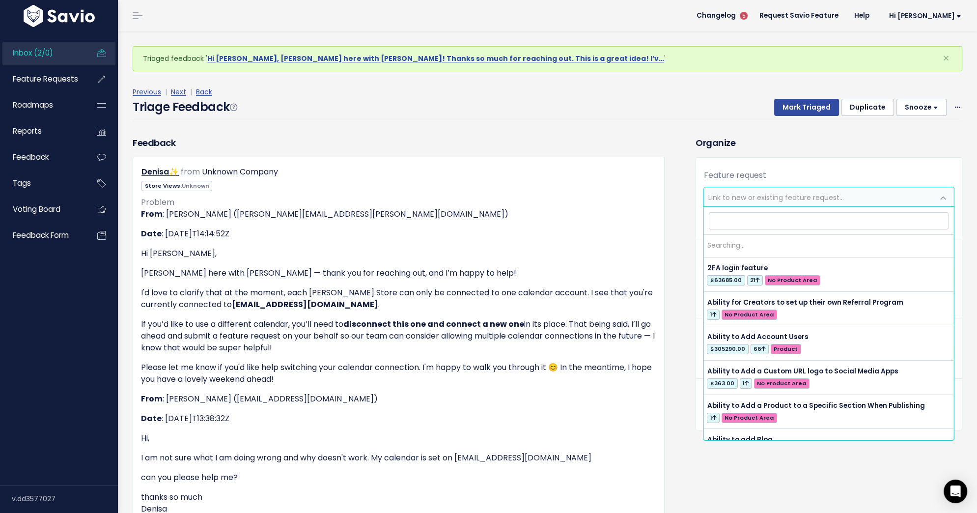
click at [783, 193] on span "Link to new or existing feature request..." at bounding box center [777, 198] width 136 height 10
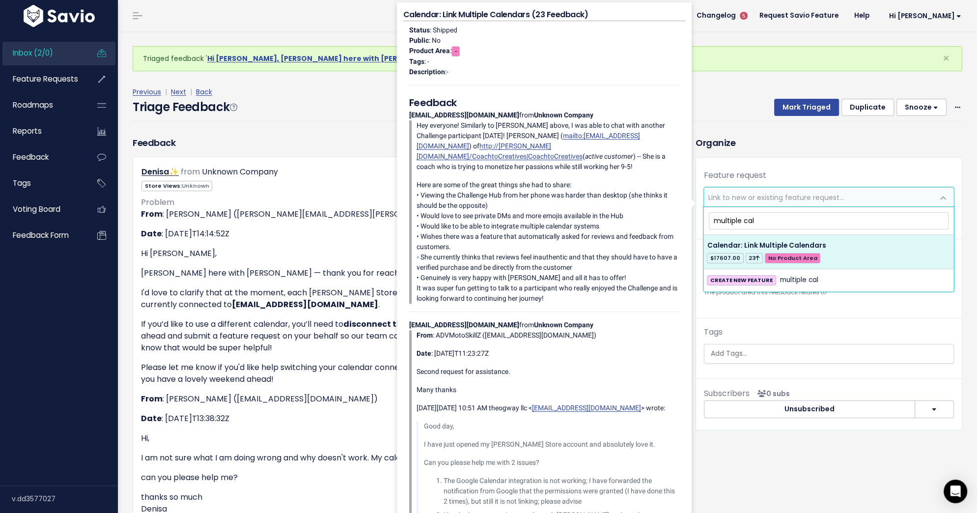
type input "multiple cal"
select select "27474"
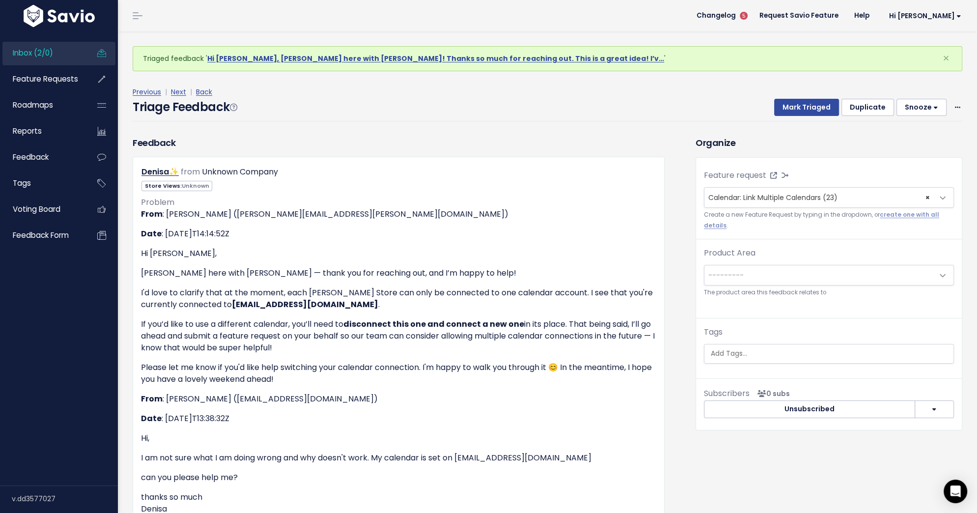
click at [840, 284] on div "Product Area --------- Billing Product Store Design Integrations Stripe [PERSON…" at bounding box center [829, 272] width 250 height 51
click at [827, 274] on span "---------" at bounding box center [819, 275] width 229 height 20
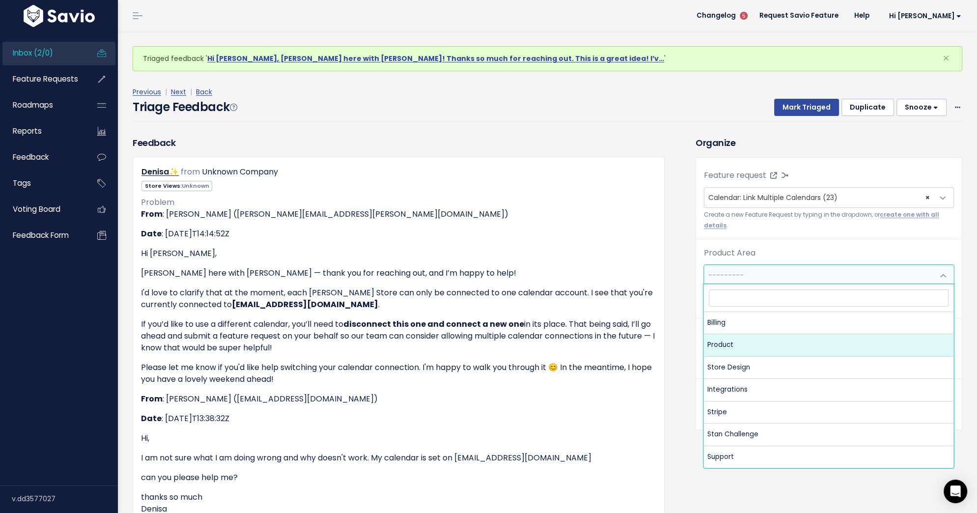
select select "MAIN:PRODUCT"
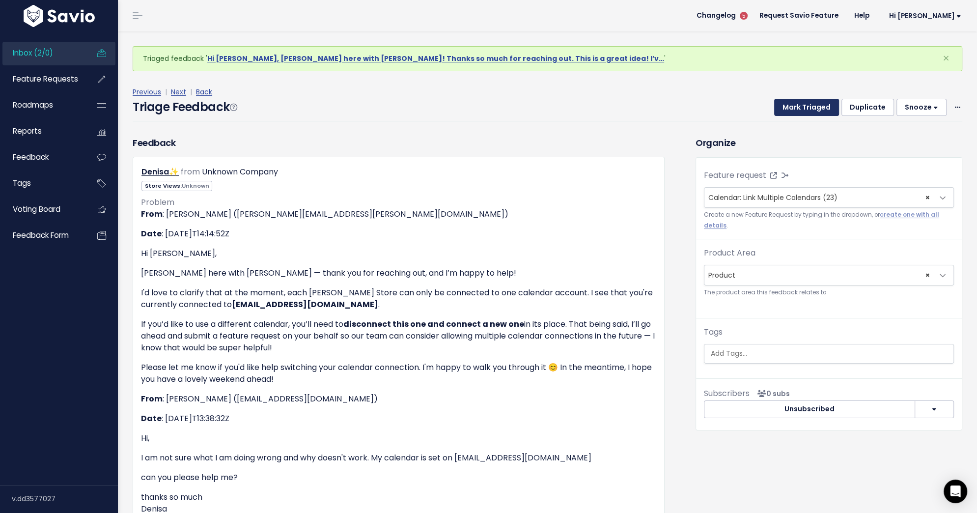
click at [822, 107] on button "Mark Triaged" at bounding box center [806, 108] width 65 height 18
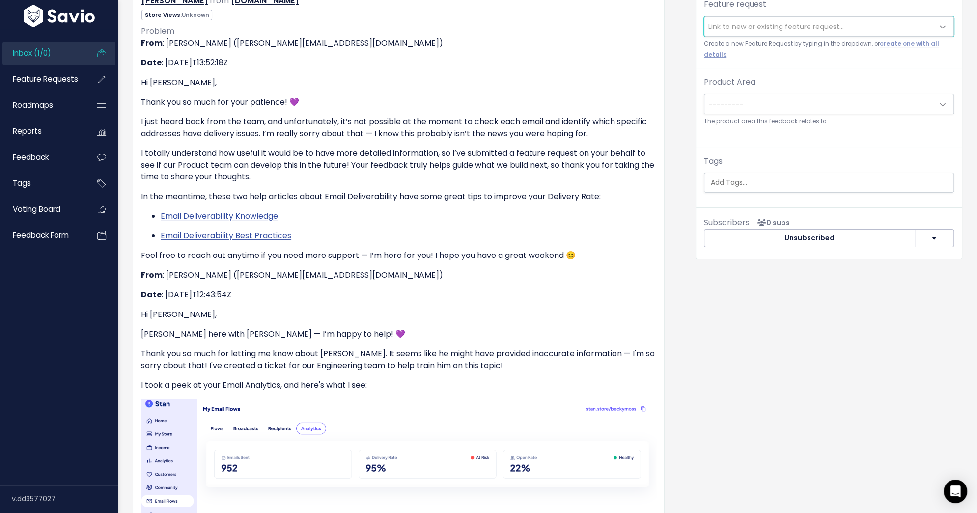
scroll to position [58, 0]
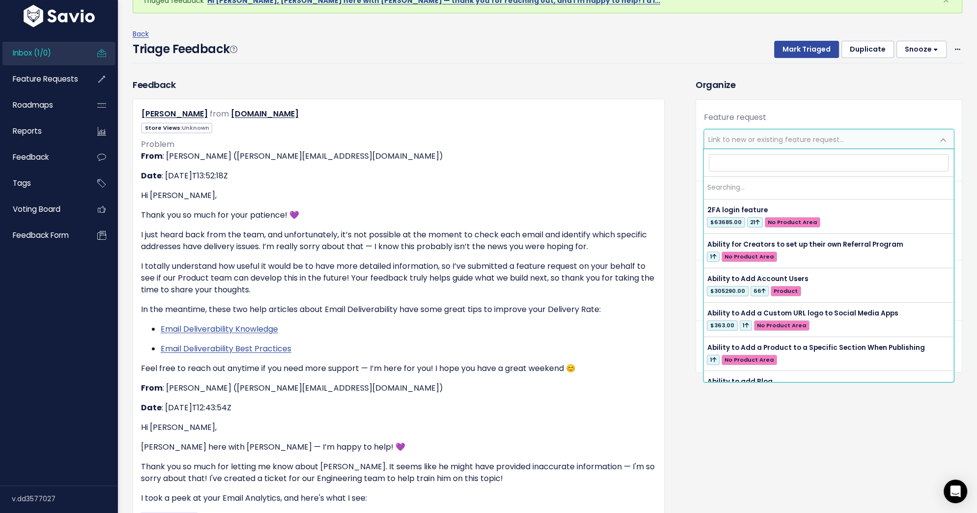
click at [732, 141] on span "Link to new or existing feature request..." at bounding box center [777, 140] width 136 height 10
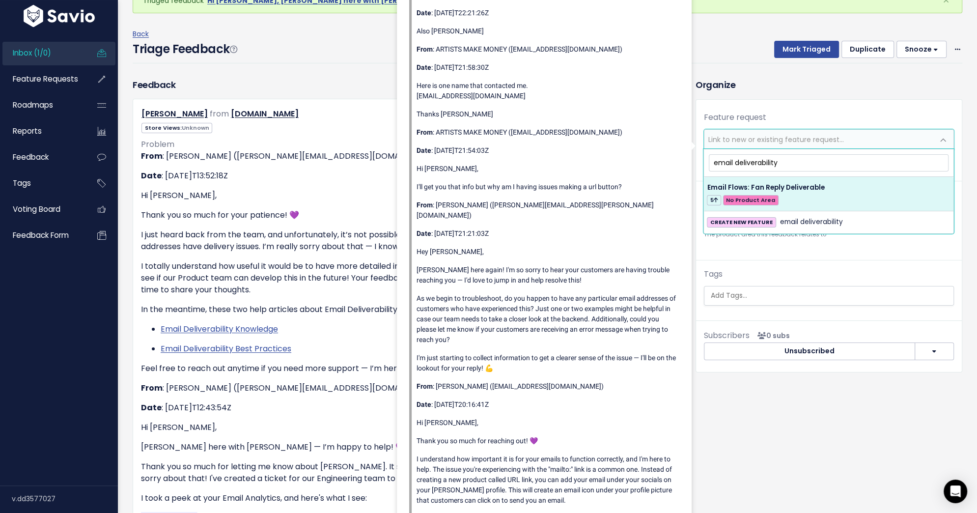
click at [716, 163] on input "email deliverability" at bounding box center [829, 162] width 240 height 17
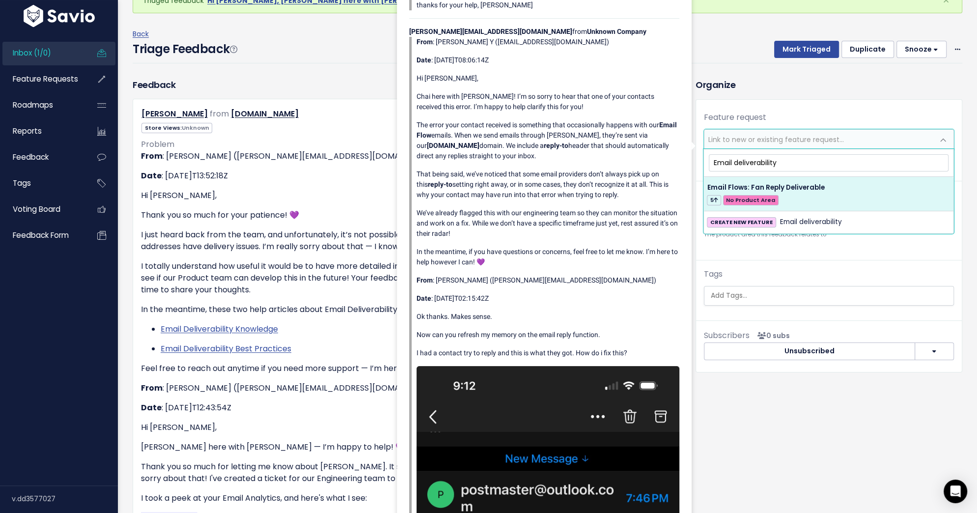
click at [739, 159] on input "Email deliverability" at bounding box center [829, 162] width 240 height 17
click at [782, 161] on input "Email Deliverability" at bounding box center [829, 162] width 240 height 17
click at [764, 161] on input "Email Deliverability" at bounding box center [829, 162] width 240 height 17
click at [835, 158] on input "Email Deliverability" at bounding box center [829, 162] width 240 height 17
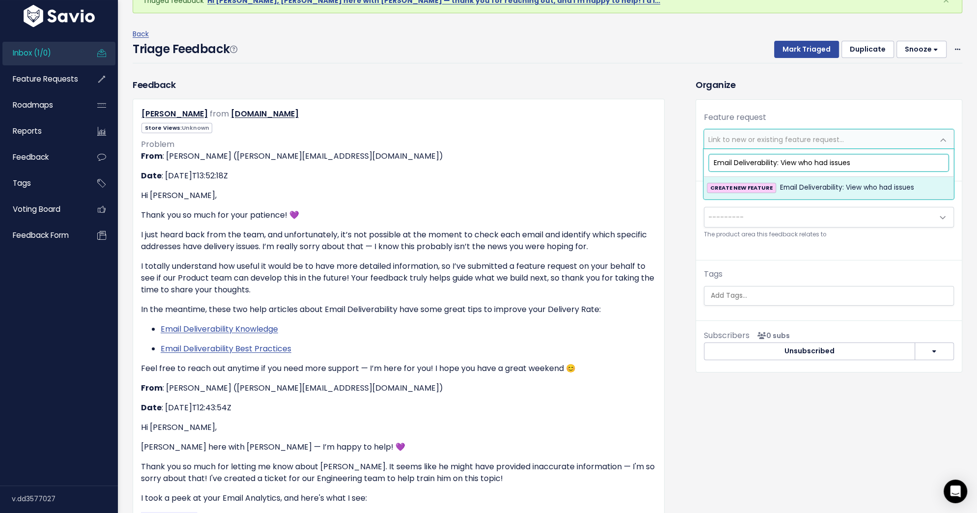
type input "Email Deliverability: View who had issues"
click at [842, 182] on span "Email Deliverability: View who had issues" at bounding box center [847, 188] width 134 height 12
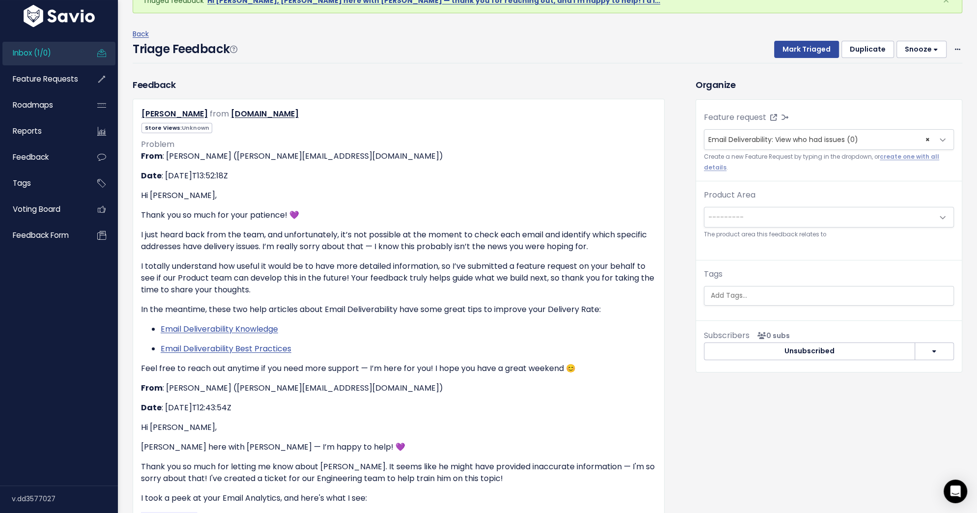
click at [816, 219] on span "---------" at bounding box center [819, 217] width 229 height 20
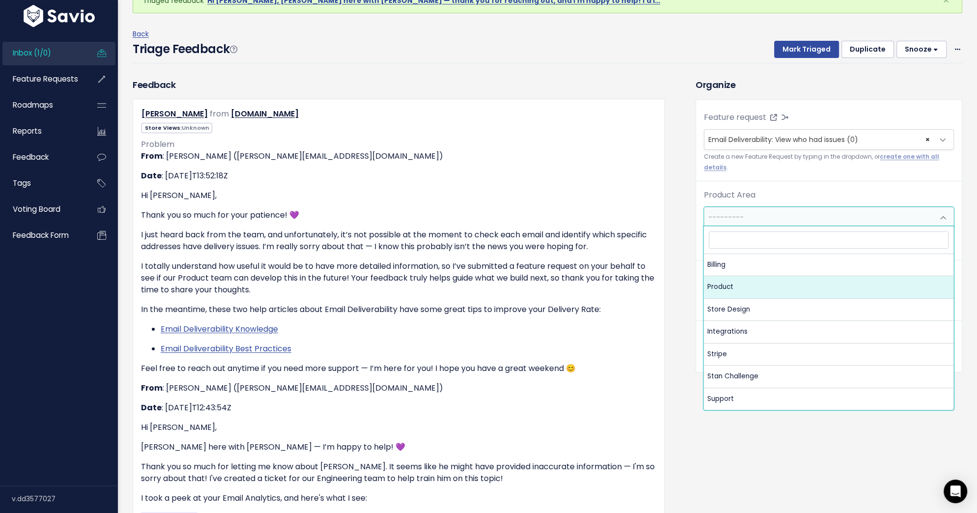
select select "MAIN:PRODUCT"
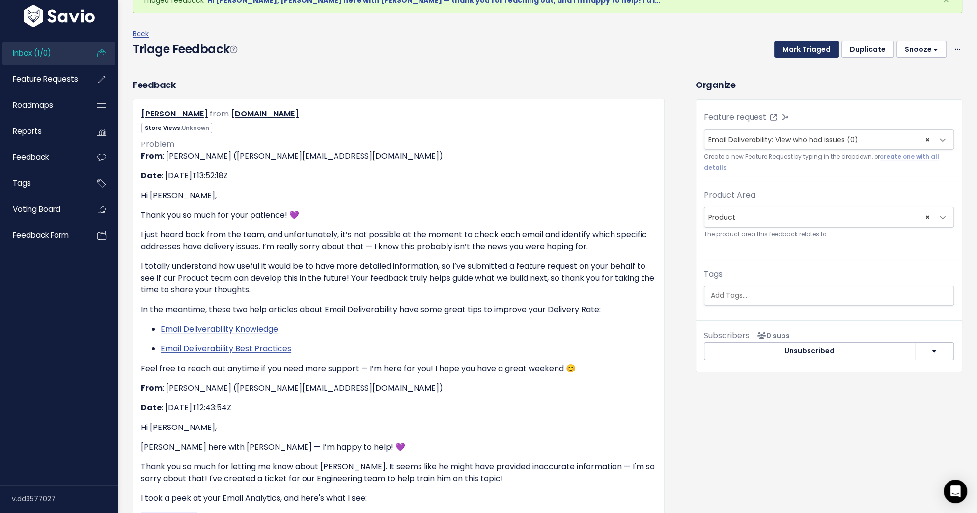
click at [808, 49] on button "Mark Triaged" at bounding box center [806, 50] width 65 height 18
